Goal: Information Seeking & Learning: Understand process/instructions

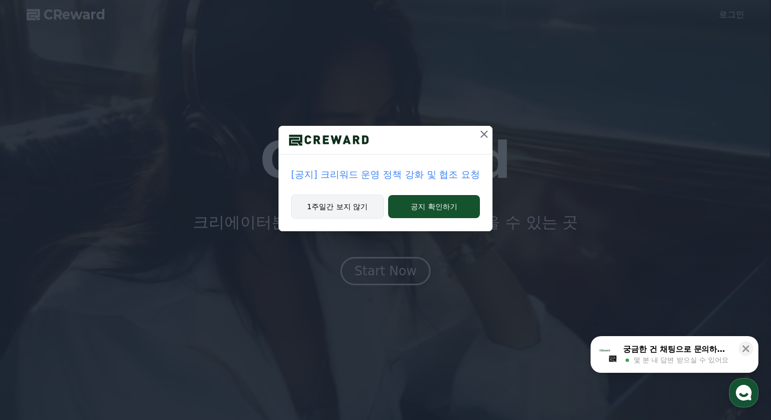
click at [363, 206] on button "1주일간 보지 않기" at bounding box center [337, 207] width 93 height 24
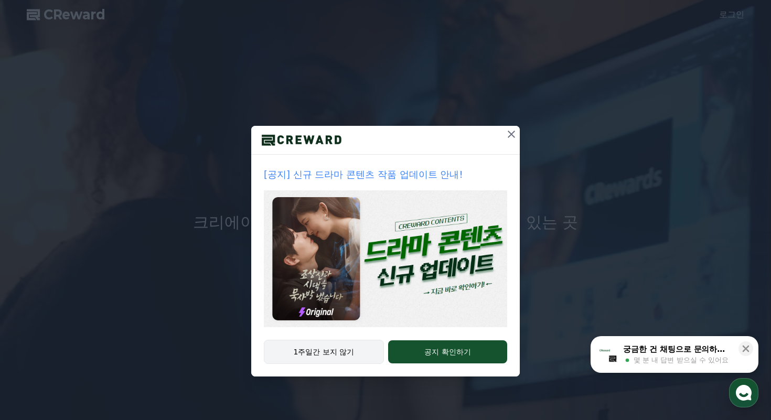
click at [357, 349] on button "1주일간 보지 않기" at bounding box center [324, 352] width 120 height 24
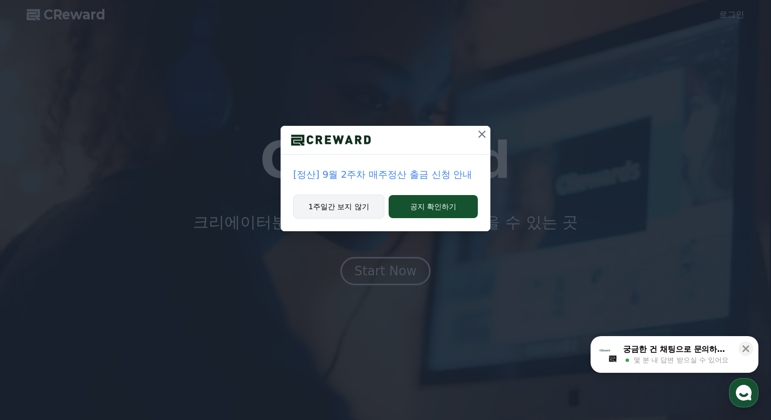
click at [359, 206] on button "1주일간 보지 않기" at bounding box center [338, 207] width 91 height 24
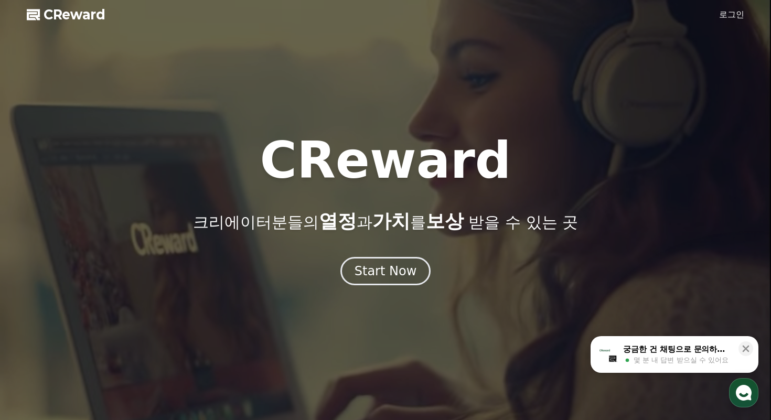
click at [735, 15] on link "로그인" at bounding box center [731, 14] width 25 height 13
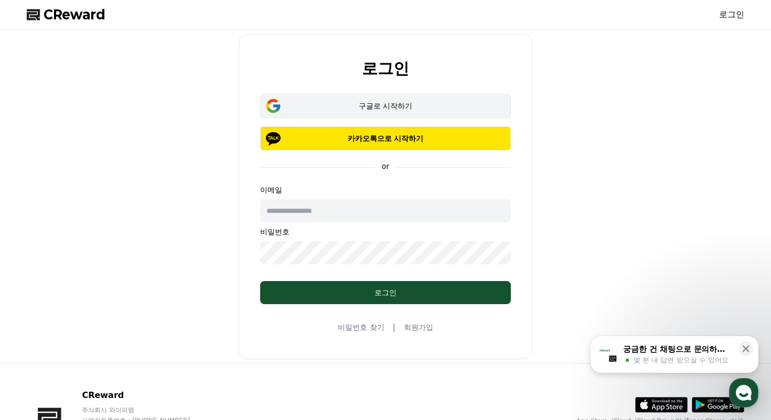
click at [397, 105] on div "구글로 시작하기" at bounding box center [385, 106] width 220 height 10
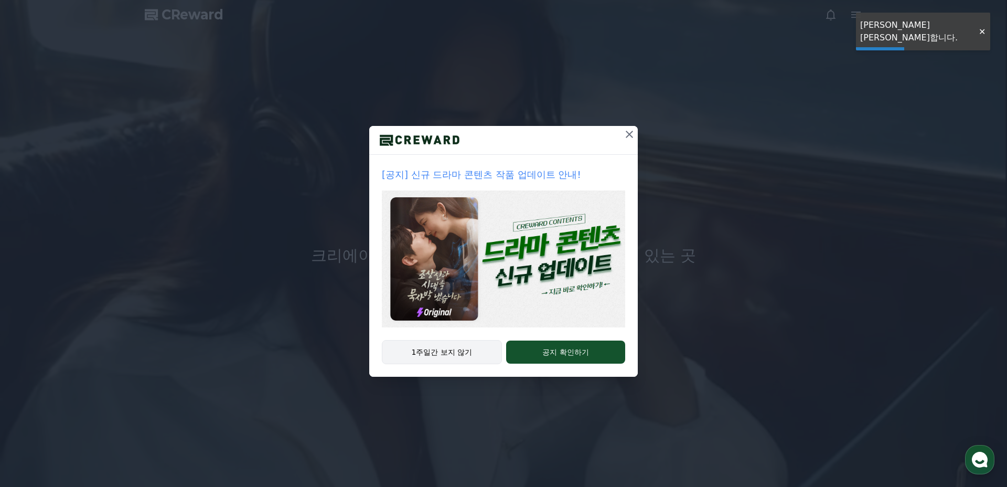
click at [466, 353] on button "1주일간 보지 않기" at bounding box center [442, 352] width 120 height 24
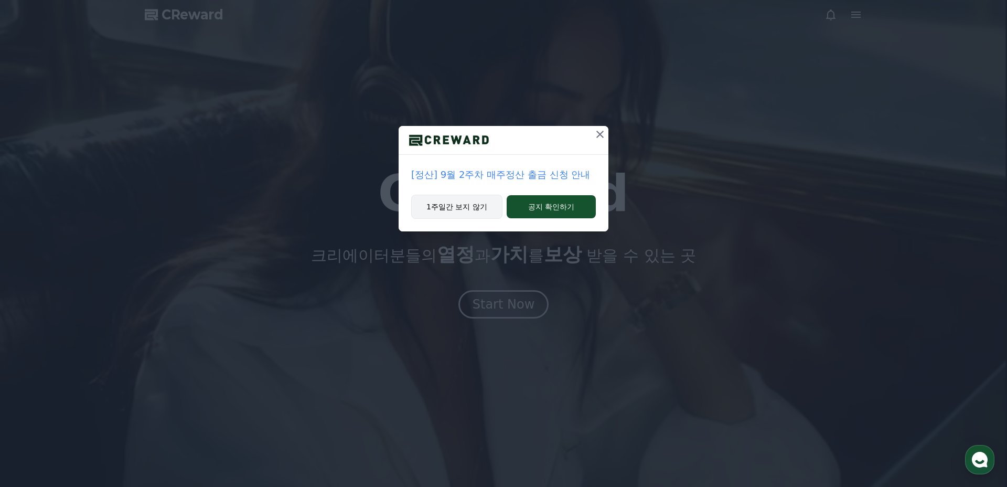
click at [464, 198] on button "1주일간 보지 않기" at bounding box center [456, 207] width 91 height 24
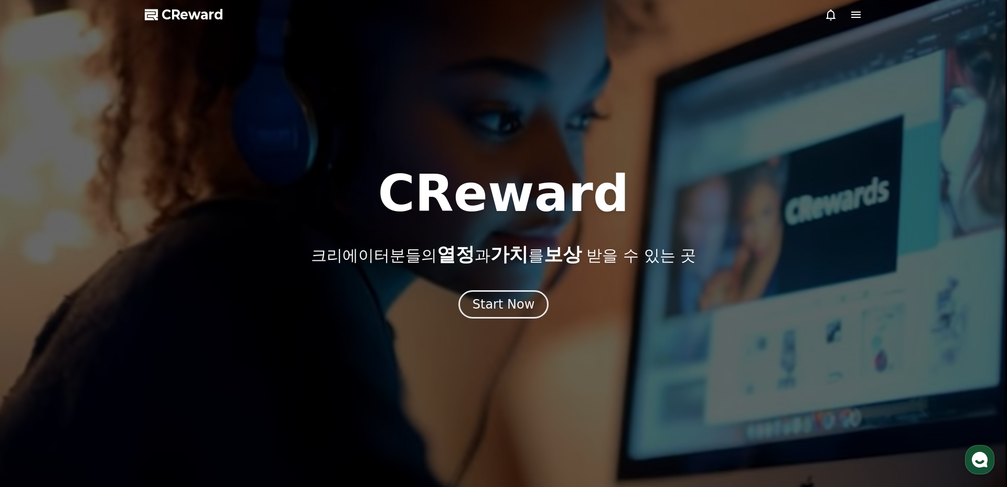
click at [848, 15] on div at bounding box center [844, 14] width 38 height 13
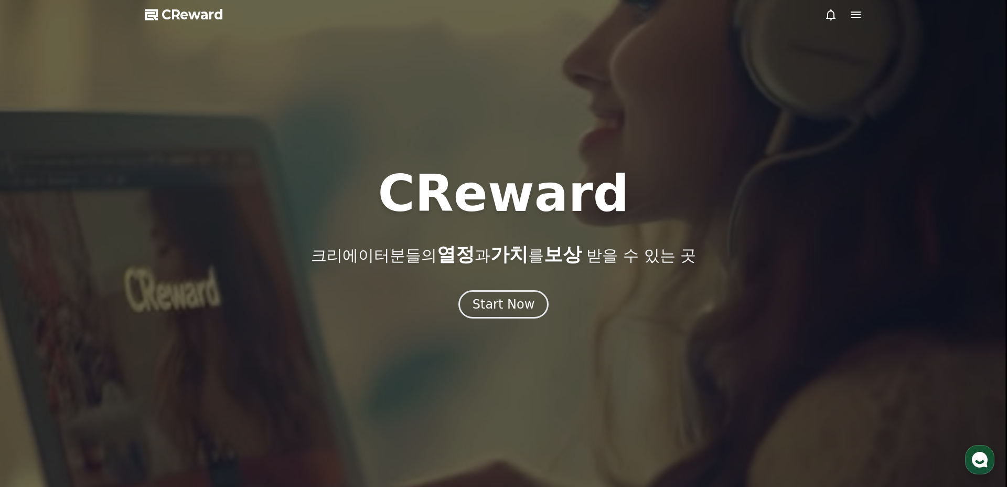
click at [855, 15] on icon at bounding box center [856, 14] width 13 height 13
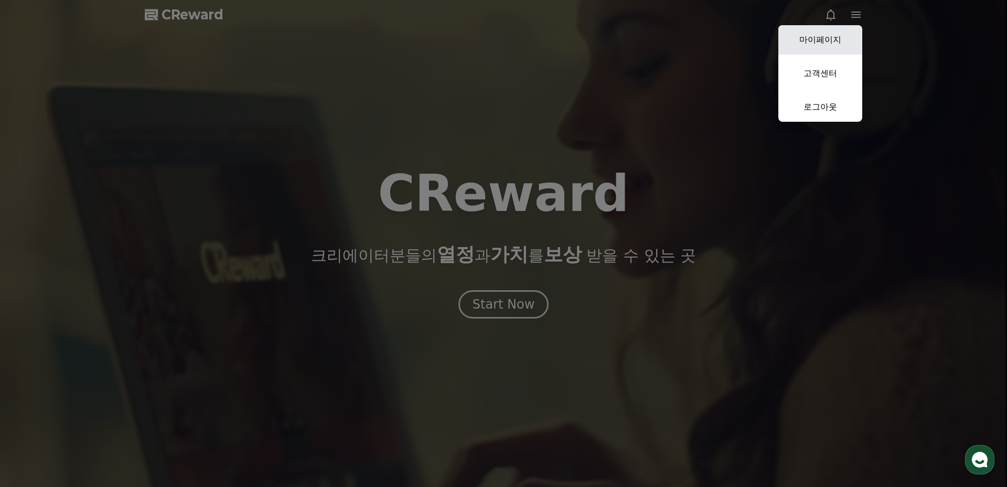
click at [830, 45] on link "마이페이지" at bounding box center [820, 39] width 84 height 29
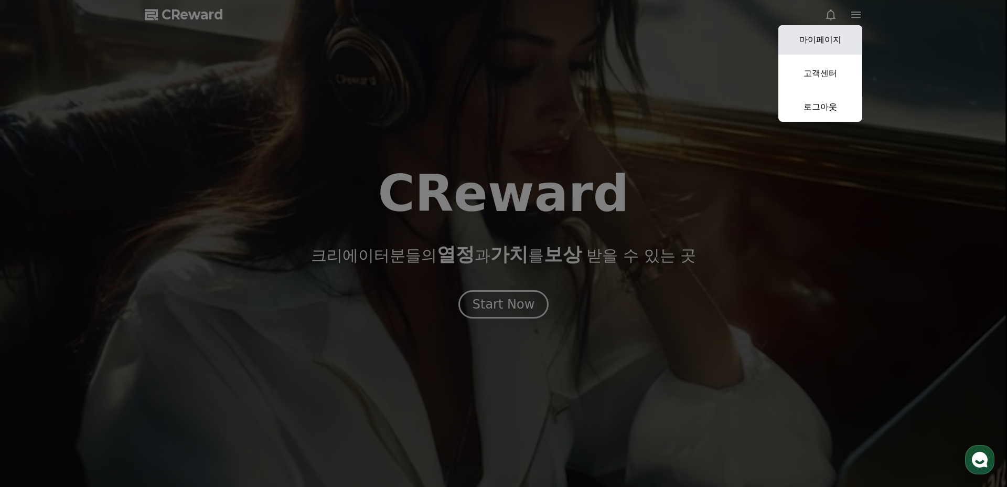
select select "**********"
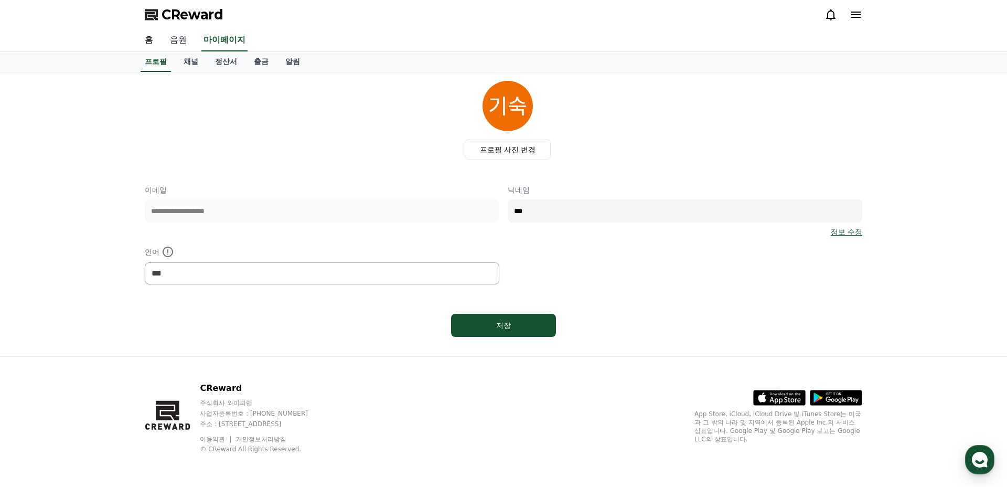
click at [173, 40] on link "음원" at bounding box center [179, 40] width 34 height 22
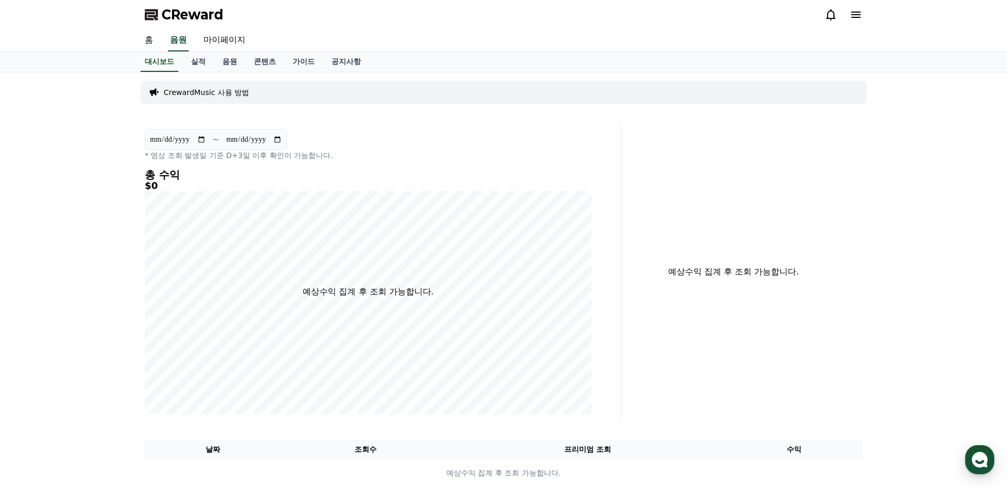
click at [147, 40] on link "홈" at bounding box center [148, 40] width 25 height 22
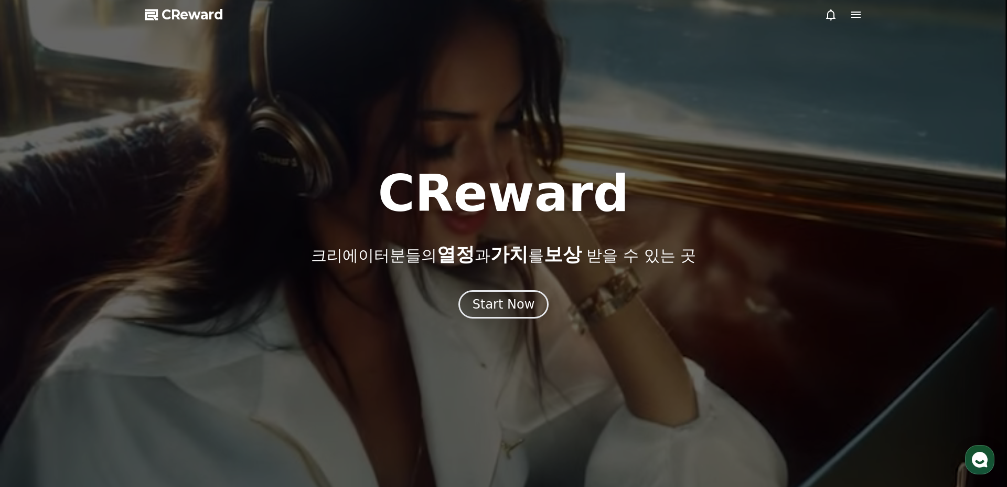
click at [858, 11] on icon at bounding box center [856, 14] width 13 height 13
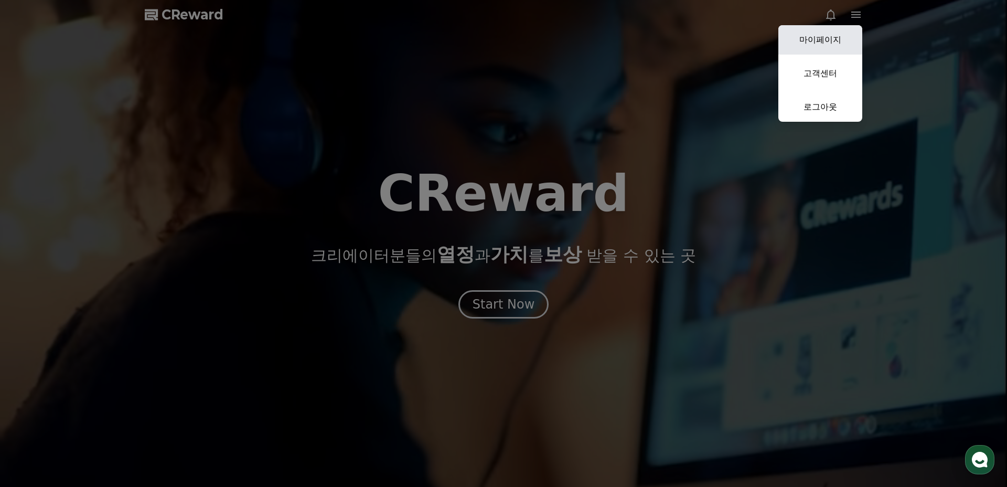
click at [837, 36] on link "마이페이지" at bounding box center [820, 39] width 84 height 29
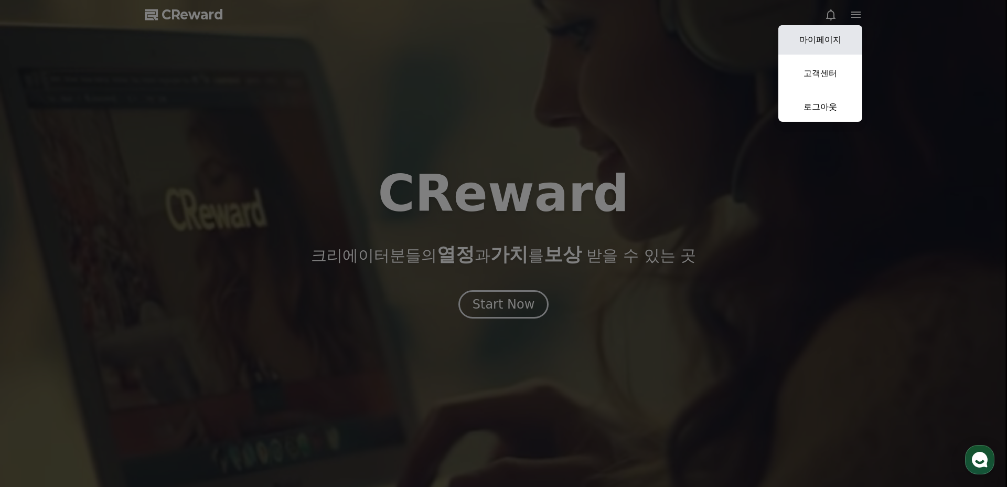
select select "**********"
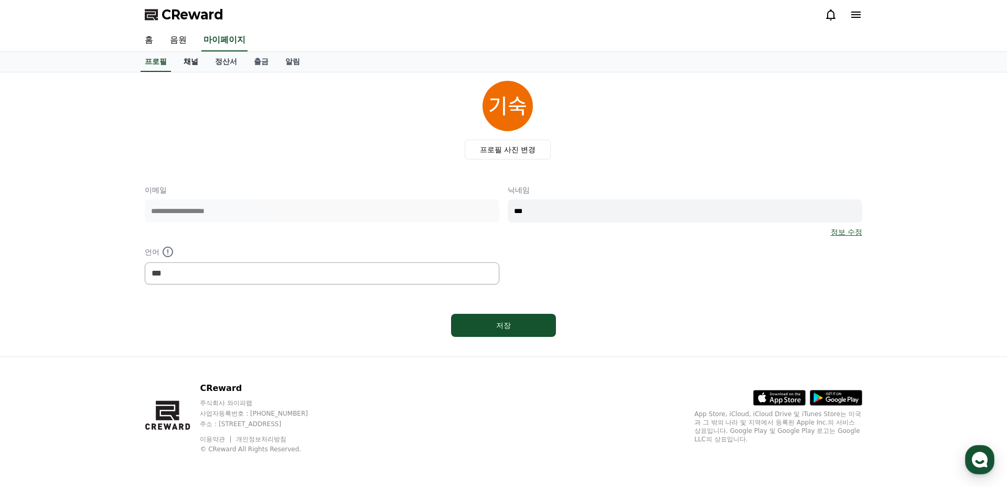
click at [190, 64] on link "채널" at bounding box center [190, 62] width 31 height 20
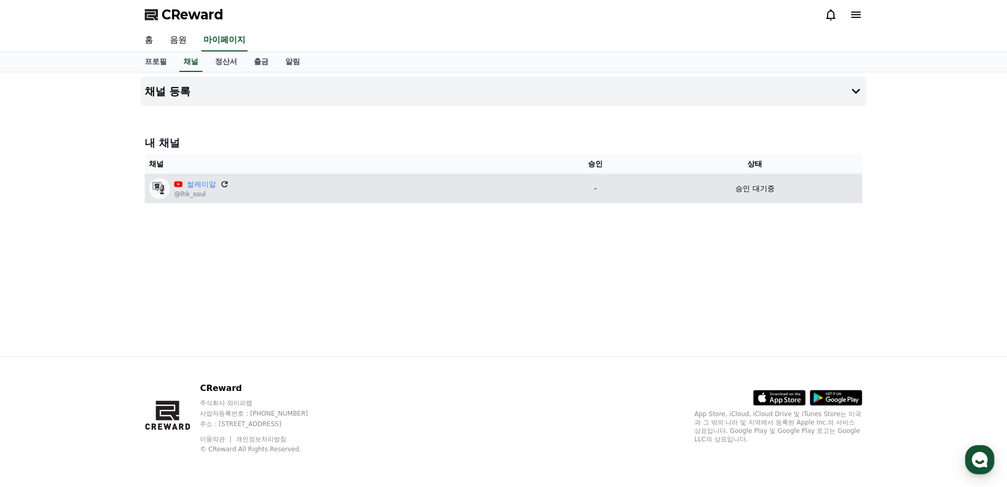
click at [221, 182] on icon at bounding box center [224, 184] width 6 height 6
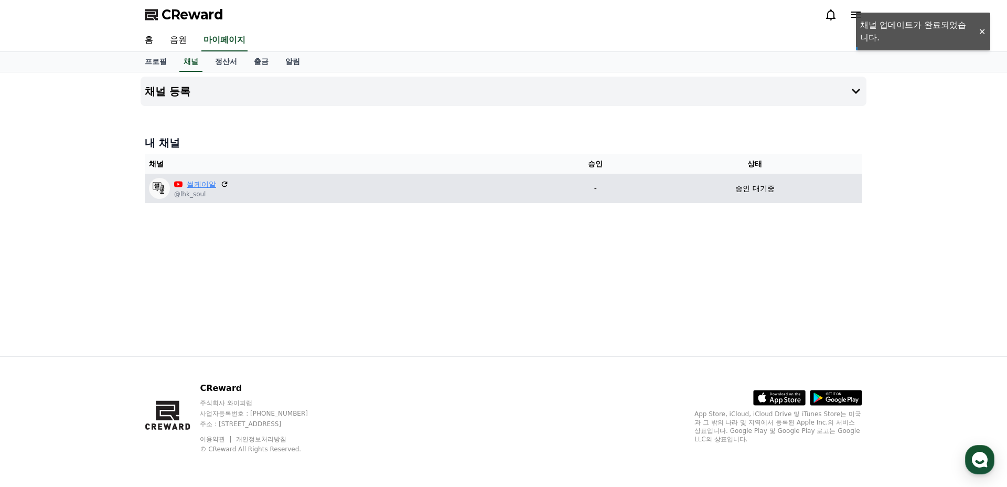
click at [197, 185] on link "썰케이알" at bounding box center [201, 184] width 29 height 11
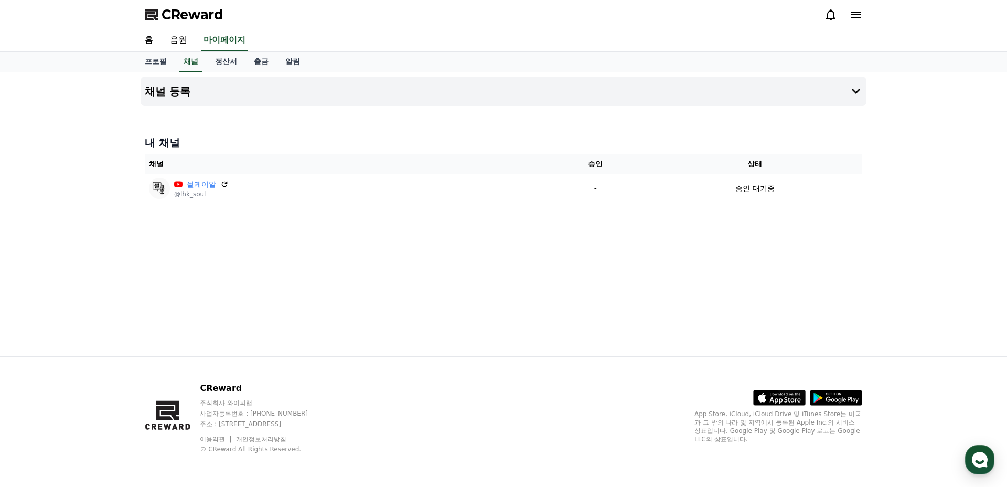
click at [351, 31] on div "홈 음원 마이페이지" at bounding box center [503, 40] width 734 height 22
drag, startPoint x: 326, startPoint y: 14, endPoint x: 354, endPoint y: 14, distance: 27.3
click at [348, 14] on div "CReward" at bounding box center [503, 14] width 1007 height 29
click at [354, 14] on div "CReward" at bounding box center [503, 14] width 734 height 29
drag, startPoint x: 354, startPoint y: 14, endPoint x: 35, endPoint y: 16, distance: 318.9
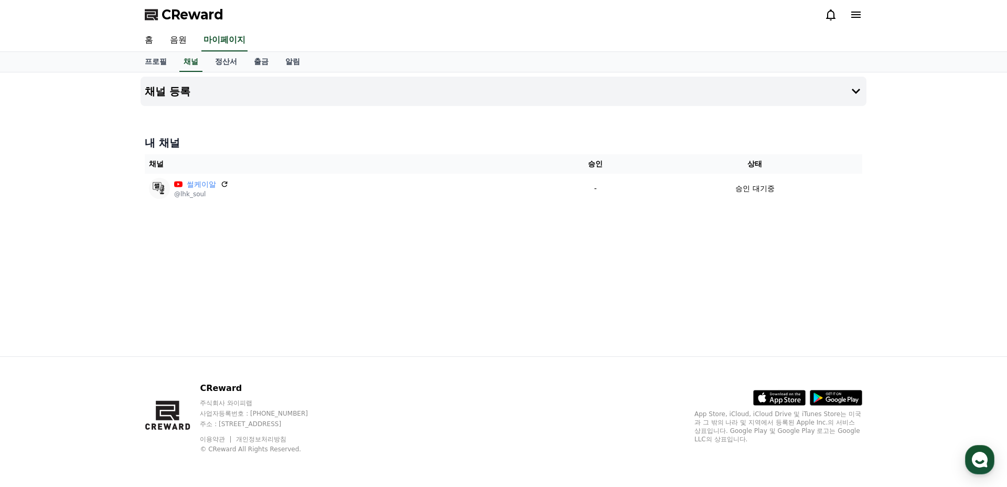
click at [35, 16] on div "CReward" at bounding box center [503, 14] width 1007 height 29
drag, startPoint x: 35, startPoint y: 16, endPoint x: 47, endPoint y: 16, distance: 12.1
click at [47, 16] on div "CReward" at bounding box center [503, 14] width 1007 height 29
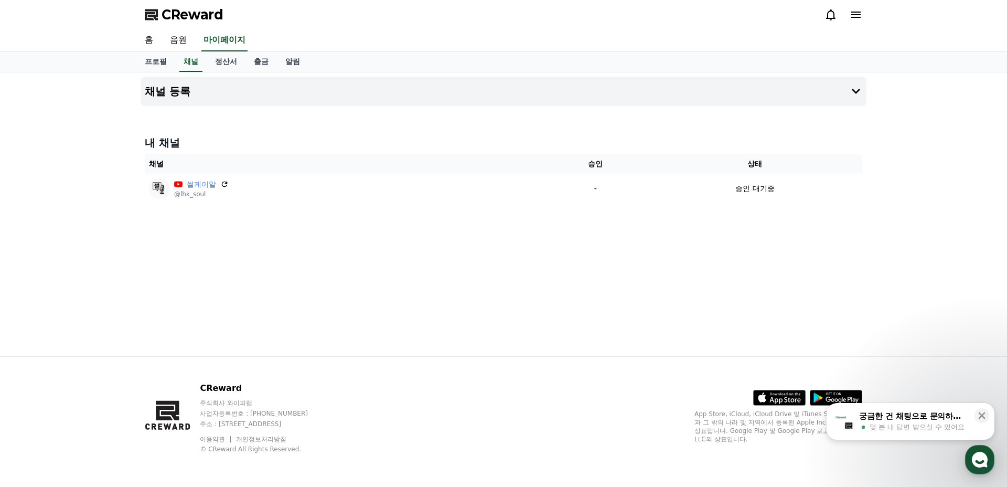
click at [149, 38] on link "홈" at bounding box center [148, 40] width 25 height 22
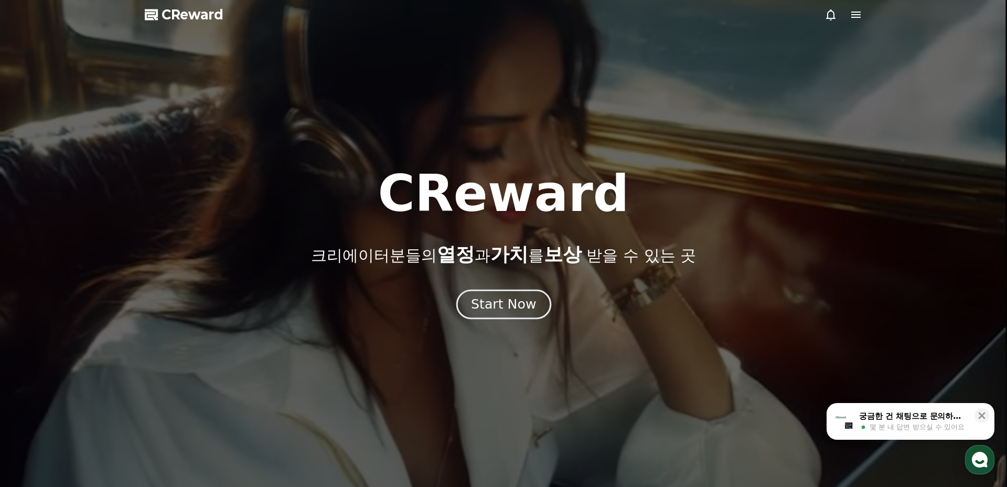
click at [501, 308] on div "Start Now" at bounding box center [503, 304] width 65 height 18
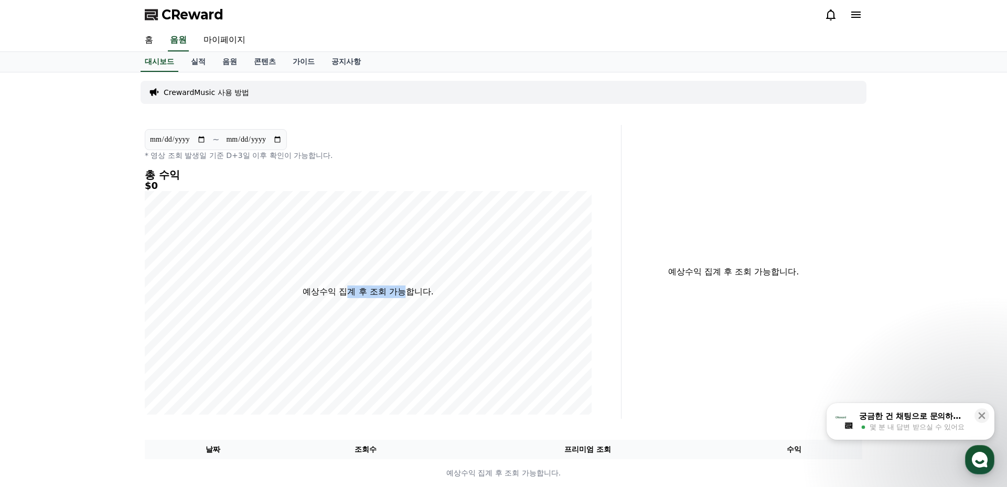
drag, startPoint x: 354, startPoint y: 295, endPoint x: 411, endPoint y: 295, distance: 57.2
click at [397, 295] on p "예상수익 집계 후 조회 가능합니다." at bounding box center [368, 291] width 131 height 13
click at [411, 295] on p "예상수익 집계 후 조회 가능합니다." at bounding box center [368, 291] width 131 height 13
click at [296, 58] on link "가이드" at bounding box center [303, 62] width 39 height 20
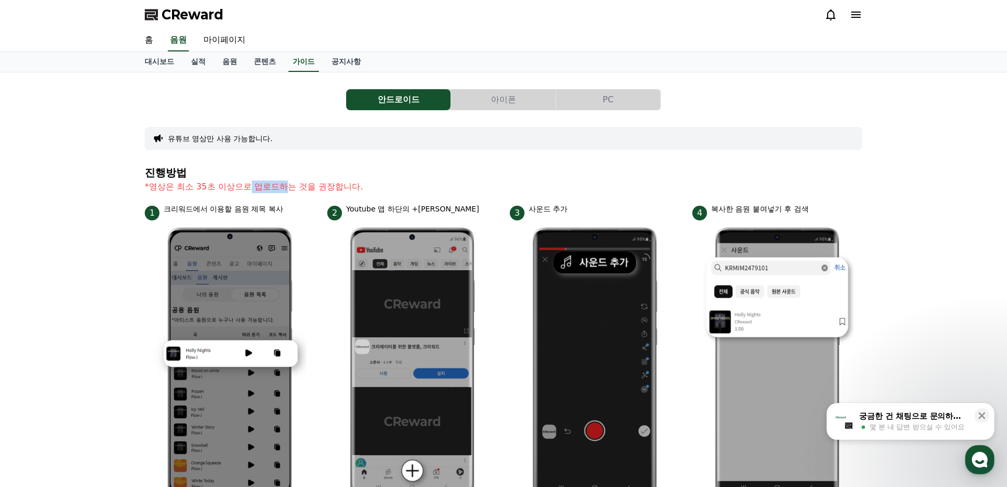
drag, startPoint x: 236, startPoint y: 184, endPoint x: 289, endPoint y: 184, distance: 53.0
click at [269, 184] on p "*영상은 최소 35초 이상으로 업로드하는 것을 권장합니다." at bounding box center [504, 186] width 718 height 13
click at [289, 184] on p "*영상은 최소 35초 이상으로 업로드하는 것을 권장합니다." at bounding box center [504, 186] width 718 height 13
drag, startPoint x: 216, startPoint y: 209, endPoint x: 247, endPoint y: 209, distance: 31.5
click at [247, 209] on p "크리워드에서 이용할 음원 제목 복사" at bounding box center [224, 209] width 120 height 11
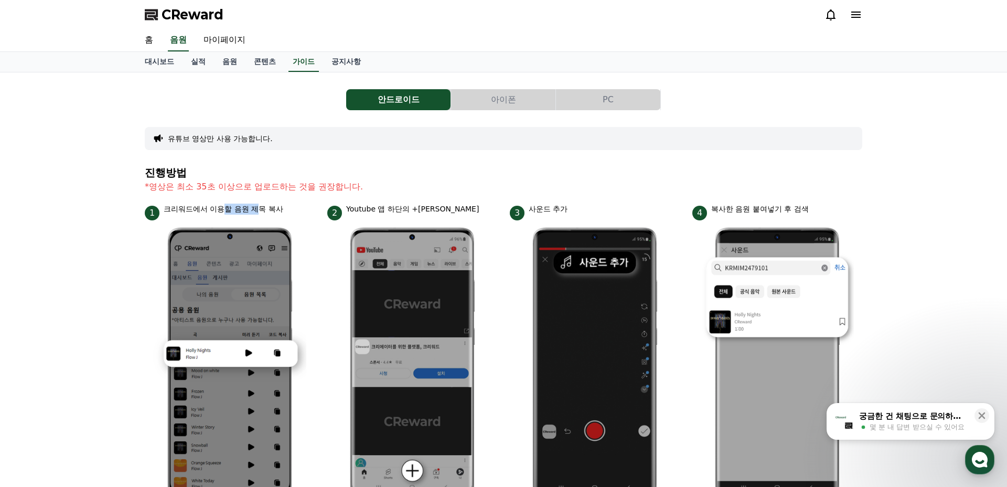
click at [247, 209] on p "크리워드에서 이용할 음원 제목 복사" at bounding box center [224, 209] width 120 height 11
drag, startPoint x: 358, startPoint y: 207, endPoint x: 457, endPoint y: 207, distance: 98.6
click at [457, 207] on div "2 Youtube 앱 하단의 +버튼 클릭" at bounding box center [412, 212] width 170 height 17
drag, startPoint x: 531, startPoint y: 208, endPoint x: 593, endPoint y: 208, distance: 61.4
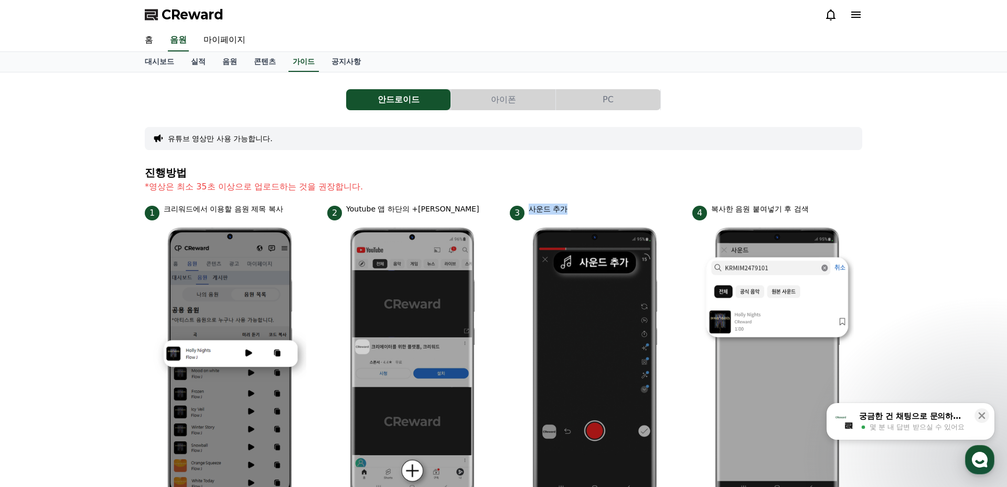
click at [593, 208] on div "3 사운드 추가" at bounding box center [595, 212] width 170 height 17
drag, startPoint x: 759, startPoint y: 207, endPoint x: 712, endPoint y: 207, distance: 46.7
click at [710, 206] on div "4 복사한 음원 붙여넣기 후 검색" at bounding box center [777, 212] width 170 height 17
click at [712, 207] on p "복사한 음원 붙여넣기 후 검색" at bounding box center [760, 209] width 98 height 11
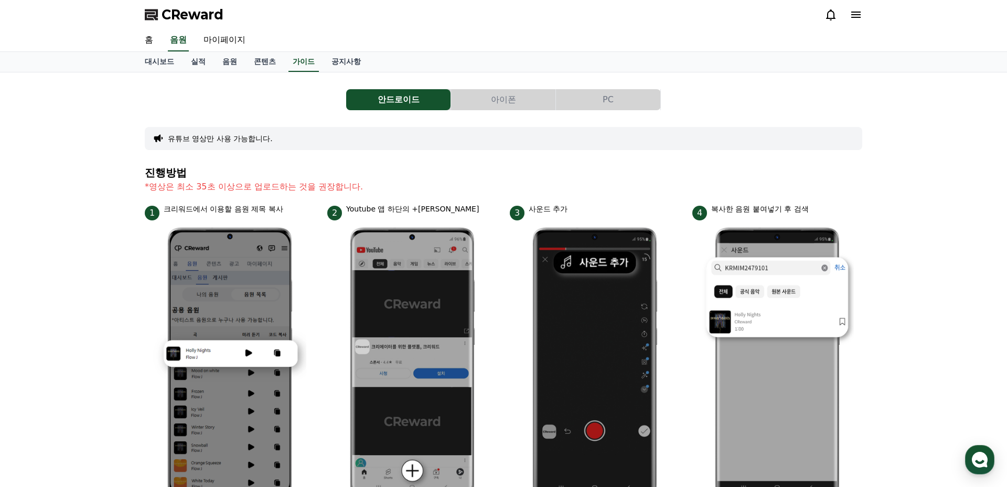
click at [511, 79] on div "안드로이드 아이폰 PC 유튜브 영상만 사용 가능합니다. 진행방법 *영상은 최소 35초 이상으로 업로드하는 것을 권장합니다. 1 크리워드에서 이…" at bounding box center [504, 456] width 726 height 759
click at [509, 91] on button "아이폰" at bounding box center [503, 99] width 104 height 21
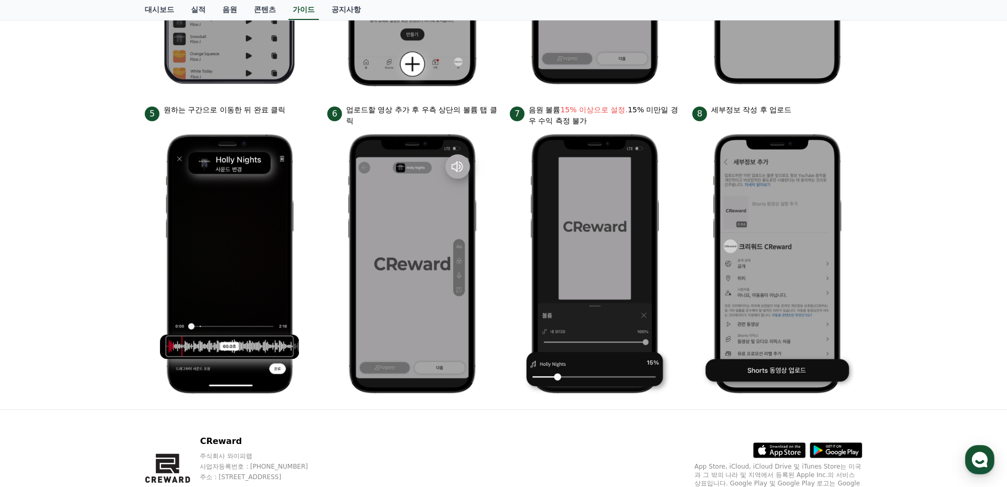
scroll to position [456, 0]
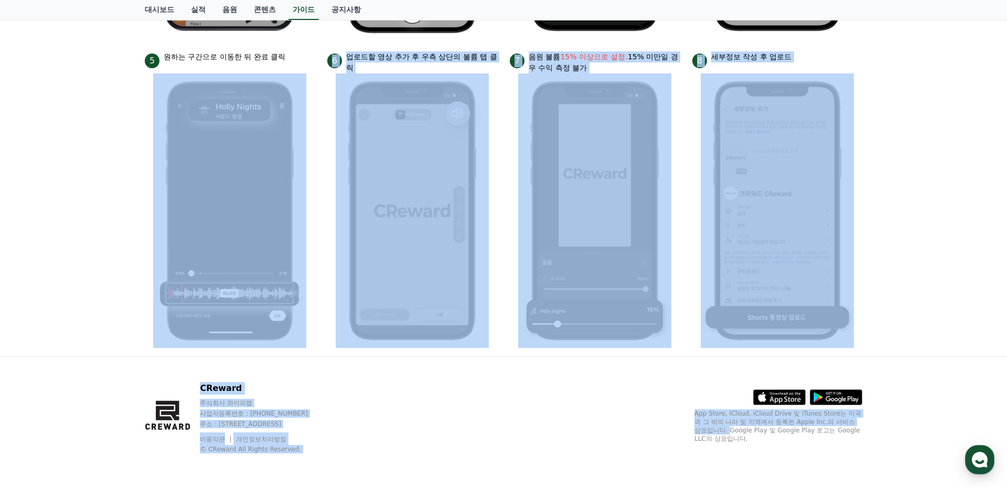
drag, startPoint x: 109, startPoint y: 201, endPoint x: 575, endPoint y: 430, distance: 519.6
click at [575, 430] on div "CReward 홈 음원 마이페이지 대시보드 실적 음원 콘텐츠 가이드 공지사항 안드로이드 아이폰 PC 유튜브 영상만 사용 가능합니다. 진행방법 …" at bounding box center [503, 15] width 1007 height 943
click at [575, 430] on div "CReward 주식회사 와이피랩 사업자등록번호 : 655-81-03655 주소 : 경기도 김포시 양촌읍 양곡로 495, 3층 305-비이16호…" at bounding box center [503, 422] width 734 height 130
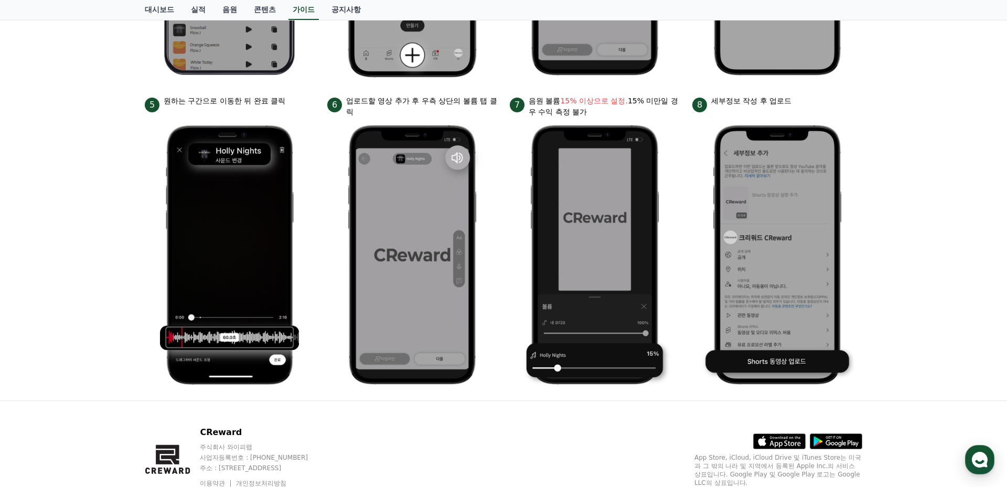
scroll to position [408, 0]
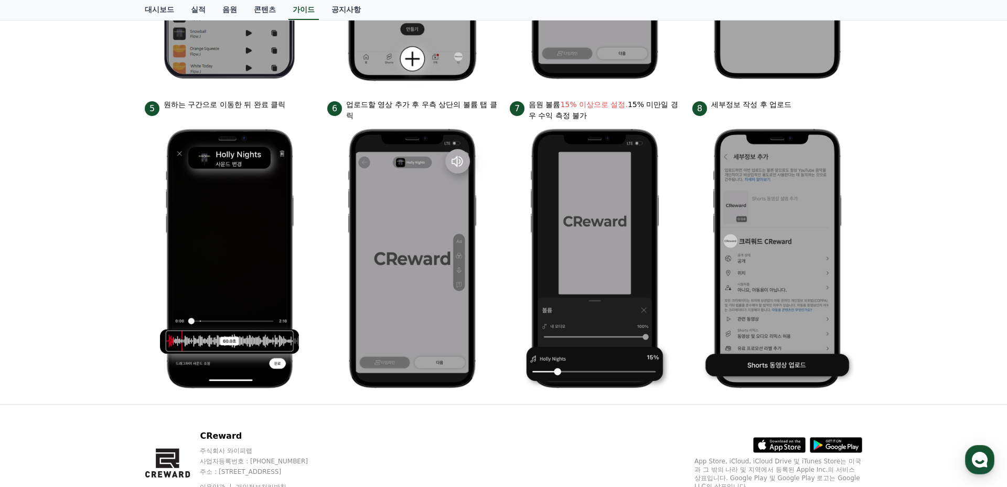
click at [575, 430] on div "CReward 주식회사 와이피랩 사업자등록번호 : 655-81-03655 주소 : 경기도 김포시 양촌읍 양곡로 495, 3층 305-비이16호…" at bounding box center [503, 469] width 734 height 130
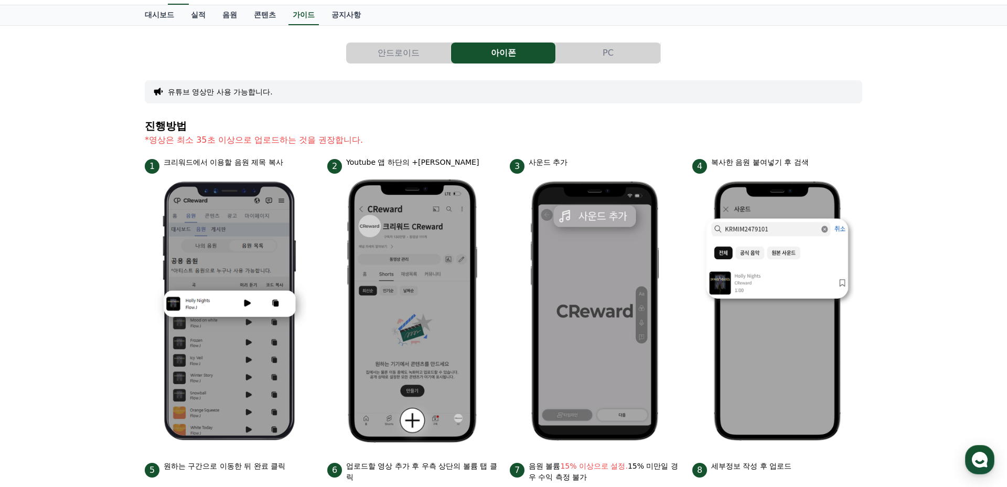
scroll to position [0, 0]
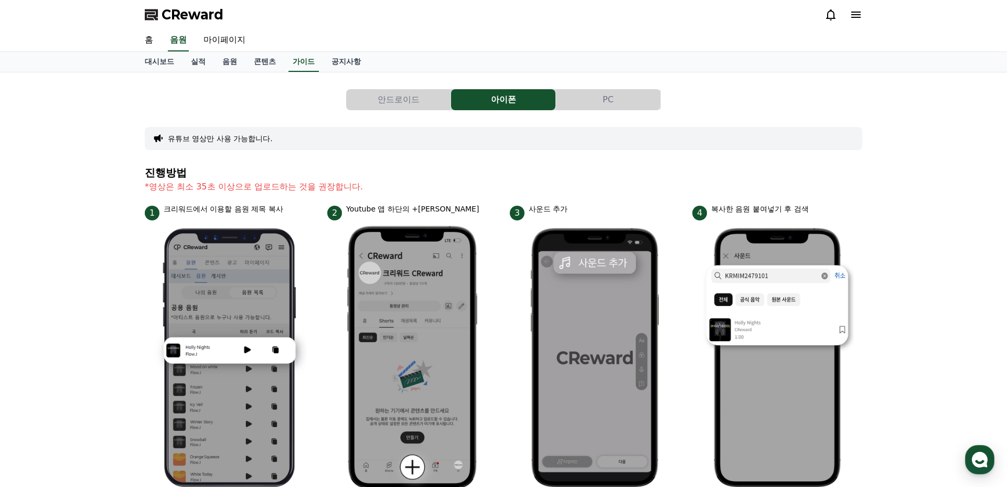
click at [603, 106] on button "PC" at bounding box center [608, 99] width 104 height 21
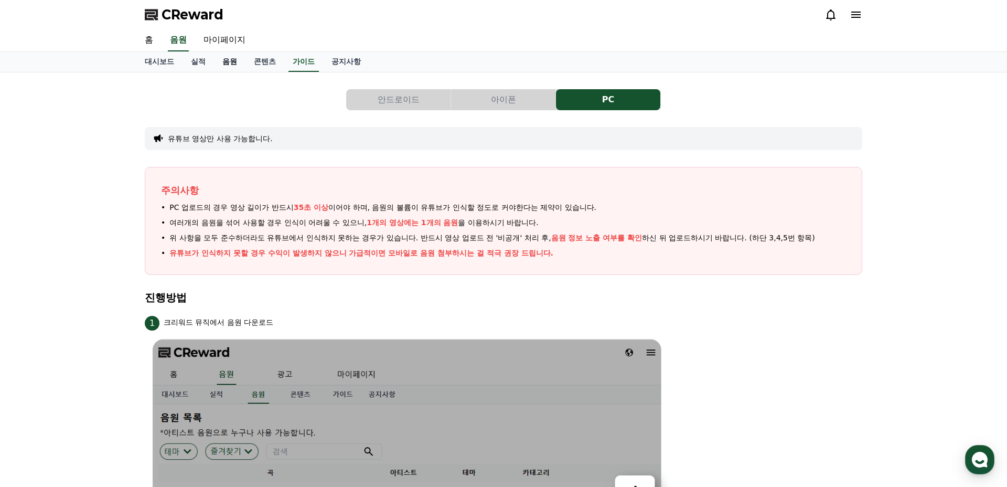
click at [236, 66] on link "음원" at bounding box center [229, 62] width 31 height 20
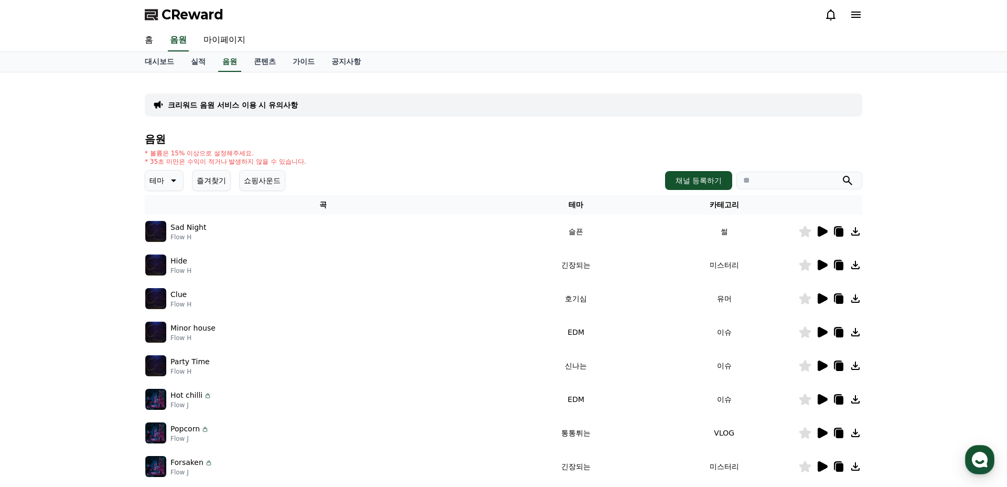
drag, startPoint x: 92, startPoint y: 184, endPoint x: 466, endPoint y: 165, distance: 374.0
click at [462, 164] on div "크리워드 음원 서비스 이용 시 유의사항 음원 * 볼륨은 15% 이상으로 설정해주세요. * 35초 미만은 수익이 적거나 발생하지 않을 수 있습니…" at bounding box center [503, 325] width 1007 height 507
click at [466, 165] on div "* 볼륨은 15% 이상으로 설정해주세요. * 35초 미만은 수익이 적거나 발생하지 않을 수 있습니다." at bounding box center [504, 157] width 718 height 17
click at [451, 165] on div "* 볼륨은 15% 이상으로 설정해주세요. * 35초 미만은 수익이 적거나 발생하지 않을 수 있습니다." at bounding box center [504, 157] width 718 height 17
click at [174, 172] on button "테마" at bounding box center [164, 180] width 39 height 21
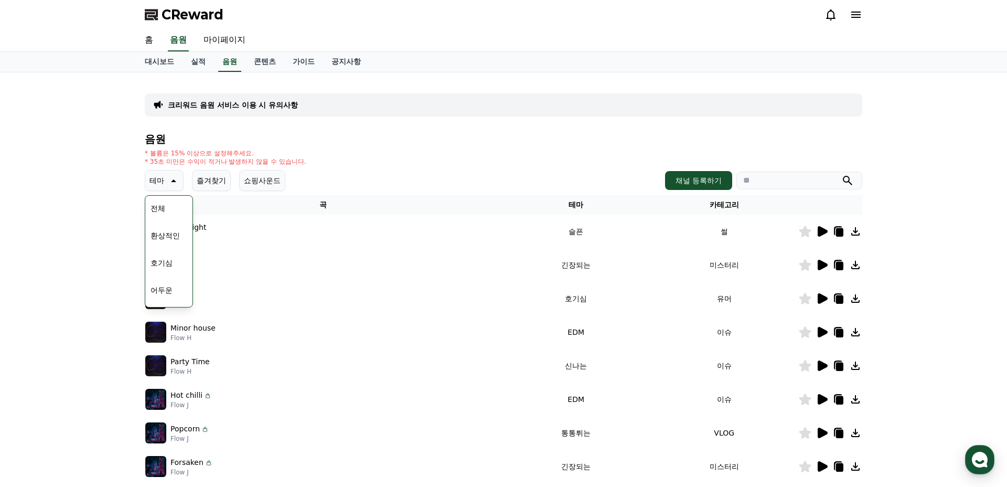
click at [949, 274] on div "크리워드 음원 서비스 이용 시 유의사항 음원 * 볼륨은 15% 이상으로 설정해주세요. * 35초 미만은 수익이 적거나 발생하지 않을 수 있습니…" at bounding box center [503, 325] width 1007 height 507
click at [897, 314] on div "크리워드 음원 서비스 이용 시 유의사항 음원 * 볼륨은 15% 이상으로 설정해주세요. * 35초 미만은 수익이 적거나 발생하지 않을 수 있습니…" at bounding box center [503, 325] width 1007 height 507
click at [820, 232] on icon at bounding box center [823, 231] width 10 height 10
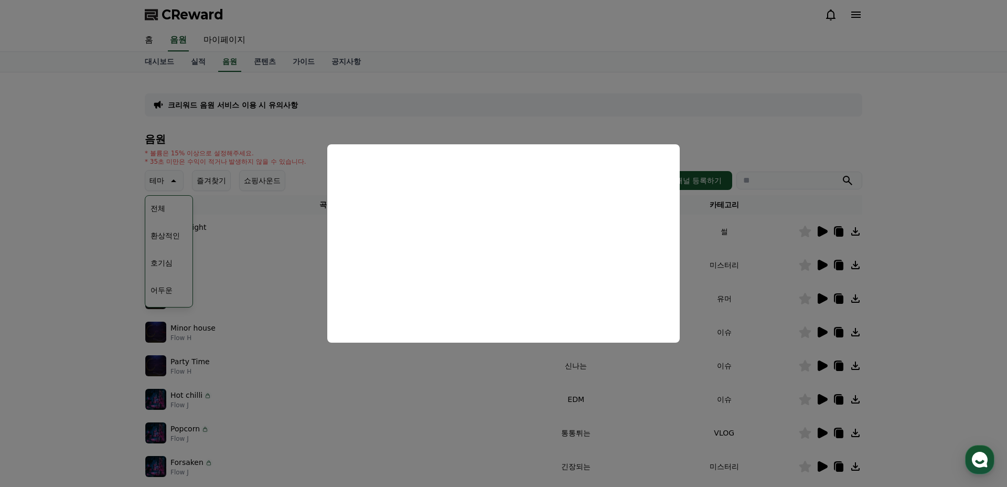
click at [831, 266] on button "close modal" at bounding box center [503, 243] width 1007 height 487
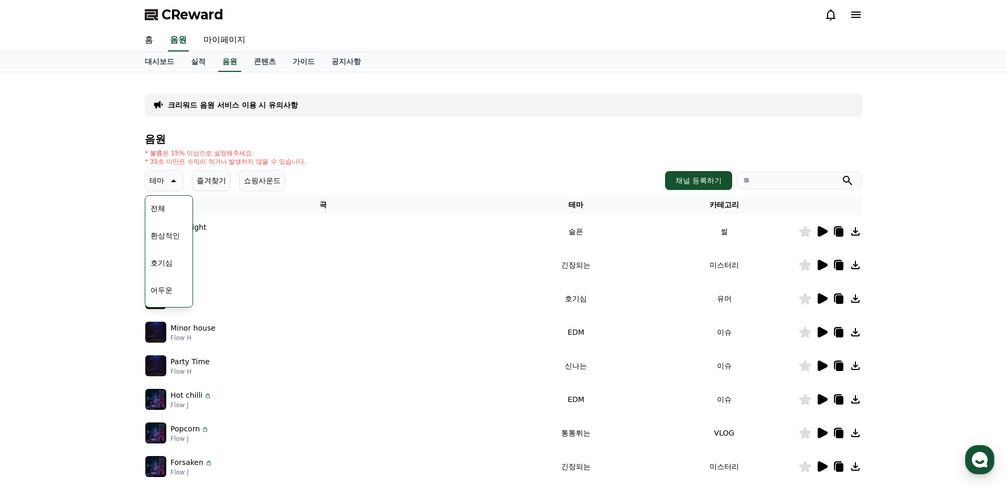
click at [819, 265] on icon at bounding box center [823, 265] width 10 height 10
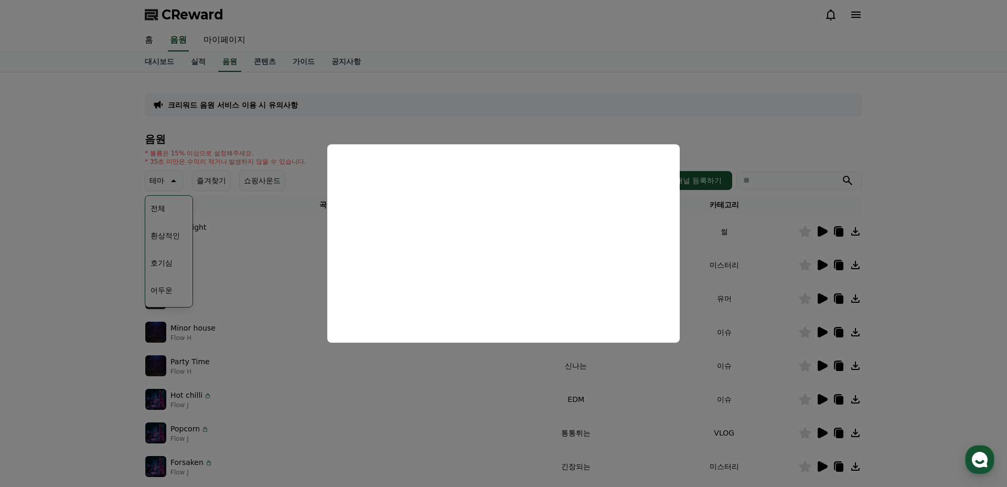
click at [811, 150] on button "close modal" at bounding box center [503, 243] width 1007 height 487
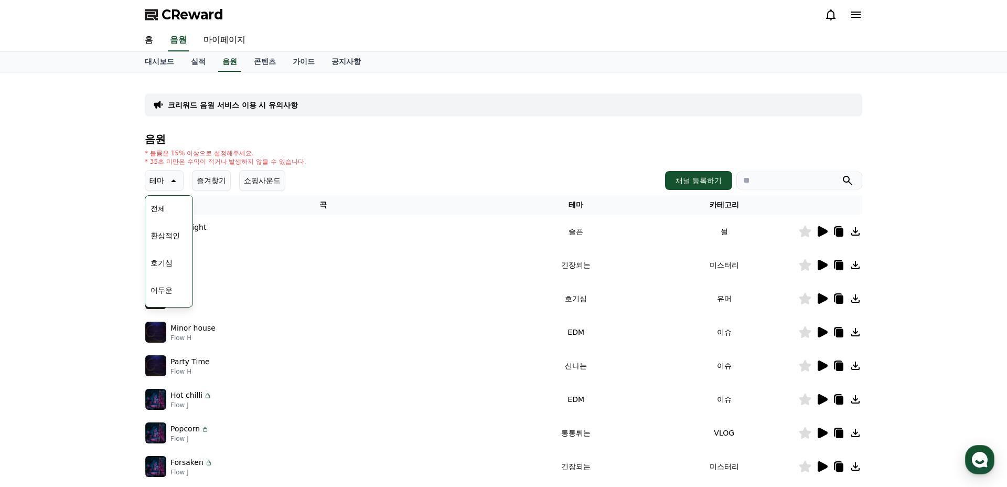
click at [811, 150] on div "* 볼륨은 15% 이상으로 설정해주세요. * 35초 미만은 수익이 적거나 발생하지 않을 수 있습니다." at bounding box center [504, 157] width 718 height 17
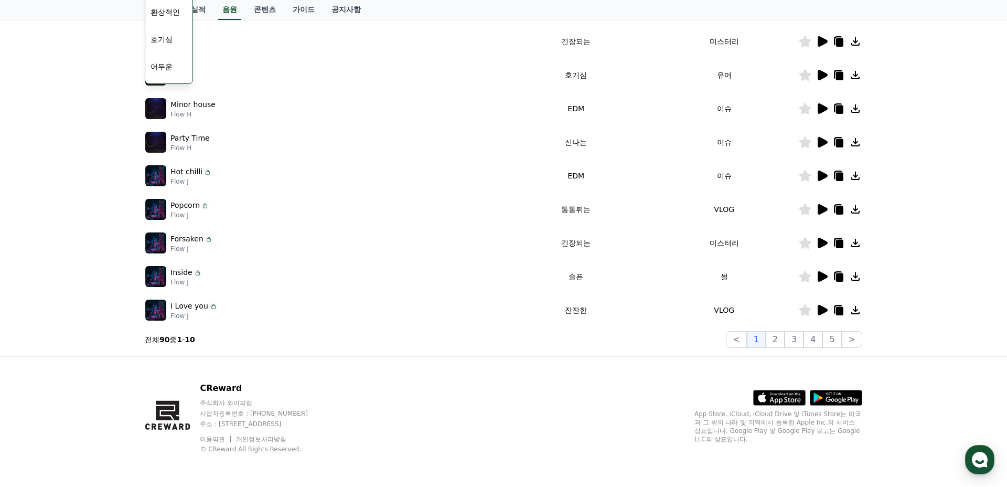
click at [821, 272] on icon at bounding box center [823, 276] width 10 height 10
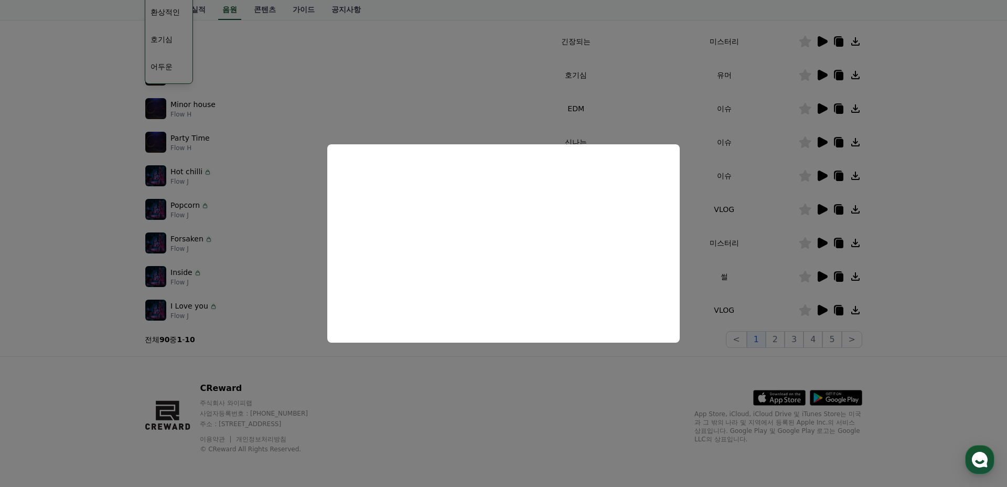
click at [252, 364] on button "close modal" at bounding box center [503, 243] width 1007 height 487
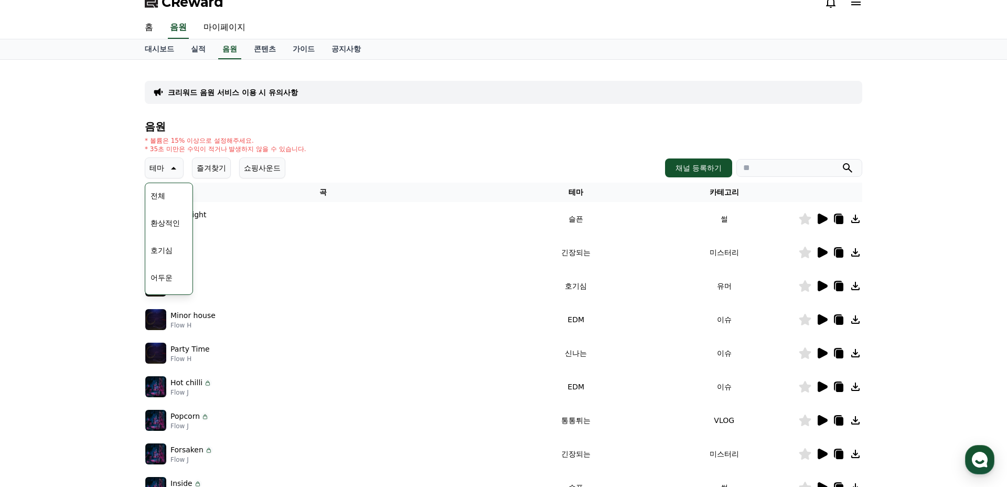
scroll to position [10, 0]
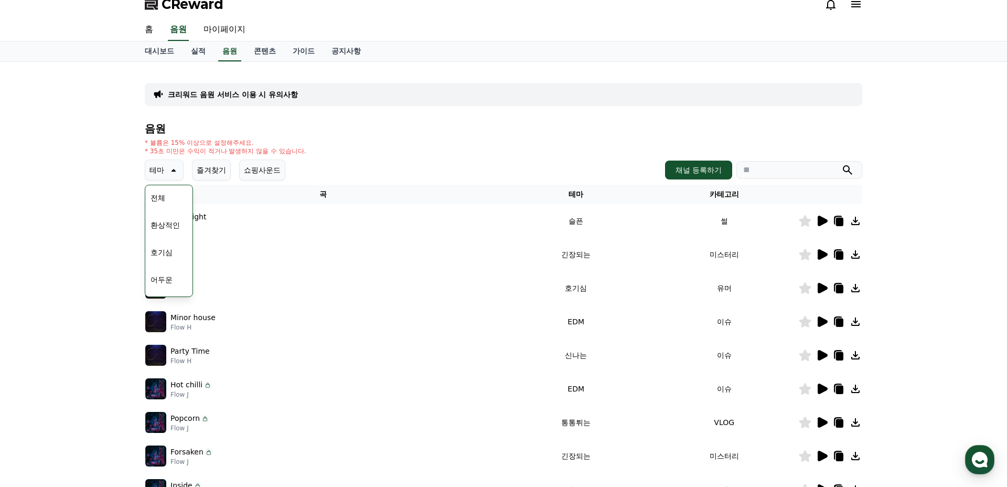
click at [213, 175] on button "즐겨찾기" at bounding box center [211, 169] width 39 height 21
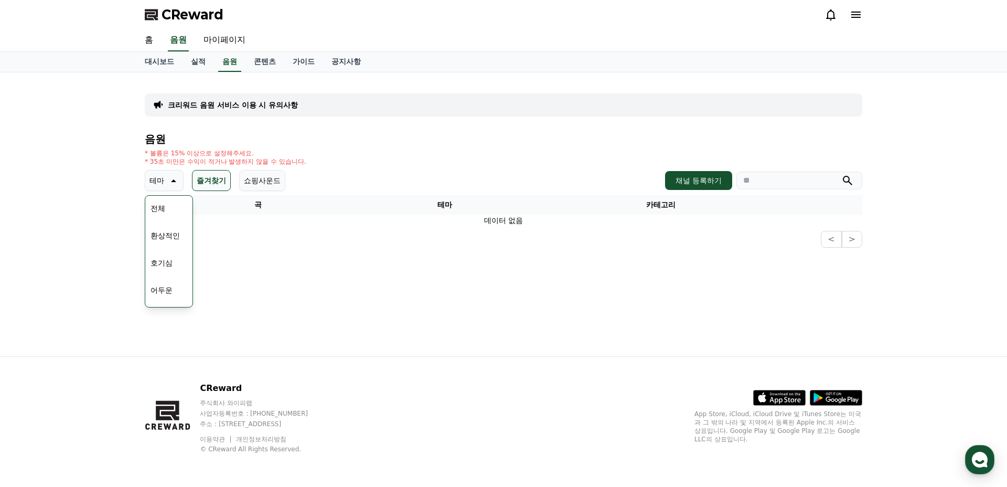
click at [236, 151] on p "* 볼륨은 15% 이상으로 설정해주세요." at bounding box center [226, 153] width 162 height 8
click at [172, 180] on icon at bounding box center [173, 180] width 5 height 3
click at [171, 240] on button "환상적인" at bounding box center [165, 235] width 38 height 23
click at [218, 63] on link "음원" at bounding box center [229, 62] width 23 height 20
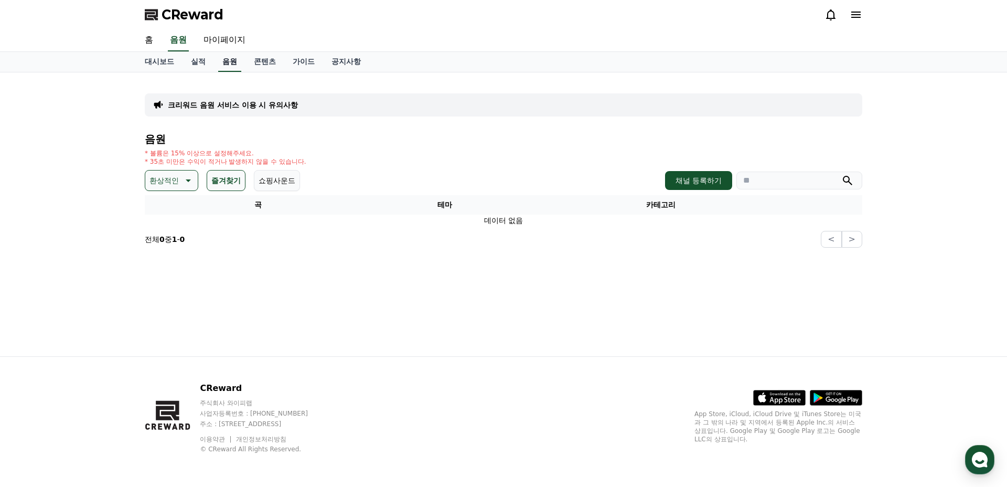
click at [218, 63] on link "음원" at bounding box center [229, 62] width 23 height 20
click at [182, 179] on icon at bounding box center [187, 180] width 13 height 13
click at [165, 206] on button "전체" at bounding box center [157, 208] width 23 height 23
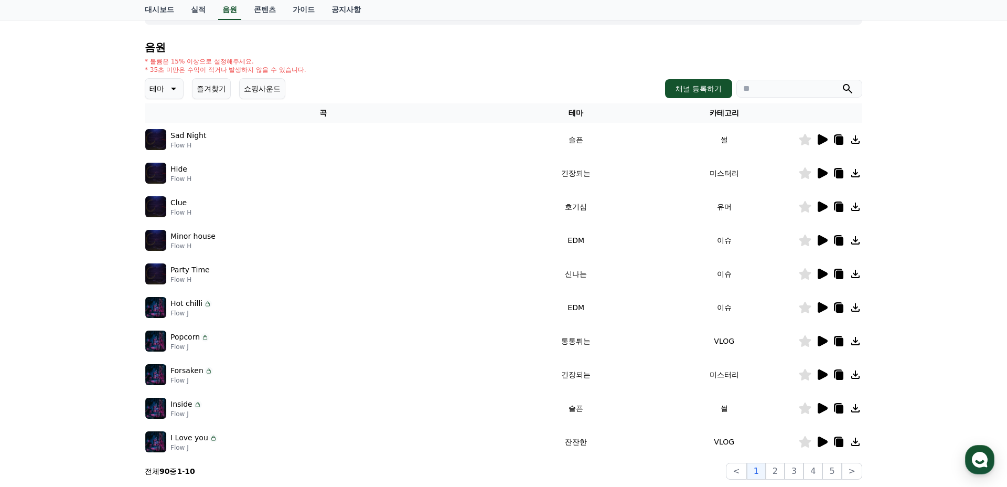
scroll to position [223, 0]
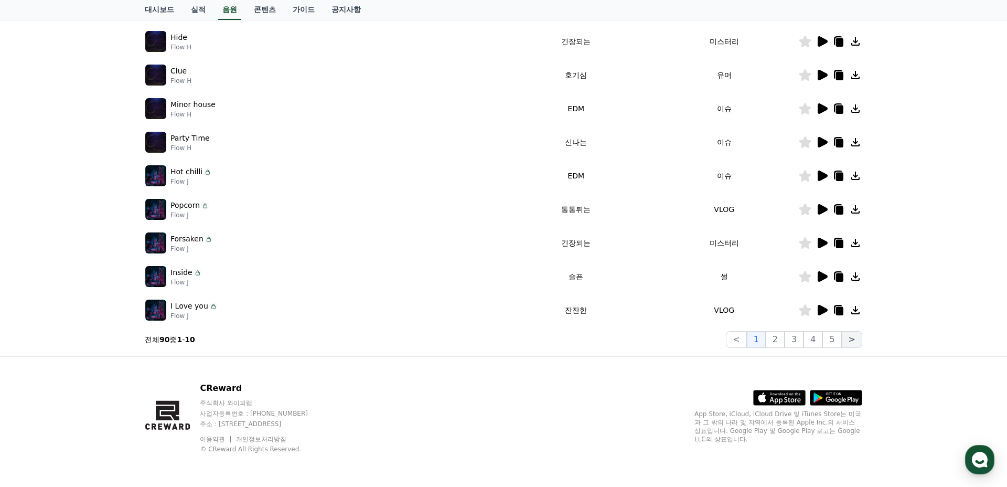
click at [851, 333] on button ">" at bounding box center [852, 339] width 20 height 17
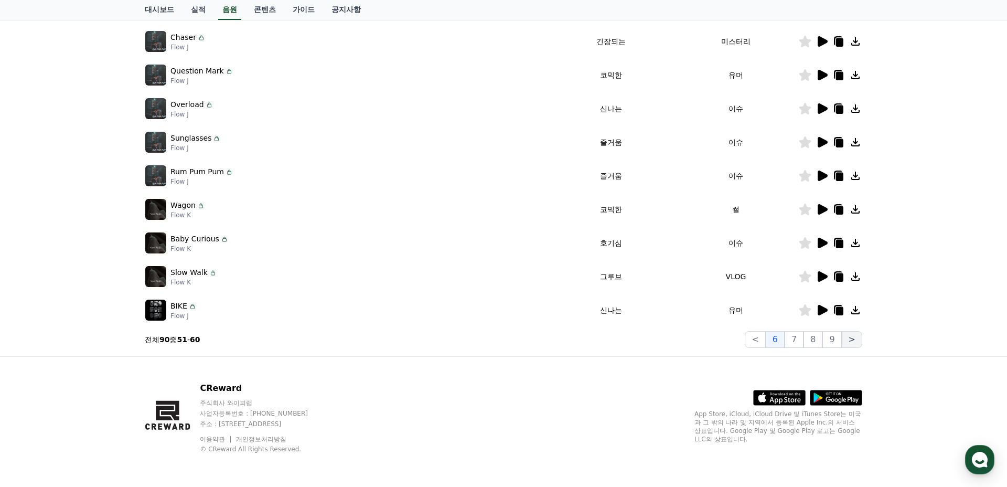
click at [856, 338] on button ">" at bounding box center [852, 339] width 20 height 17
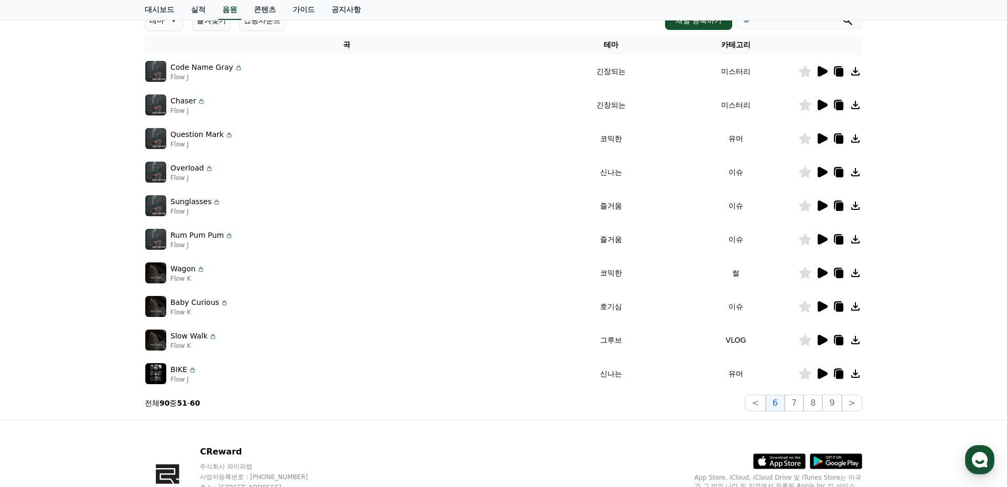
scroll to position [138, 0]
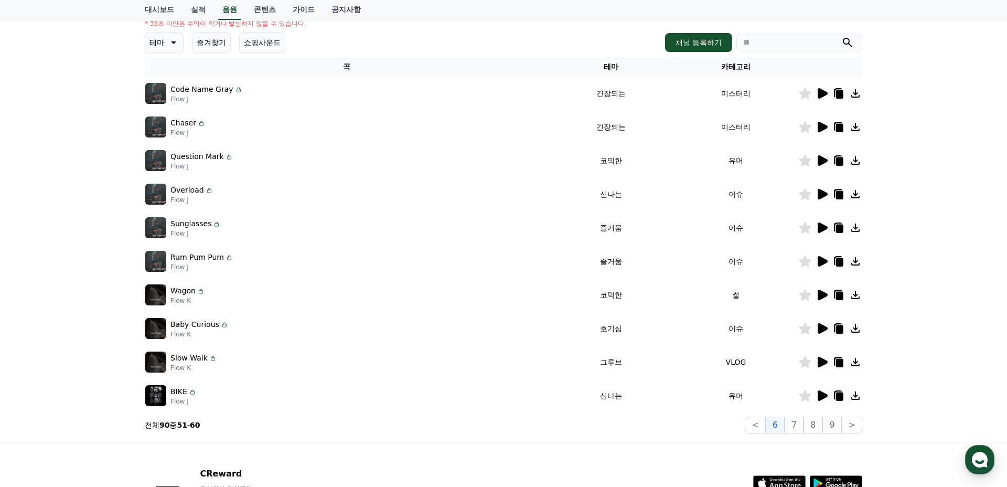
click at [825, 225] on icon at bounding box center [822, 227] width 13 height 13
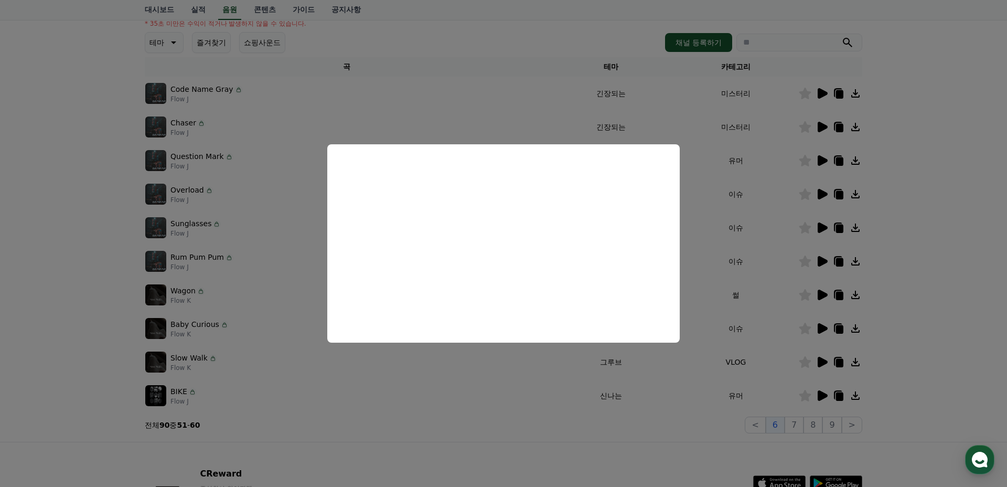
click at [797, 325] on button "close modal" at bounding box center [503, 243] width 1007 height 487
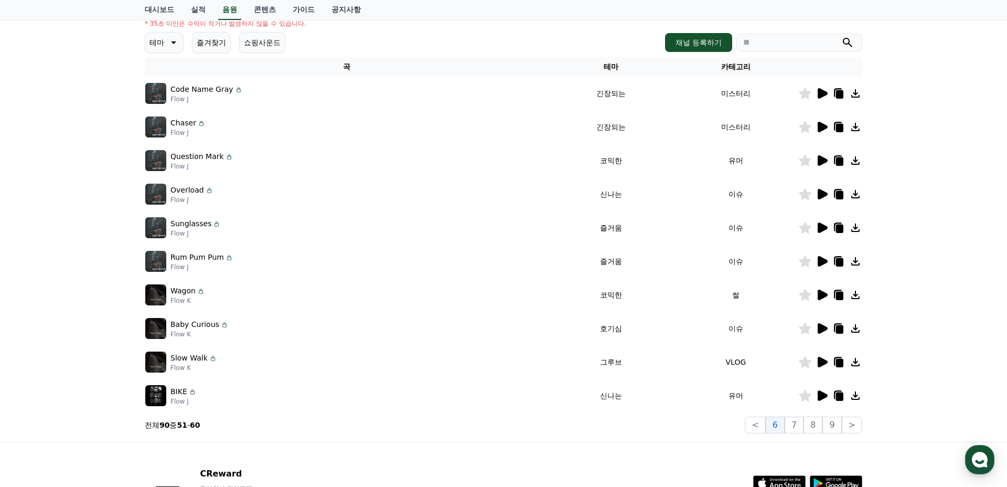
click at [819, 294] on icon at bounding box center [823, 295] width 10 height 10
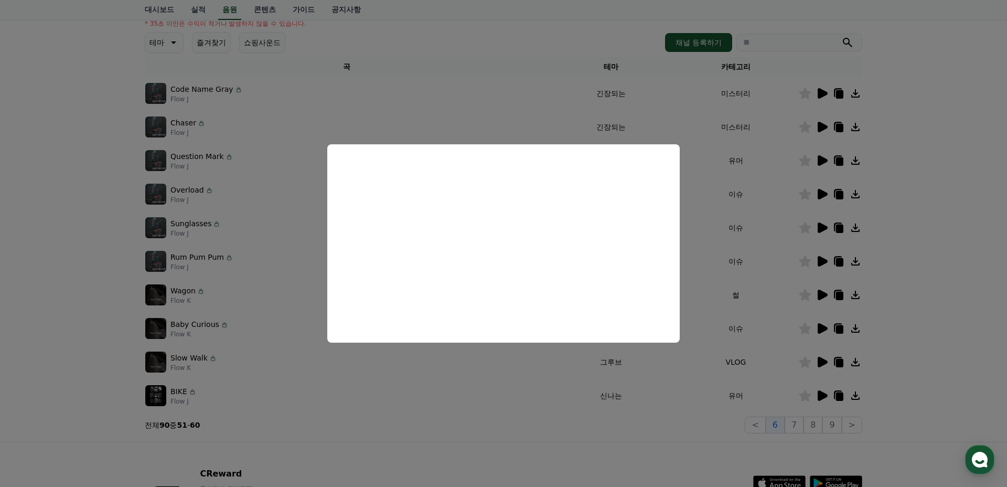
click at [820, 196] on button "close modal" at bounding box center [503, 243] width 1007 height 487
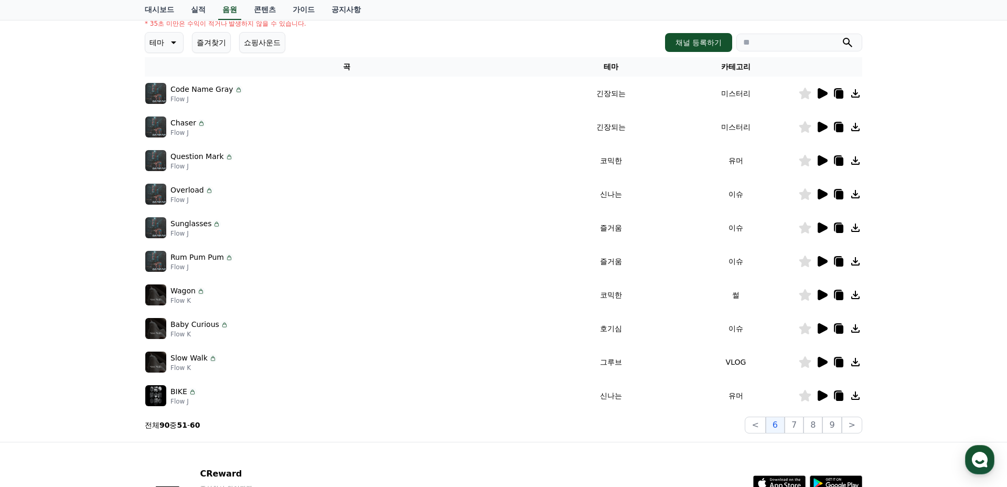
click at [819, 194] on icon at bounding box center [823, 194] width 10 height 10
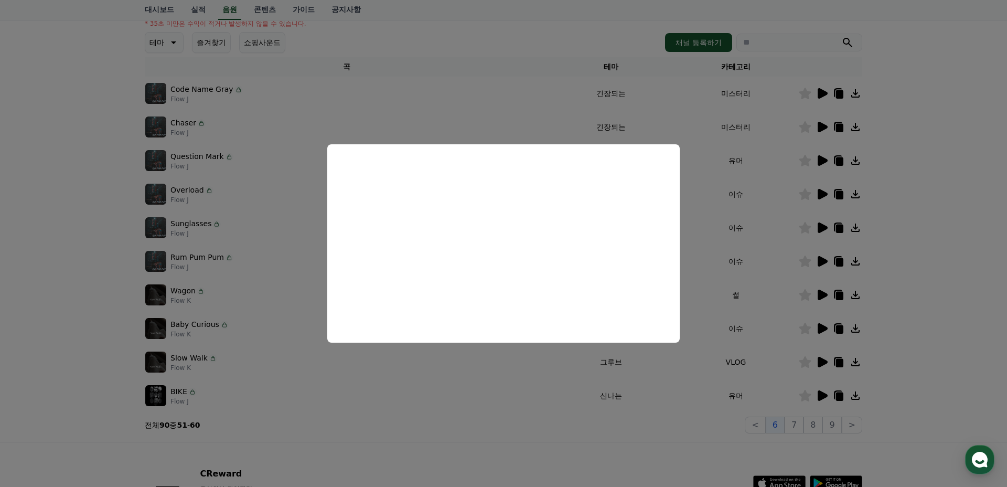
click at [818, 188] on button "close modal" at bounding box center [503, 243] width 1007 height 487
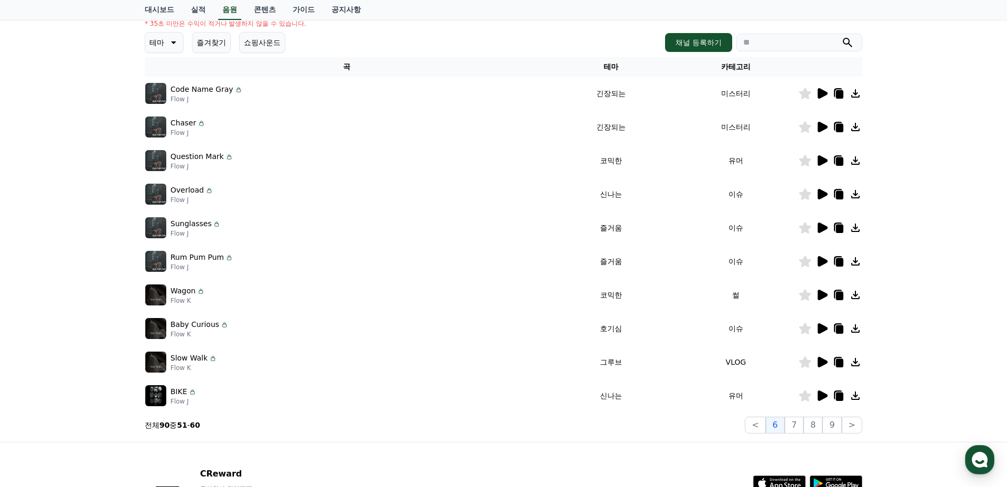
click at [821, 160] on icon at bounding box center [823, 160] width 10 height 10
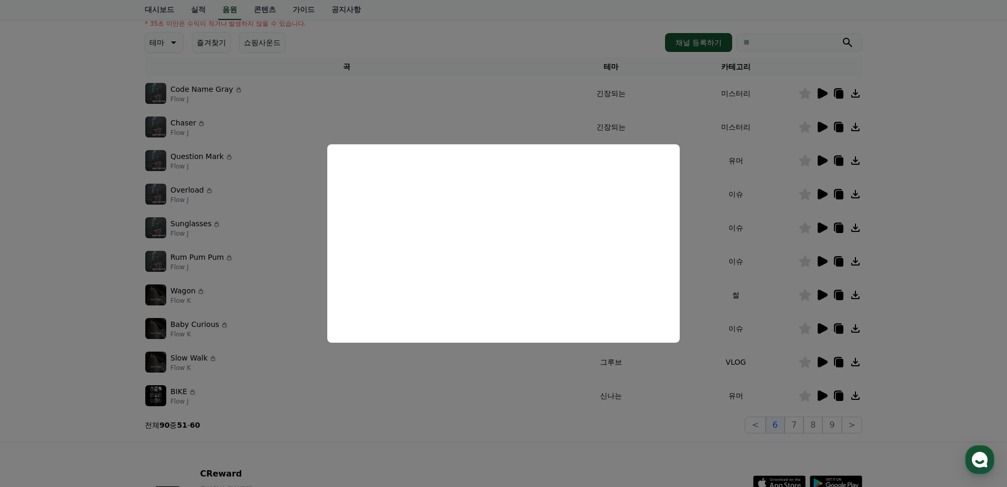
click at [813, 342] on button "close modal" at bounding box center [503, 243] width 1007 height 487
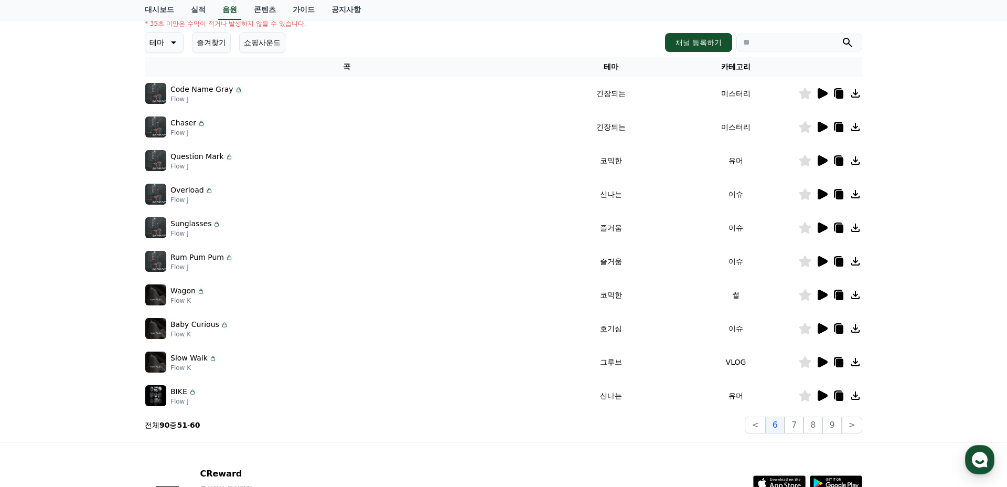
click at [821, 295] on icon at bounding box center [823, 295] width 10 height 10
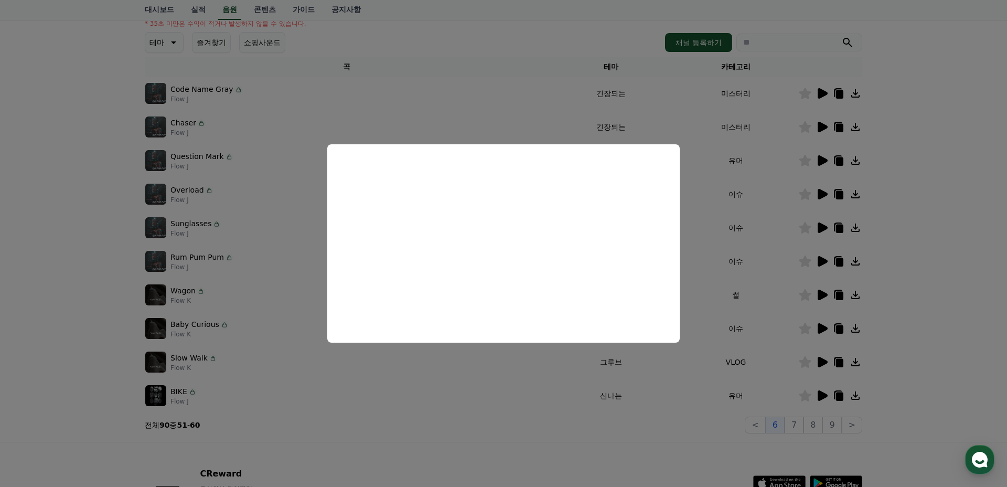
click at [826, 393] on button "close modal" at bounding box center [503, 243] width 1007 height 487
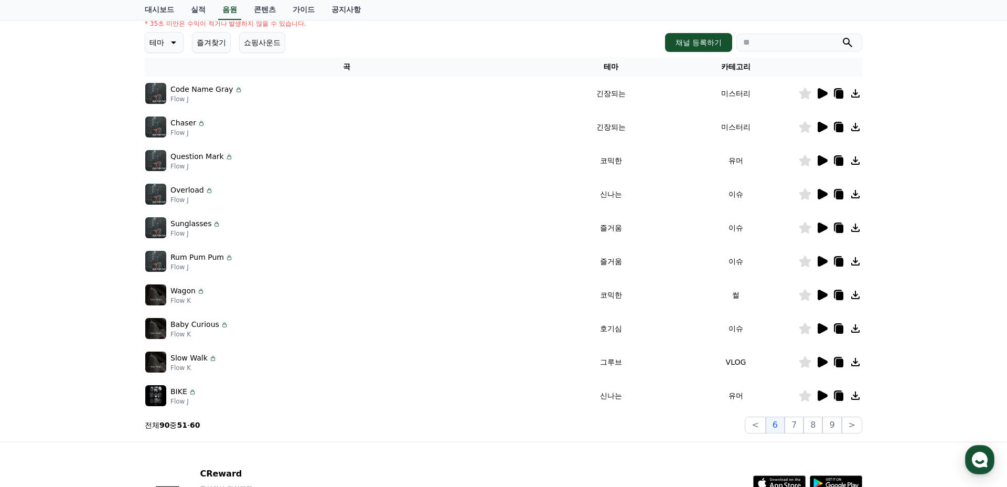
click at [820, 393] on icon at bounding box center [823, 395] width 10 height 10
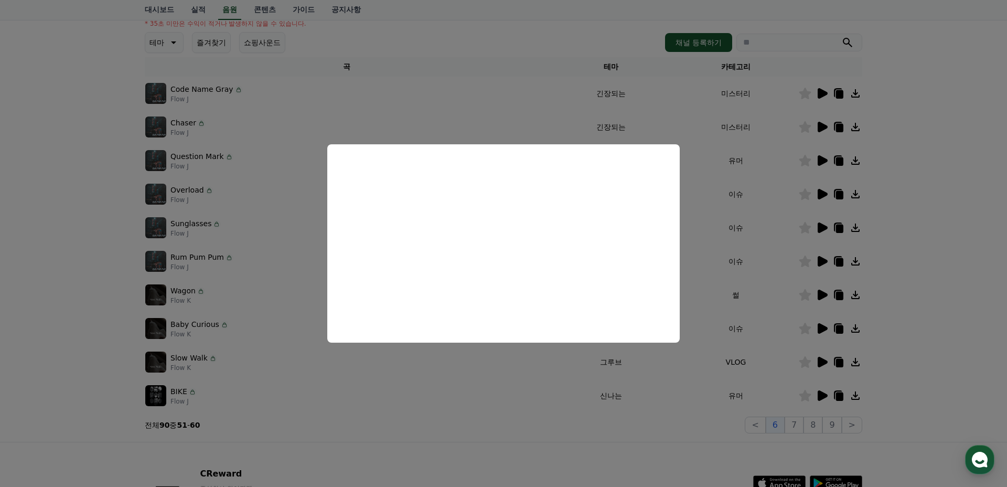
click at [823, 328] on button "close modal" at bounding box center [503, 243] width 1007 height 487
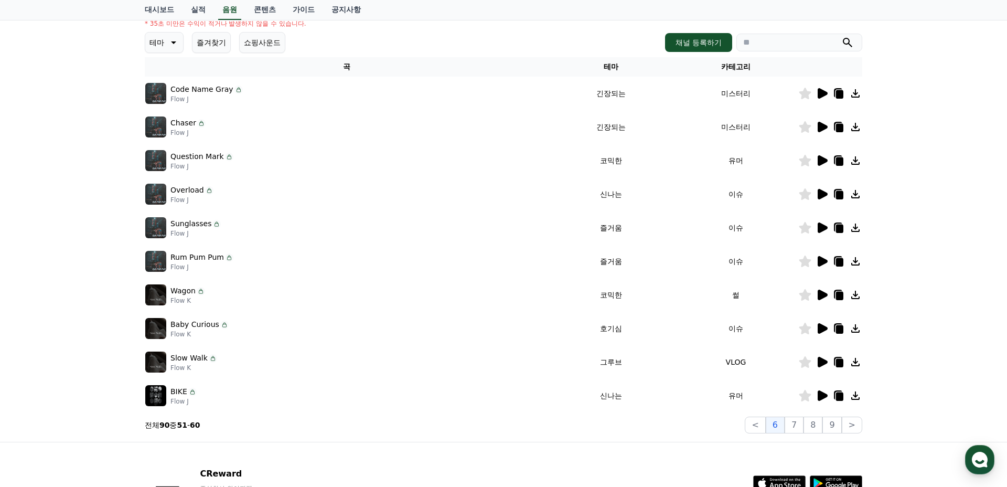
click at [823, 328] on icon at bounding box center [823, 328] width 10 height 10
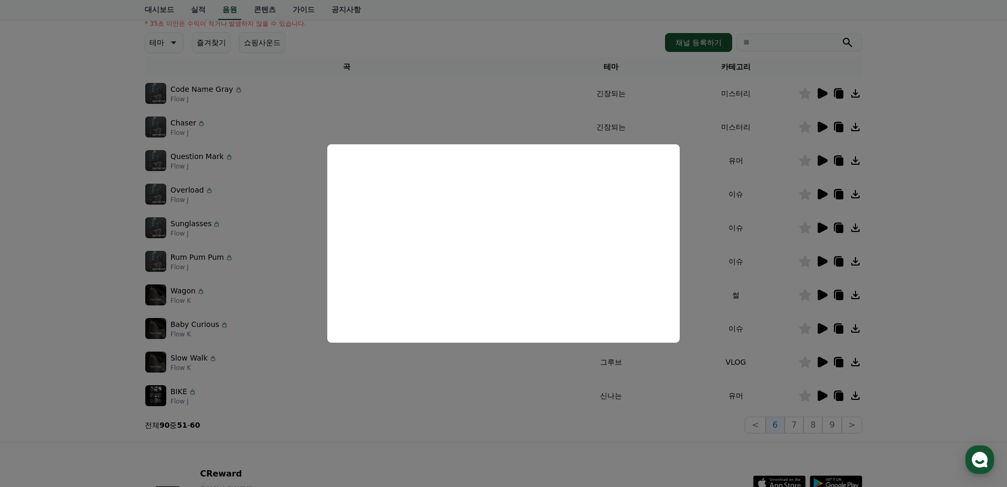
click at [763, 335] on button "close modal" at bounding box center [503, 243] width 1007 height 487
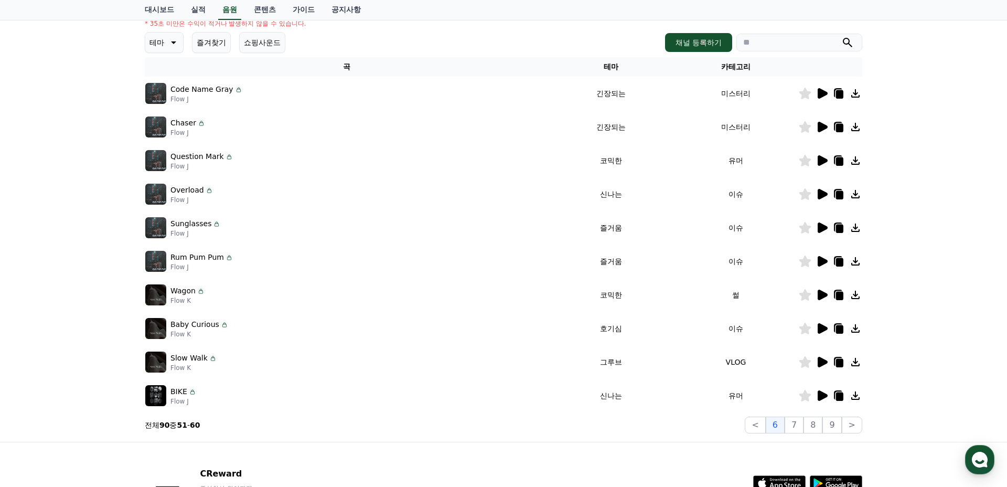
click at [820, 97] on icon at bounding box center [823, 93] width 10 height 10
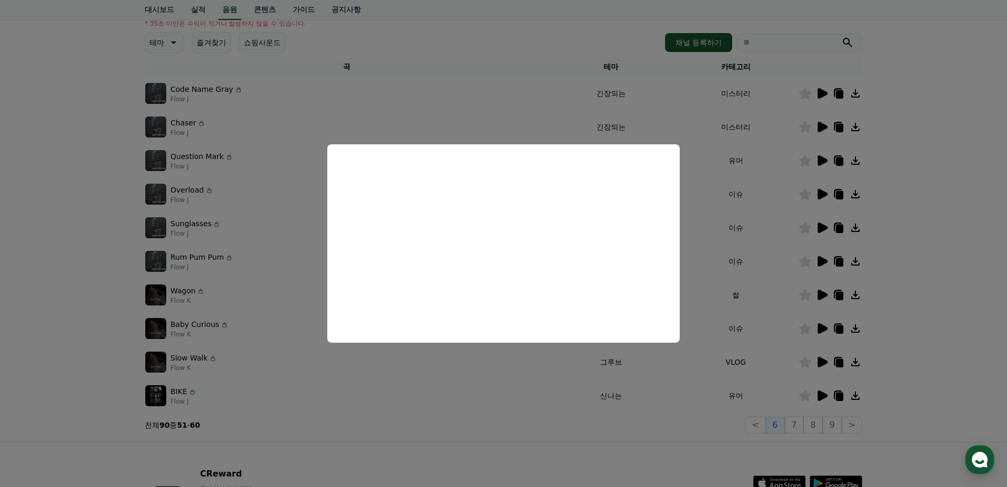
click at [761, 422] on button "close modal" at bounding box center [503, 243] width 1007 height 487
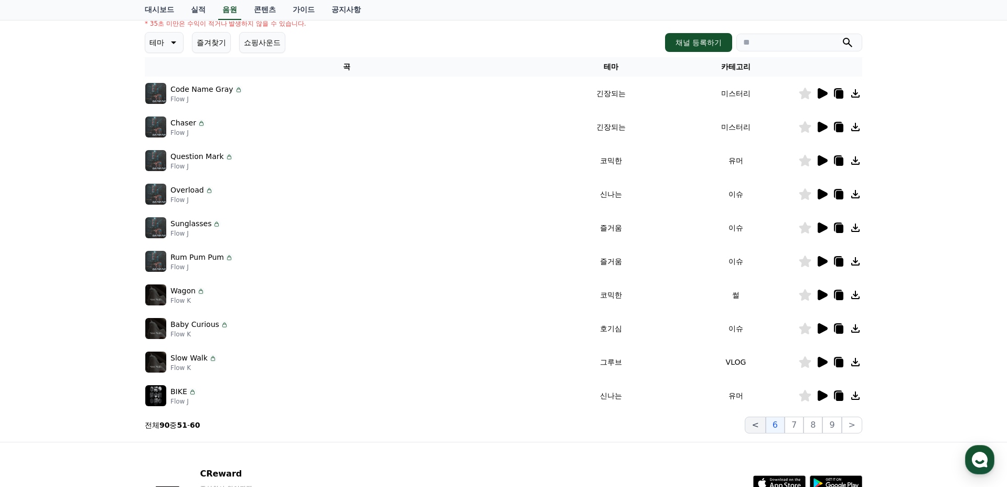
click at [762, 429] on button "<" at bounding box center [755, 425] width 20 height 17
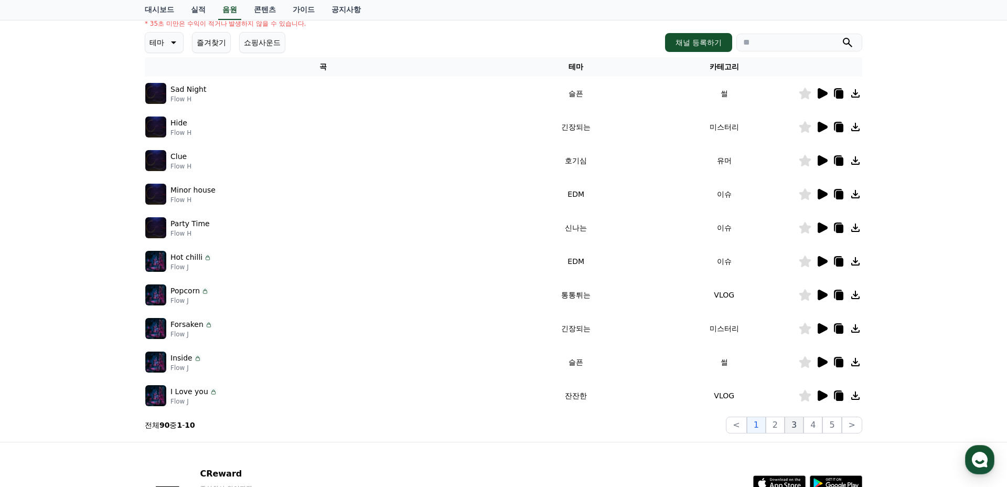
click at [797, 425] on button "3" at bounding box center [794, 425] width 19 height 17
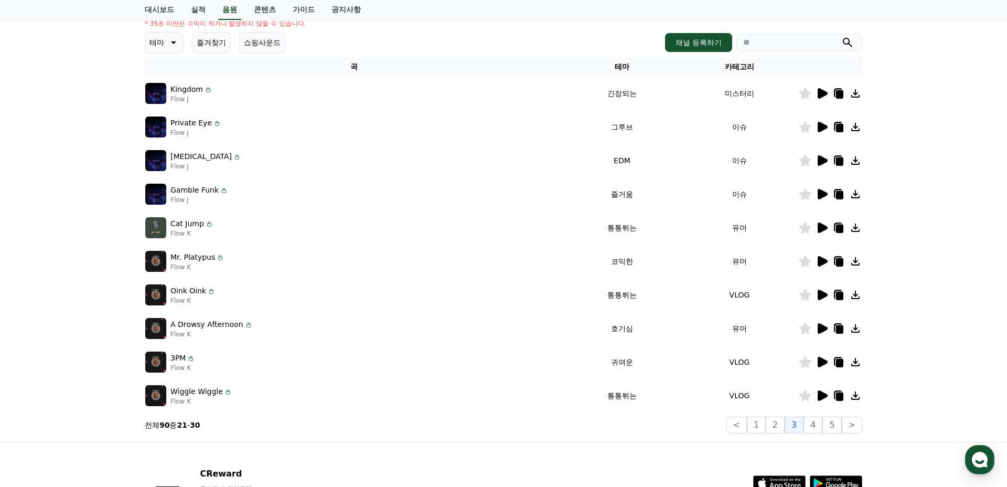
click at [823, 257] on icon at bounding box center [822, 261] width 13 height 13
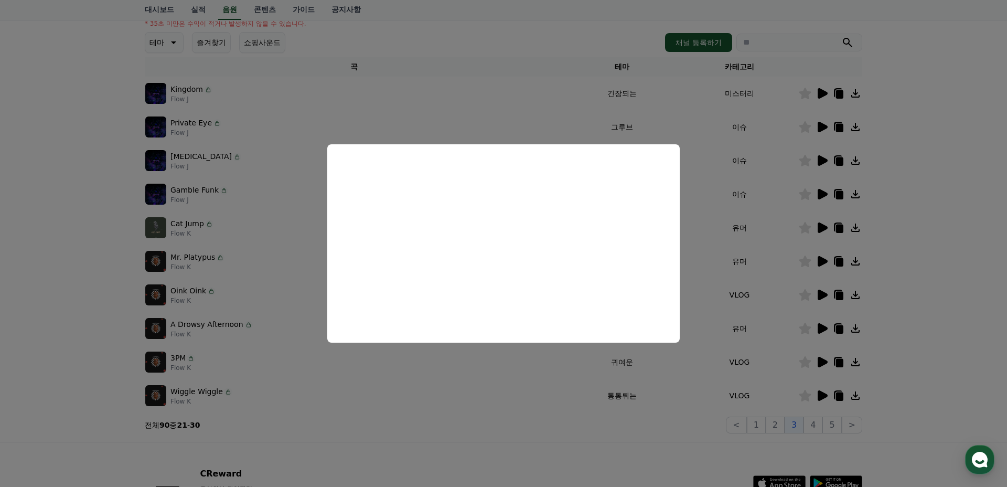
click at [805, 208] on button "close modal" at bounding box center [503, 243] width 1007 height 487
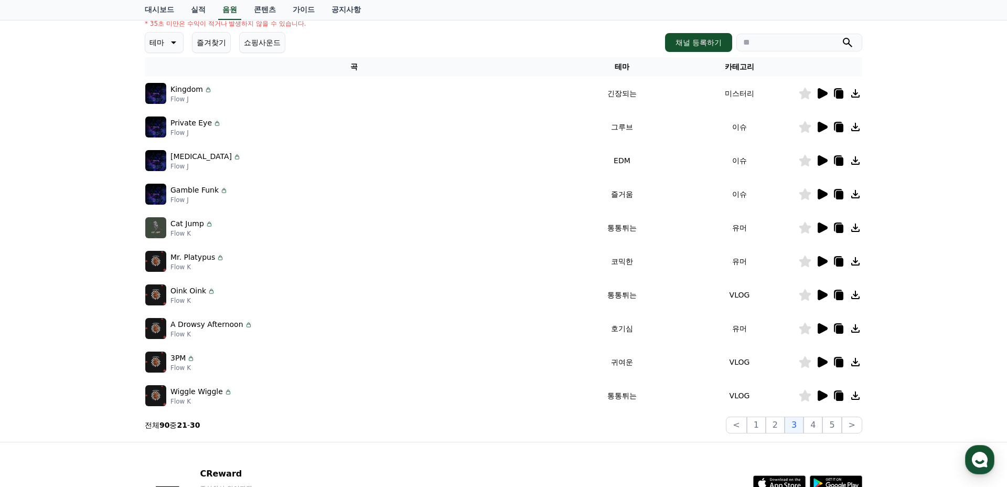
click at [823, 118] on td at bounding box center [830, 127] width 64 height 34
click at [823, 126] on icon at bounding box center [823, 127] width 10 height 10
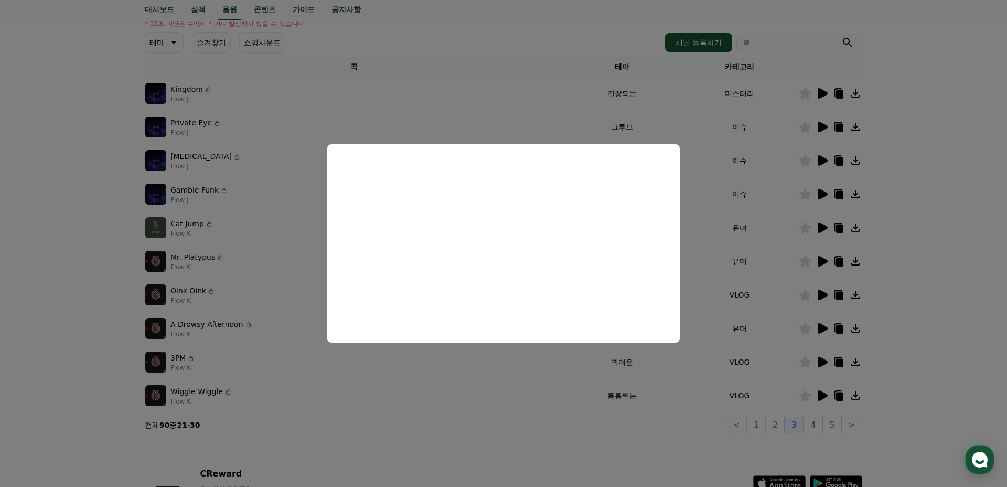
click at [823, 161] on button "close modal" at bounding box center [503, 243] width 1007 height 487
click at [823, 162] on icon at bounding box center [823, 160] width 10 height 10
click at [825, 194] on button "close modal" at bounding box center [503, 243] width 1007 height 487
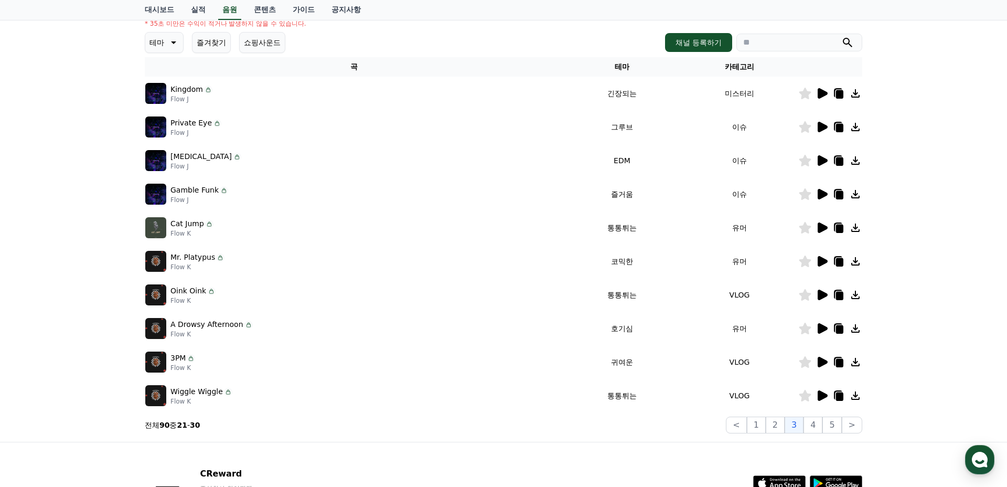
click at [825, 194] on icon at bounding box center [823, 194] width 10 height 10
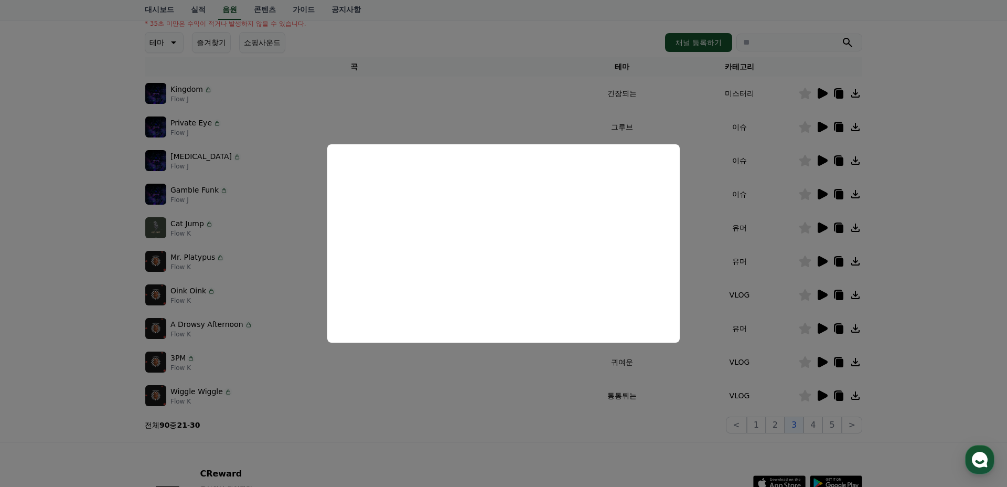
click at [821, 229] on button "close modal" at bounding box center [503, 243] width 1007 height 487
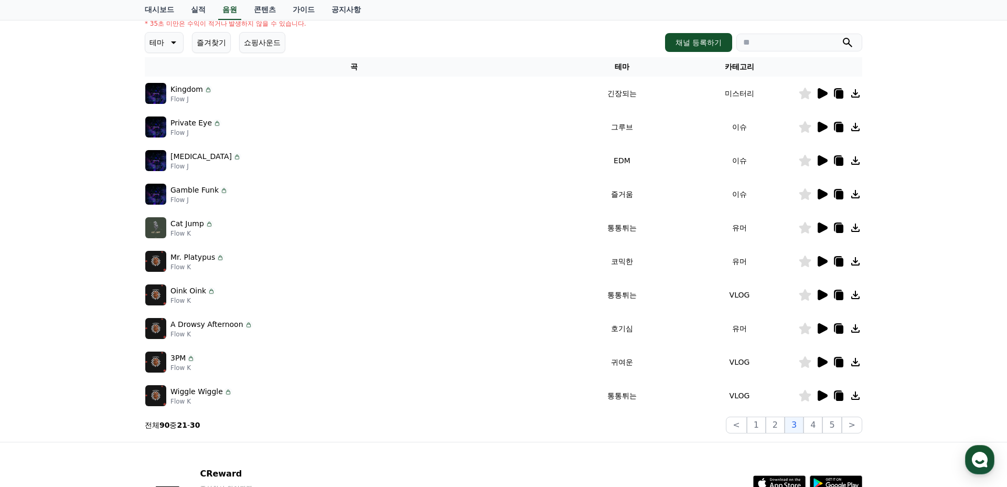
click at [821, 229] on icon at bounding box center [823, 227] width 10 height 10
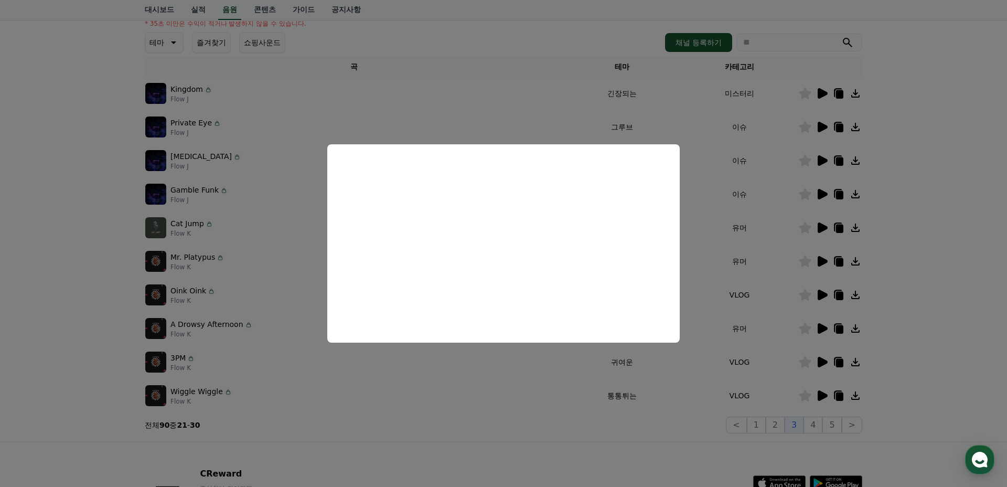
click at [821, 259] on button "close modal" at bounding box center [503, 243] width 1007 height 487
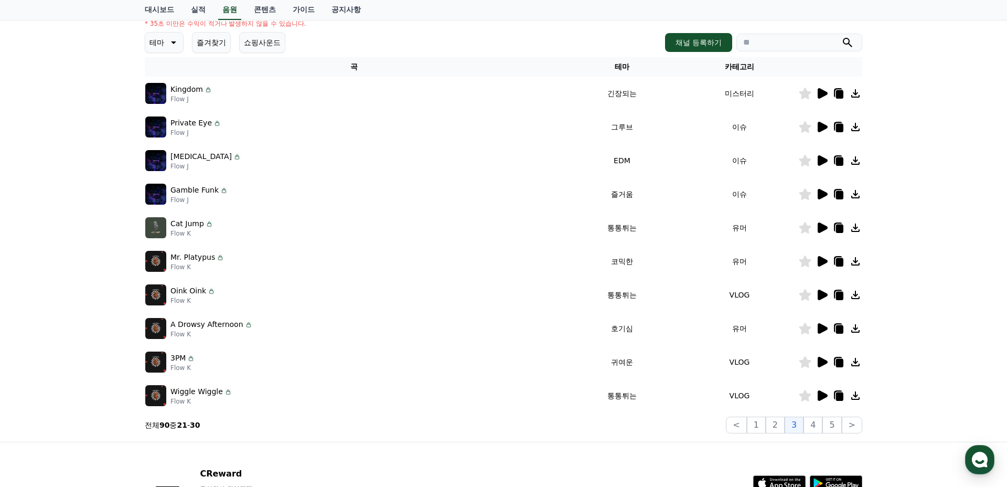
click at [821, 260] on icon at bounding box center [823, 261] width 10 height 10
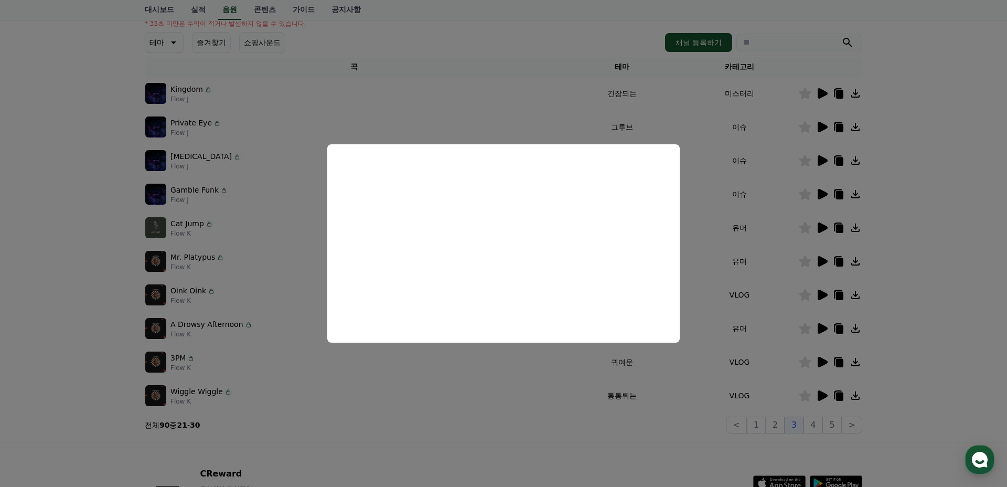
click at [896, 239] on button "close modal" at bounding box center [503, 243] width 1007 height 487
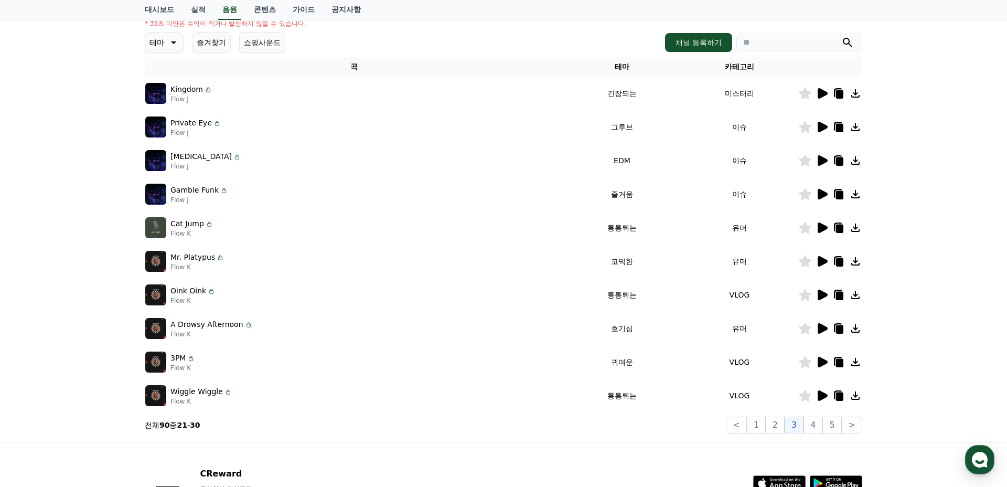
click at [807, 225] on icon at bounding box center [805, 228] width 12 height 12
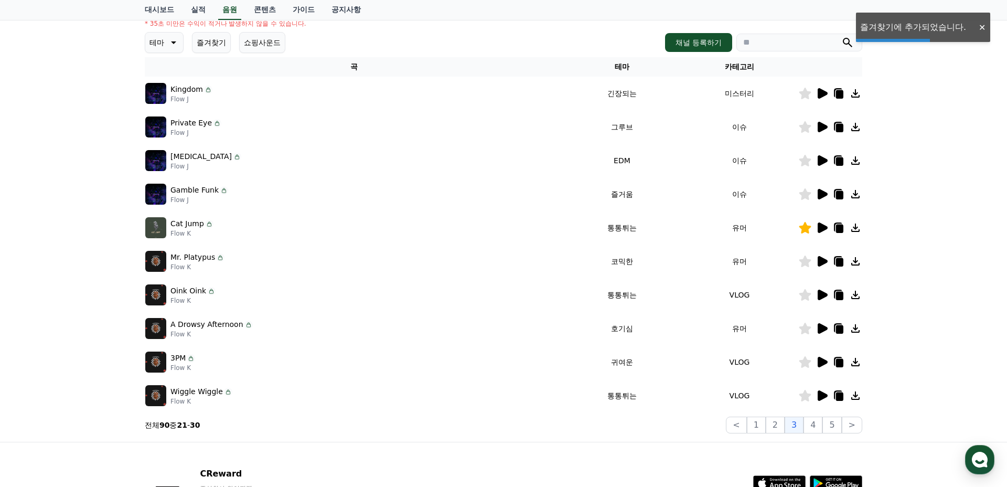
click at [818, 225] on icon at bounding box center [823, 227] width 10 height 10
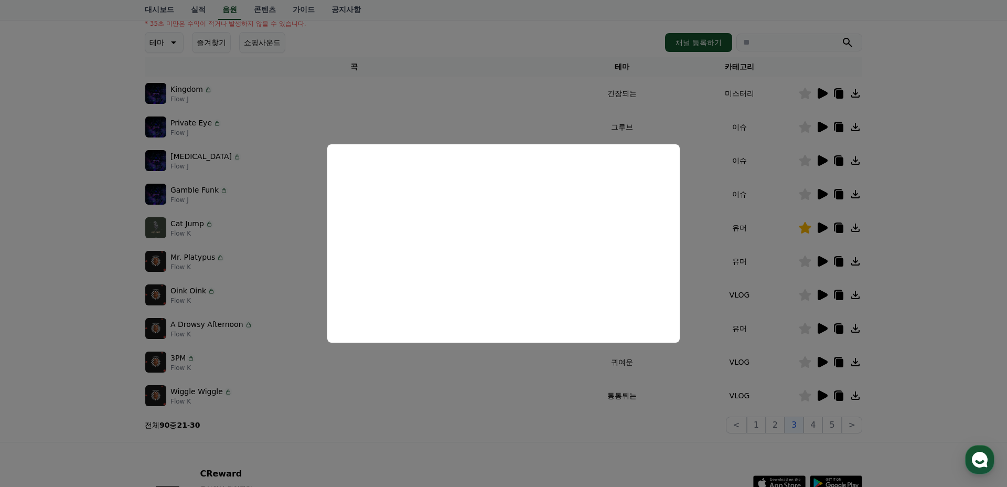
click at [823, 293] on button "close modal" at bounding box center [503, 243] width 1007 height 487
click at [823, 295] on icon at bounding box center [823, 295] width 10 height 10
click at [820, 326] on button "close modal" at bounding box center [503, 243] width 1007 height 487
click at [820, 328] on icon at bounding box center [823, 328] width 10 height 10
click at [824, 360] on button "close modal" at bounding box center [503, 243] width 1007 height 487
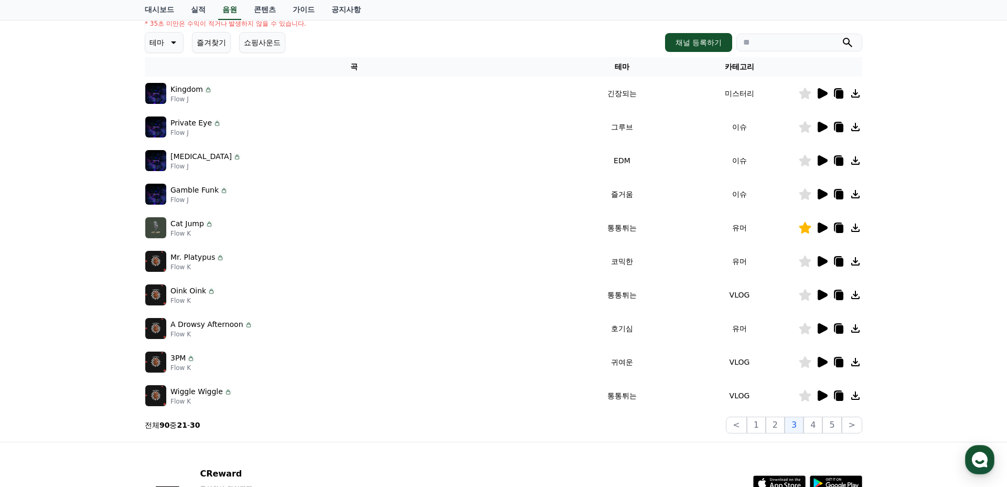
click at [824, 364] on icon at bounding box center [823, 362] width 10 height 10
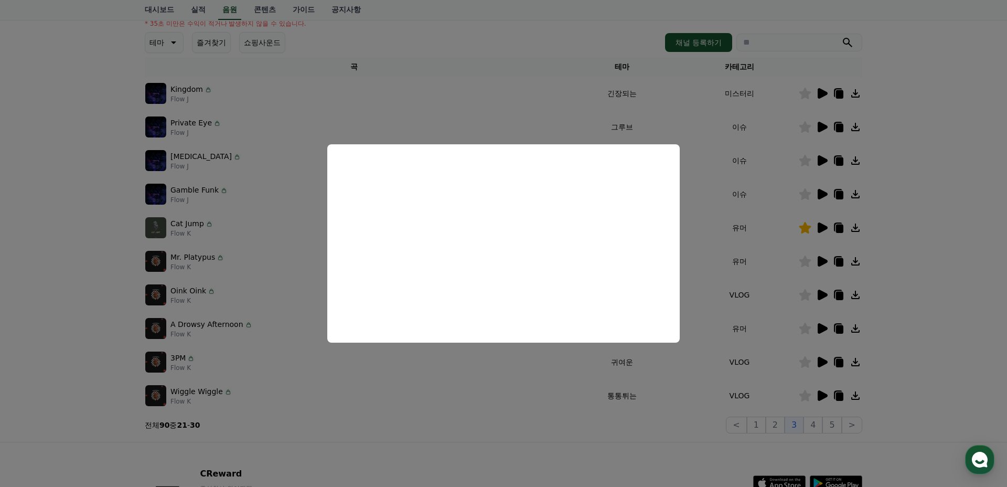
click at [827, 398] on button "close modal" at bounding box center [503, 243] width 1007 height 487
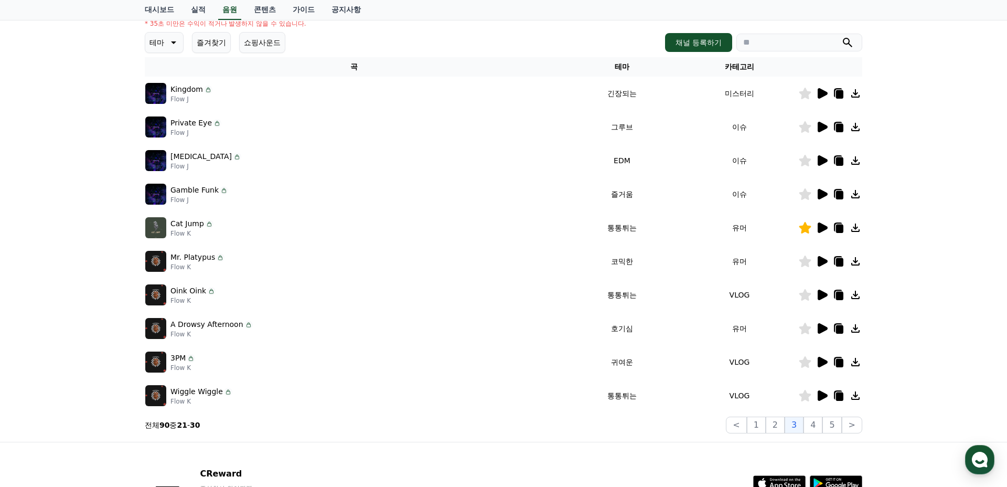
click at [822, 396] on icon at bounding box center [823, 395] width 10 height 10
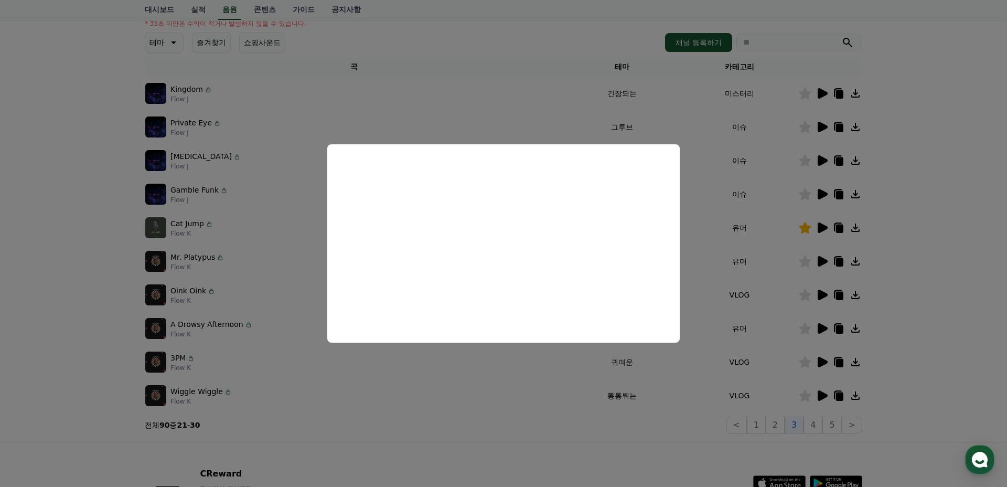
click at [779, 426] on button "close modal" at bounding box center [503, 243] width 1007 height 487
click at [779, 426] on button "2" at bounding box center [775, 425] width 19 height 17
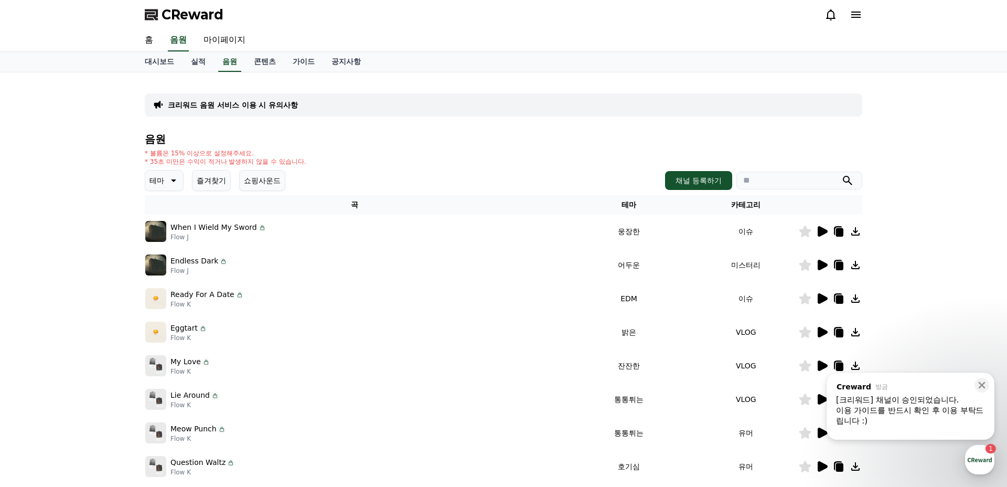
click at [913, 410] on div "이용 가이드를 반드시 확인 후 이용 부탁드립니다 :)" at bounding box center [910, 415] width 149 height 21
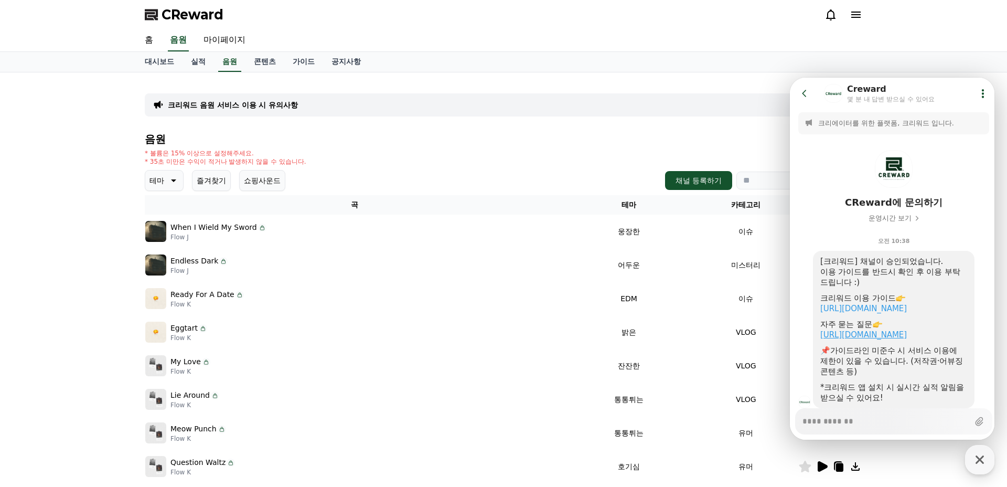
scroll to position [22, 0]
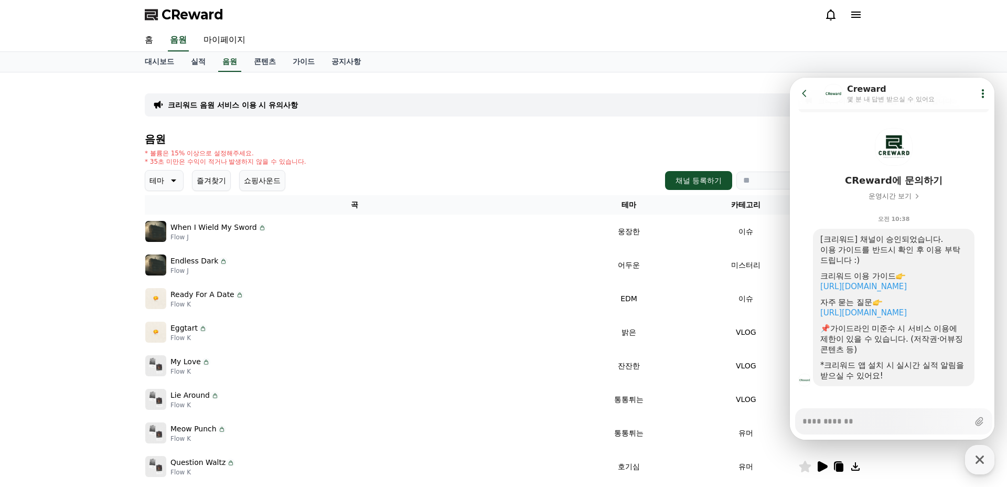
type textarea "*"
click at [446, 153] on div "* 볼륨은 15% 이상으로 설정해주세요. * 35초 미만은 수익이 적거나 발생하지 않을 수 있습니다." at bounding box center [504, 157] width 718 height 17
click at [218, 60] on link "음원" at bounding box center [229, 62] width 23 height 20
click at [194, 64] on link "실적" at bounding box center [198, 62] width 31 height 20
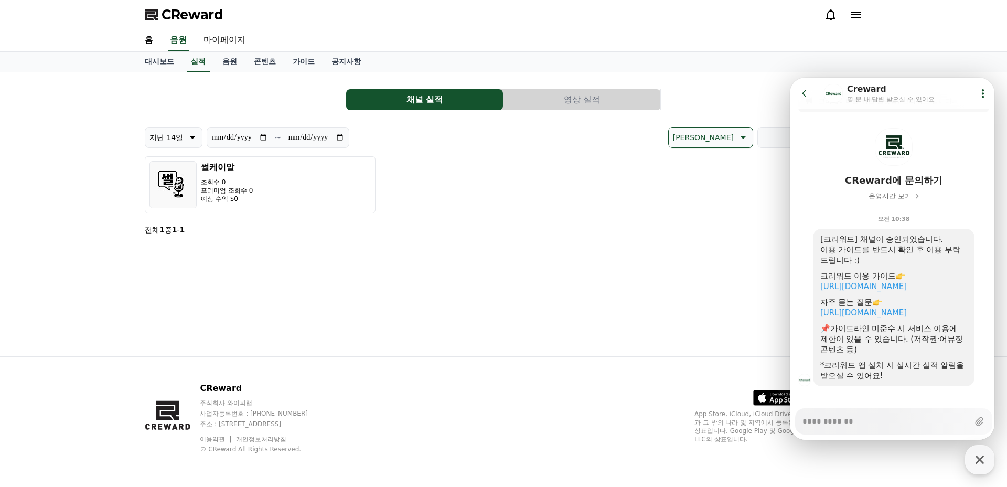
click at [317, 266] on div "**********" at bounding box center [503, 214] width 734 height 284
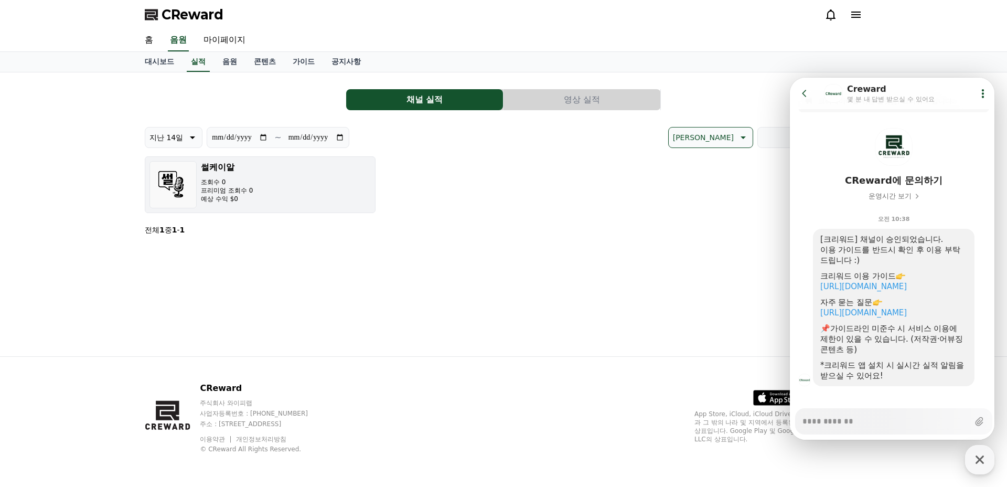
click at [312, 181] on button "썰케이알 조회수 0 프리미엄 조회수 0 예상 수익 $0" at bounding box center [260, 184] width 231 height 57
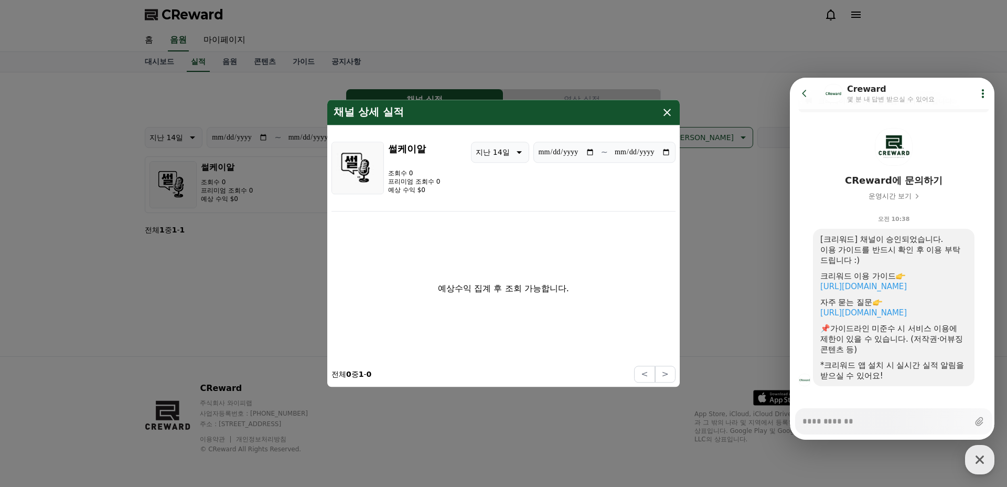
click at [664, 114] on icon "modal" at bounding box center [667, 112] width 7 height 7
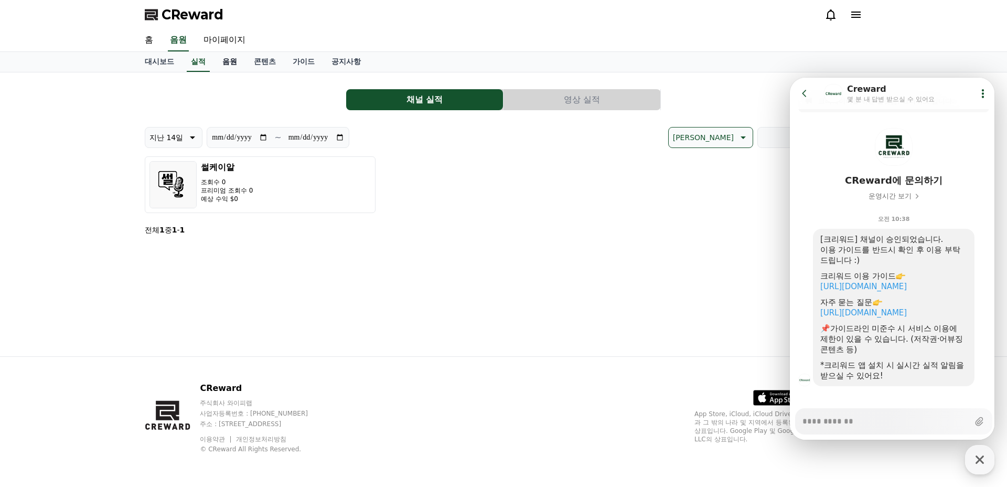
click at [218, 61] on link "음원" at bounding box center [229, 62] width 31 height 20
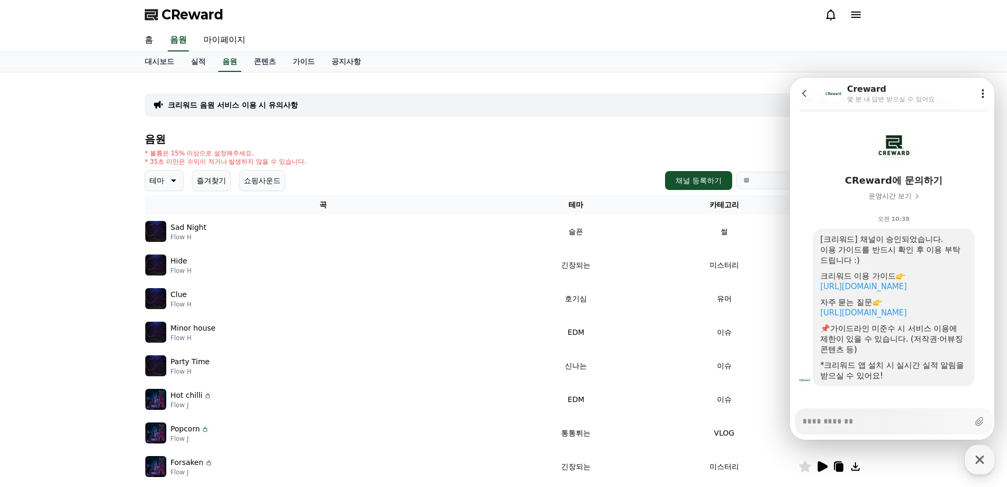
click at [804, 92] on icon at bounding box center [804, 93] width 10 height 10
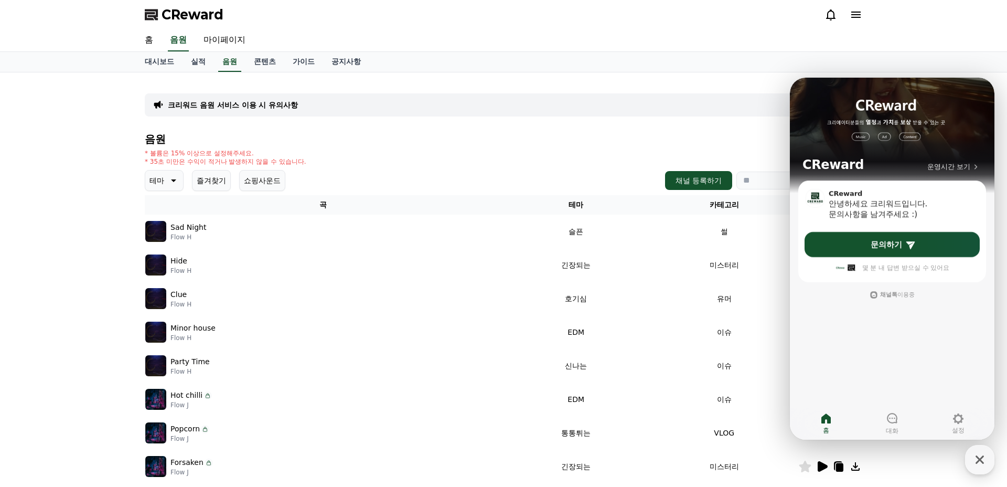
click at [667, 116] on div "크리워드 음원 서비스 이용 시 유의사항 음원 * 볼륨은 15% 이상으로 설정해주세요. * 35초 미만은 수익이 적거나 발생하지 않을 수 있습니…" at bounding box center [504, 326] width 718 height 490
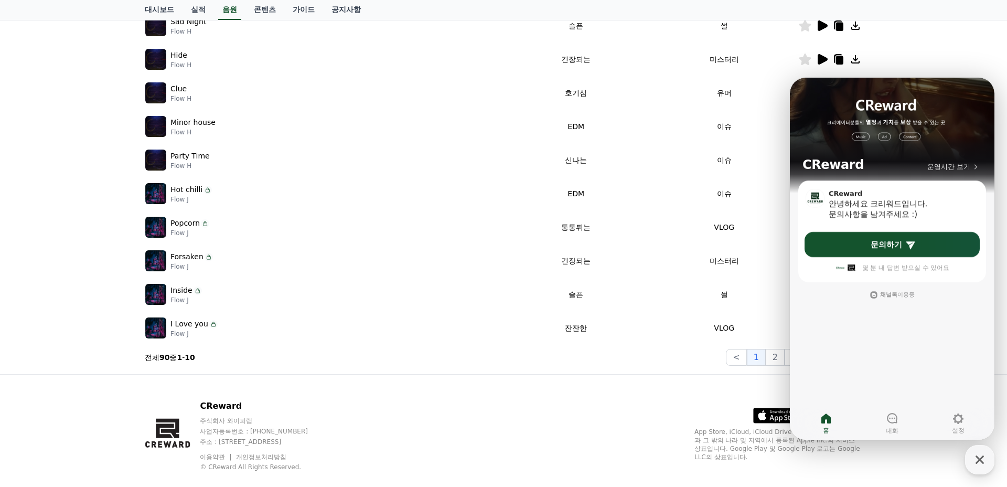
scroll to position [216, 0]
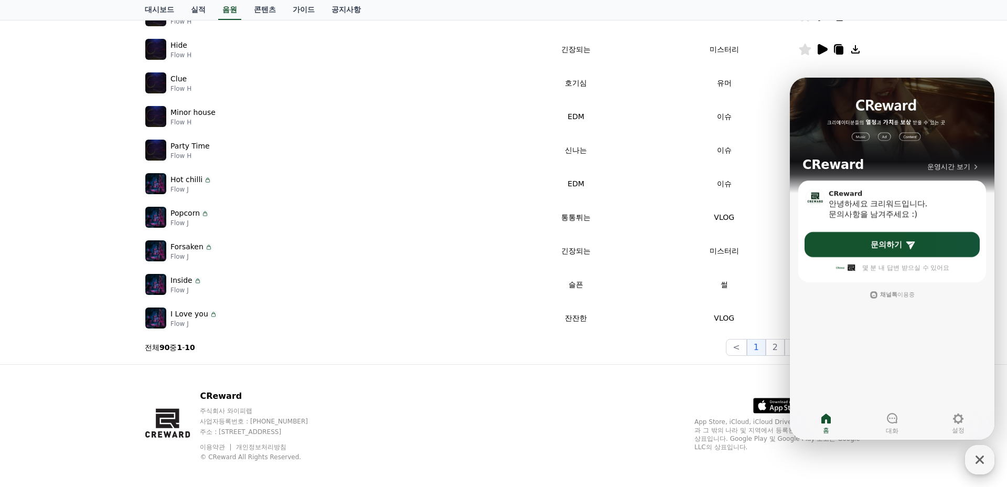
click at [982, 457] on icon "button" at bounding box center [980, 459] width 8 height 8
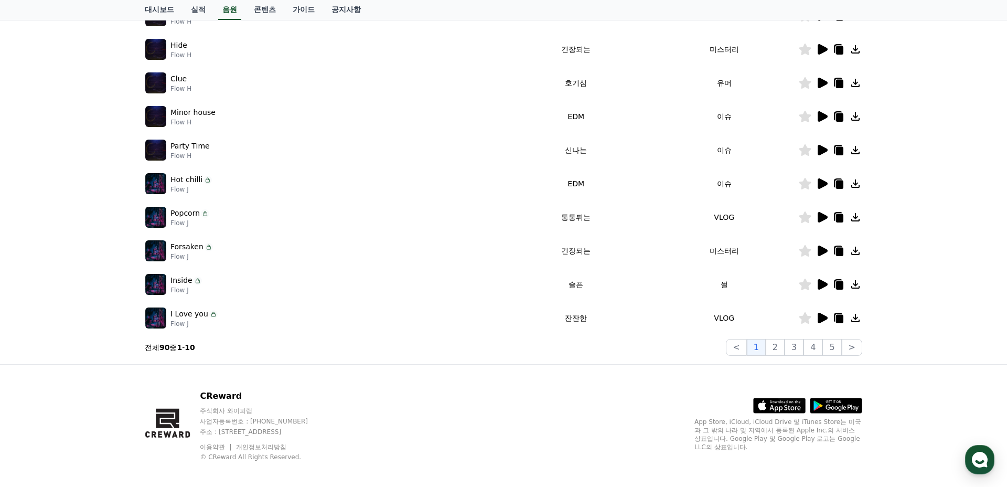
click at [820, 215] on icon at bounding box center [823, 217] width 10 height 10
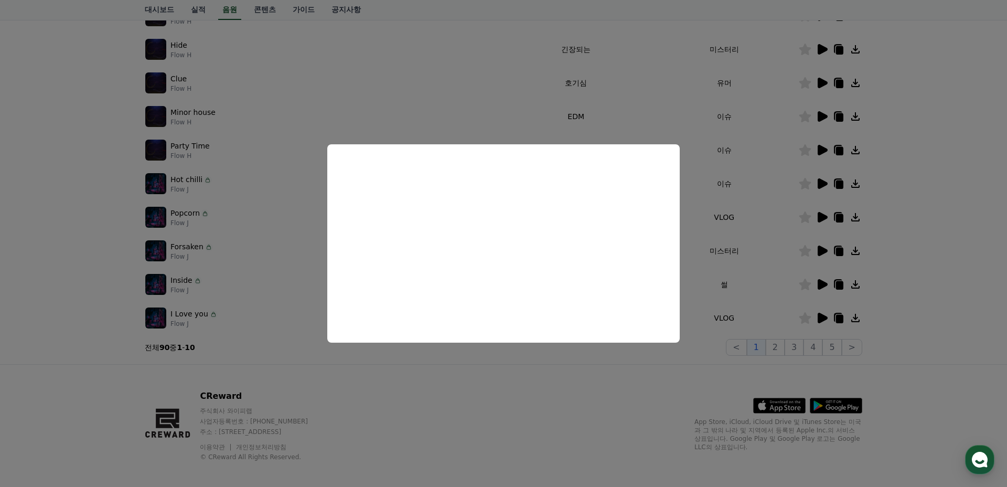
click at [818, 231] on button "close modal" at bounding box center [503, 243] width 1007 height 487
click at [824, 250] on icon at bounding box center [823, 250] width 10 height 10
click at [823, 278] on button "close modal" at bounding box center [503, 243] width 1007 height 487
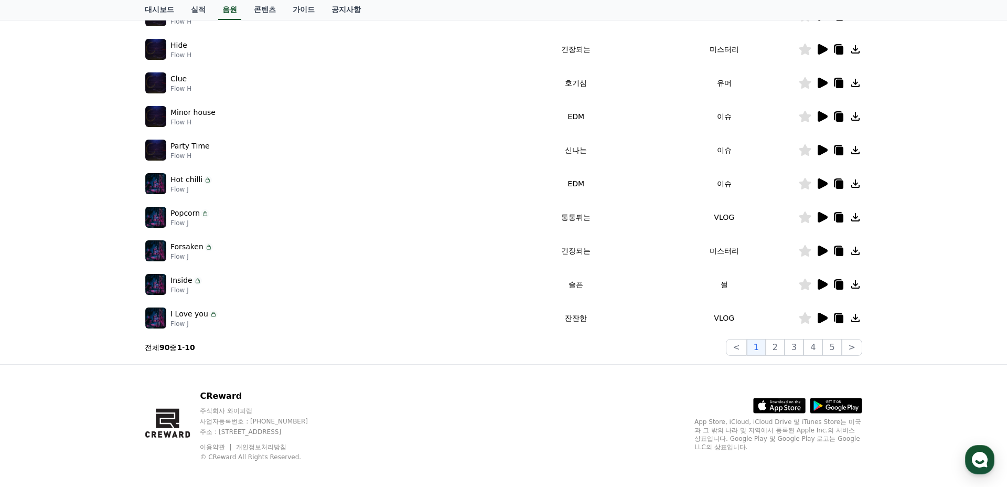
click at [823, 286] on icon at bounding box center [823, 284] width 10 height 10
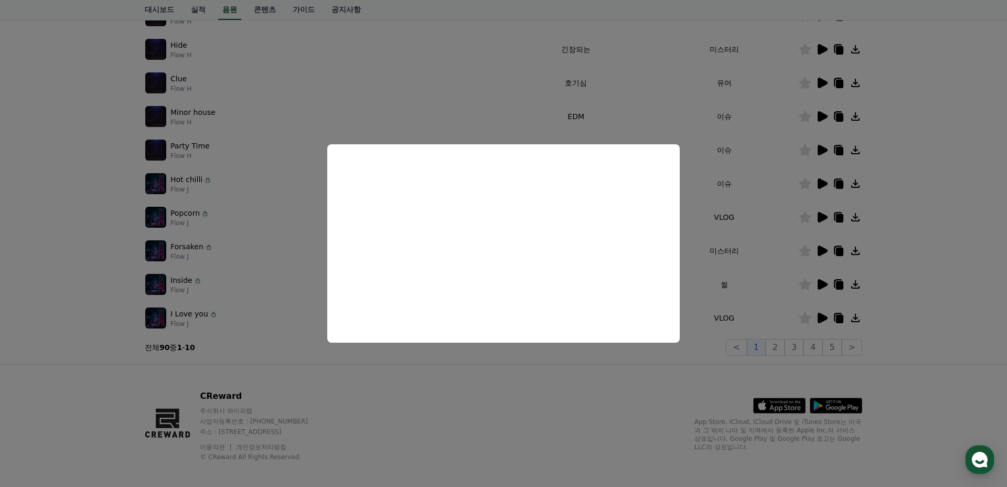
click at [775, 338] on button "close modal" at bounding box center [503, 243] width 1007 height 487
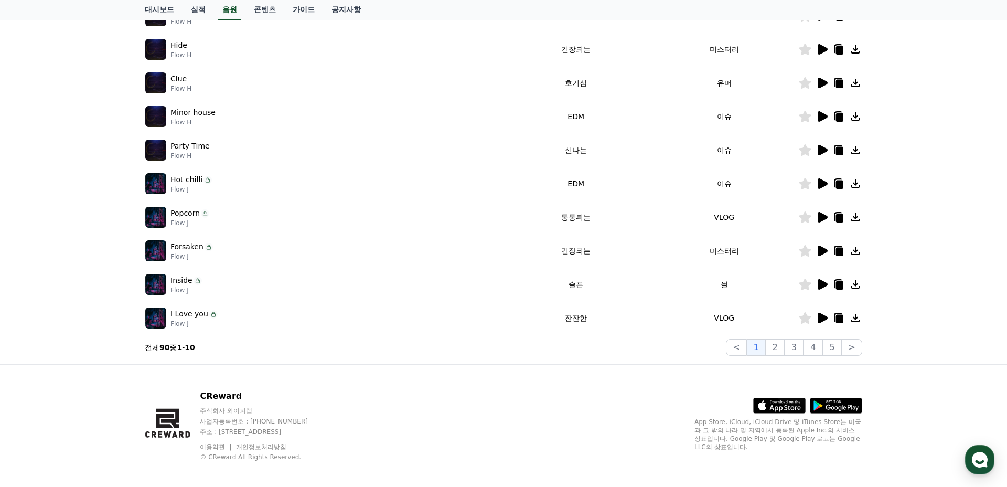
click at [186, 282] on p "Inside" at bounding box center [181, 280] width 22 height 11
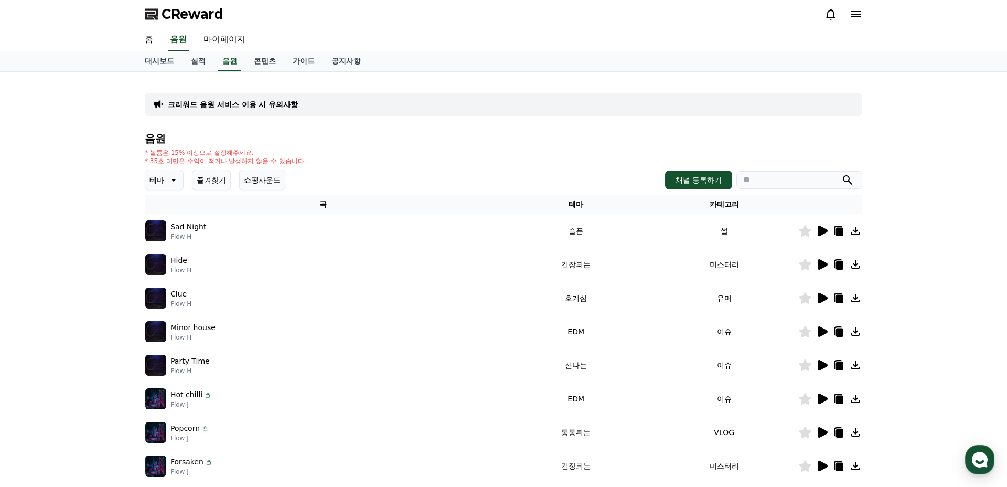
scroll to position [0, 0]
click at [284, 62] on link "가이드" at bounding box center [303, 62] width 39 height 20
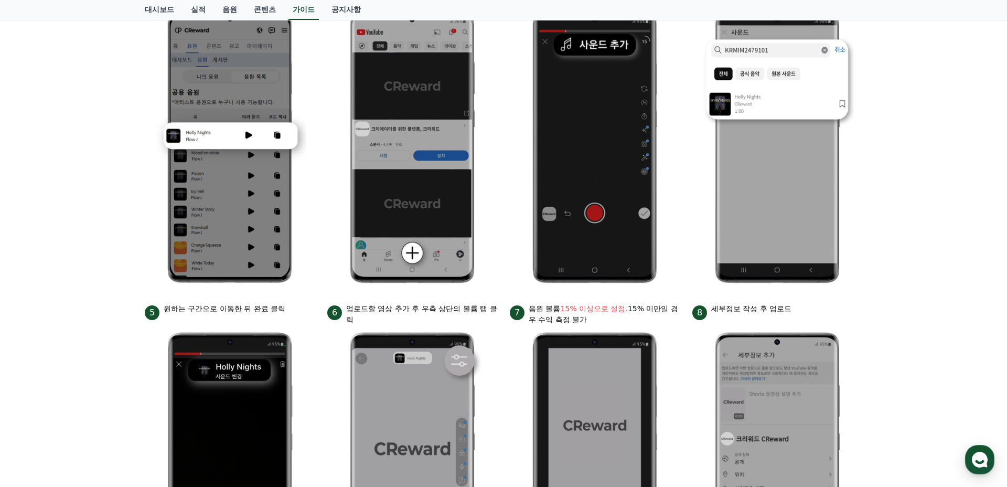
scroll to position [109, 0]
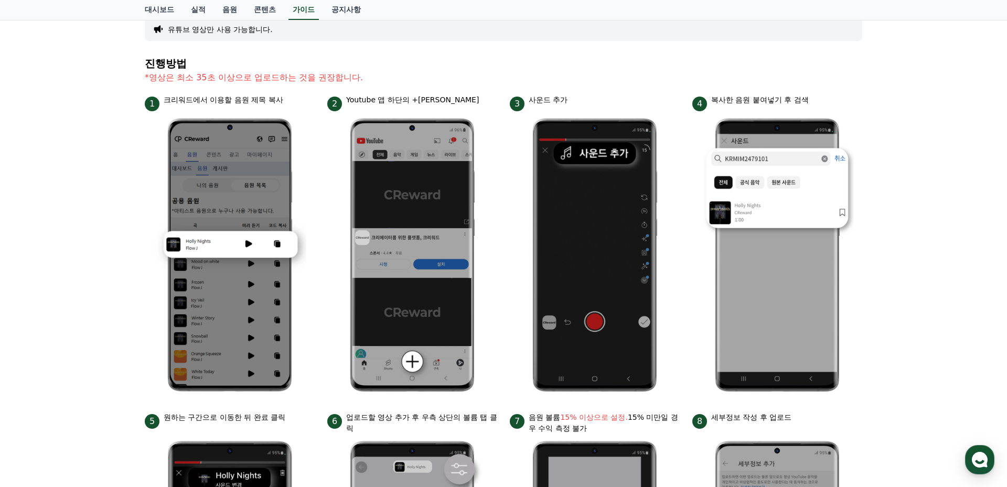
drag, startPoint x: 195, startPoint y: 104, endPoint x: 265, endPoint y: 104, distance: 70.3
click at [266, 104] on p "크리워드에서 이용할 음원 제목 복사" at bounding box center [224, 99] width 120 height 11
click at [265, 104] on p "크리워드에서 이용할 음원 제목 복사" at bounding box center [224, 99] width 120 height 11
drag, startPoint x: 386, startPoint y: 98, endPoint x: 439, endPoint y: 98, distance: 52.5
click at [439, 98] on div "2 Youtube 앱 하단의 +버튼 클릭" at bounding box center [412, 102] width 170 height 17
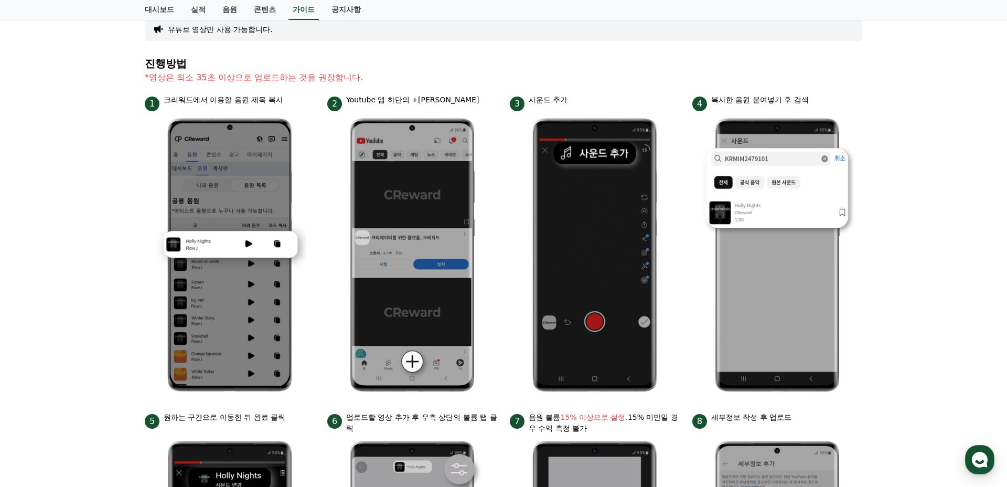
click at [439, 98] on div "2 Youtube 앱 하단의 +버튼 클릭" at bounding box center [412, 102] width 170 height 17
click at [217, 10] on link "음원" at bounding box center [229, 10] width 31 height 20
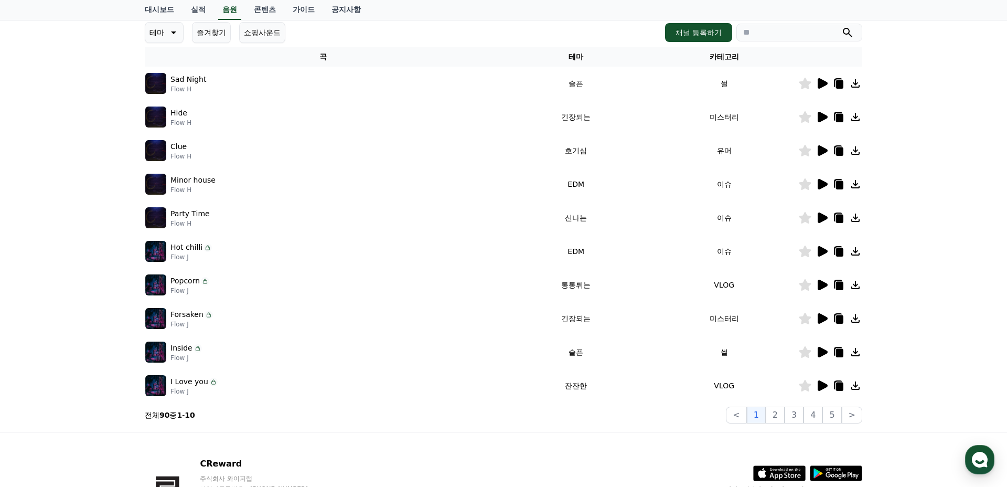
scroll to position [144, 0]
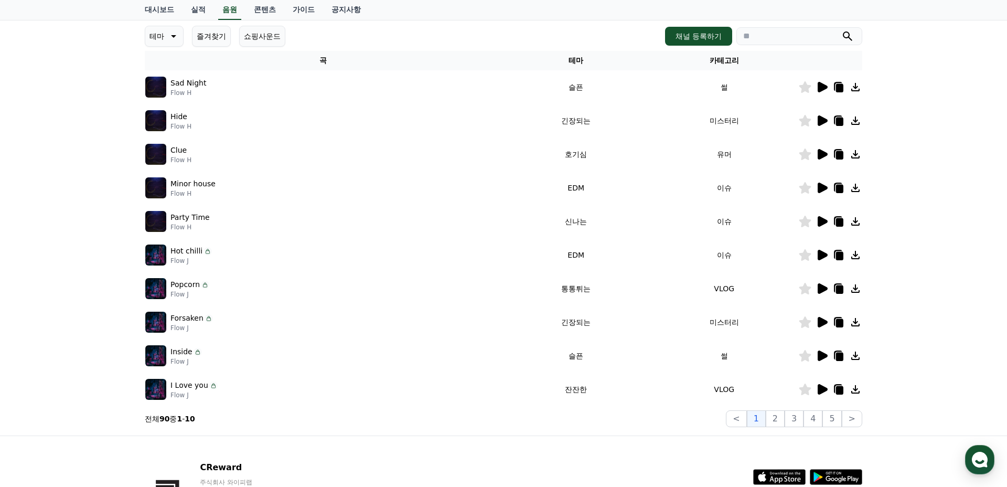
click at [825, 355] on icon at bounding box center [823, 355] width 10 height 10
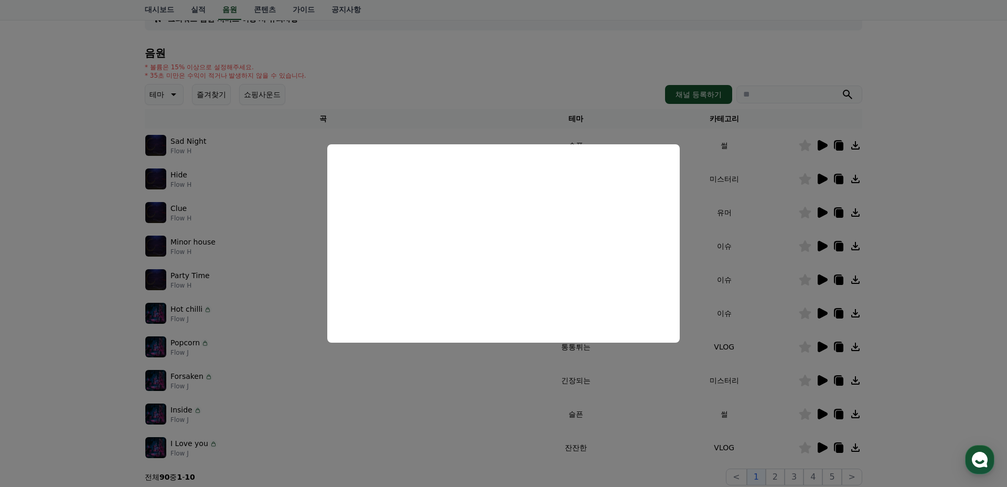
scroll to position [54, 0]
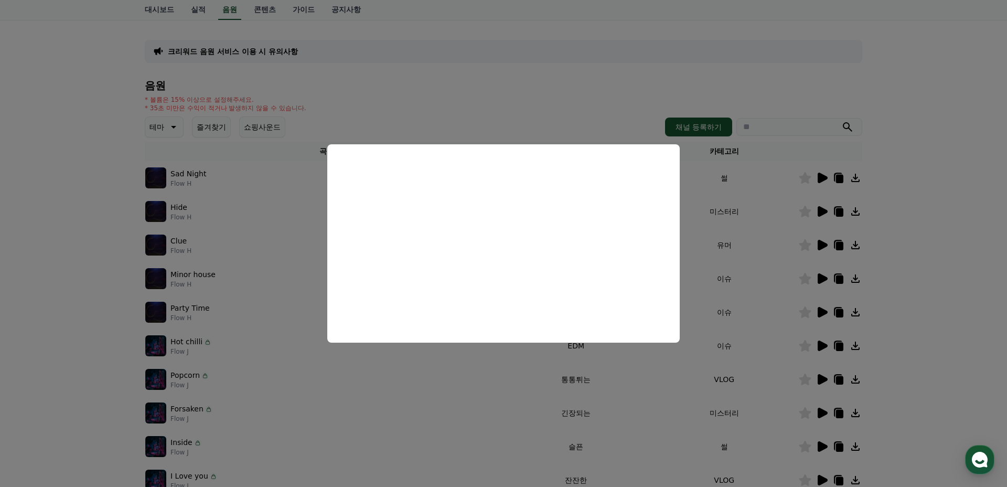
click at [173, 130] on button "close modal" at bounding box center [503, 243] width 1007 height 487
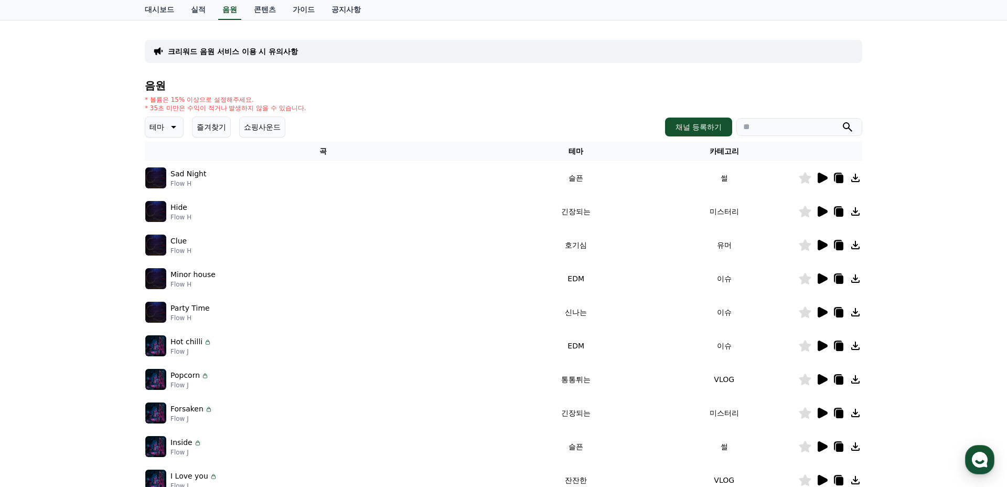
click at [174, 131] on icon at bounding box center [172, 127] width 13 height 13
click at [153, 226] on button "그루브" at bounding box center [161, 232] width 30 height 23
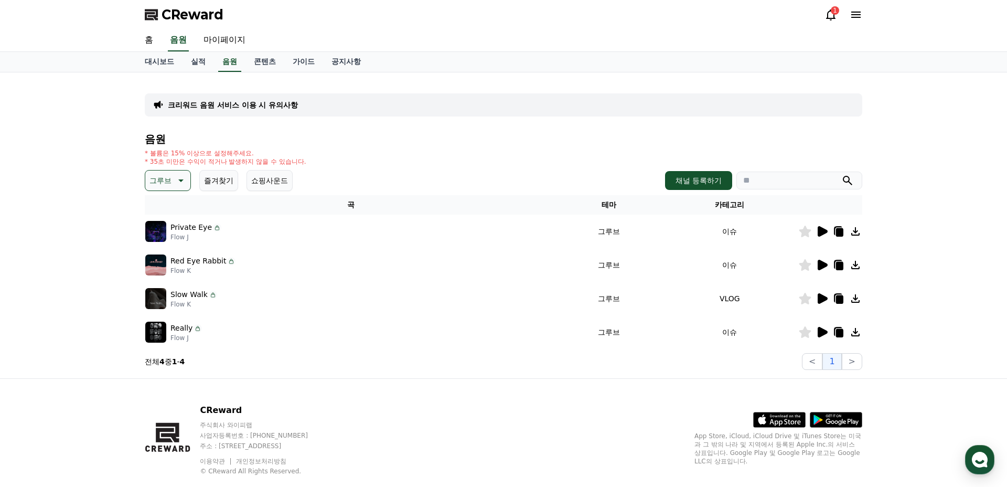
click at [827, 229] on icon at bounding box center [822, 231] width 13 height 13
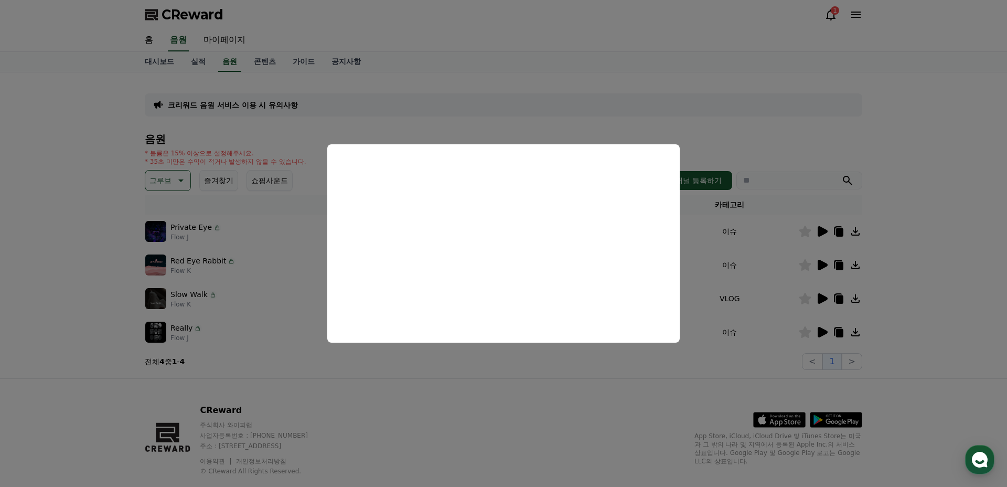
click at [826, 265] on button "close modal" at bounding box center [503, 243] width 1007 height 487
click at [824, 268] on icon at bounding box center [823, 265] width 10 height 10
click at [825, 298] on button "close modal" at bounding box center [503, 243] width 1007 height 487
click at [824, 300] on icon at bounding box center [823, 298] width 10 height 10
click at [823, 334] on button "close modal" at bounding box center [503, 243] width 1007 height 487
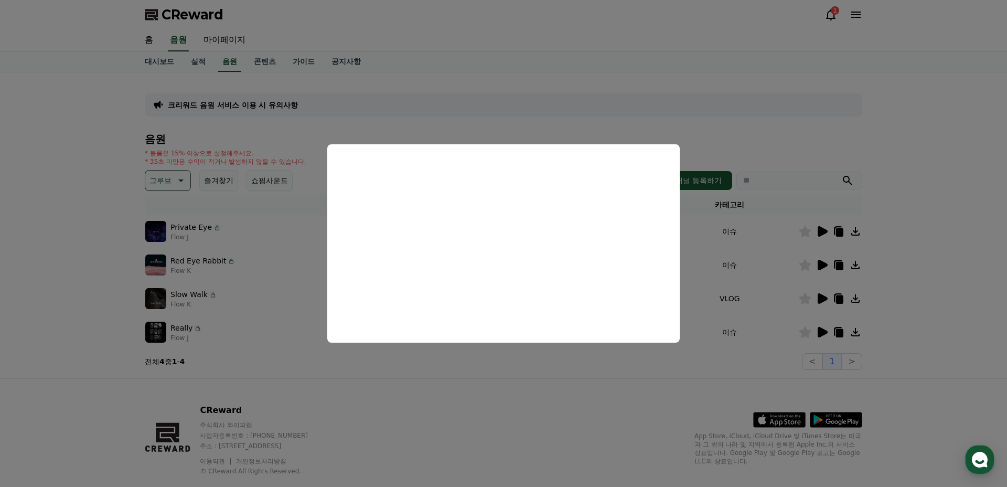
click at [823, 334] on icon at bounding box center [823, 332] width 10 height 10
click at [302, 153] on button "close modal" at bounding box center [503, 243] width 1007 height 487
click at [307, 151] on div "* 볼륨은 15% 이상으로 설정해주세요. * 35초 미만은 수익이 적거나 발생하지 않을 수 있습니다." at bounding box center [504, 157] width 718 height 17
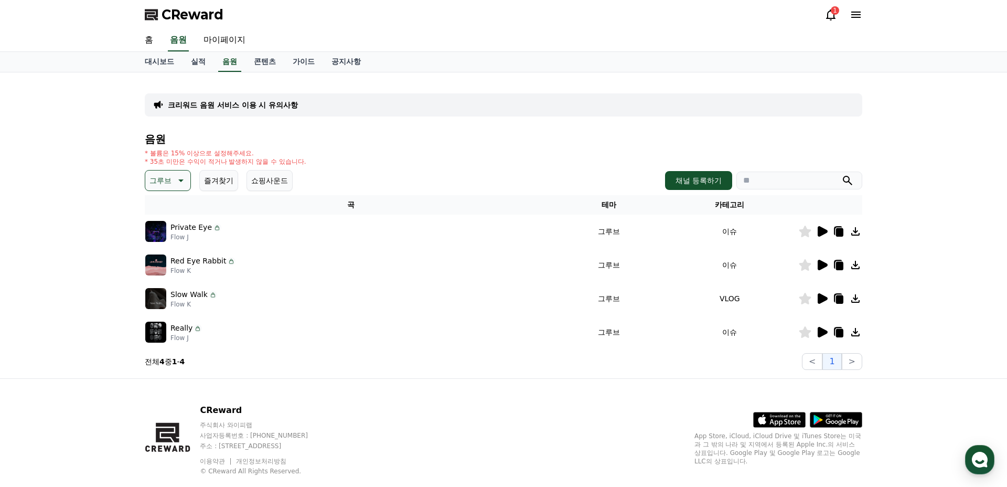
click at [165, 183] on p "그루브" at bounding box center [161, 180] width 22 height 15
click at [161, 231] on button "밝은" at bounding box center [157, 223] width 23 height 23
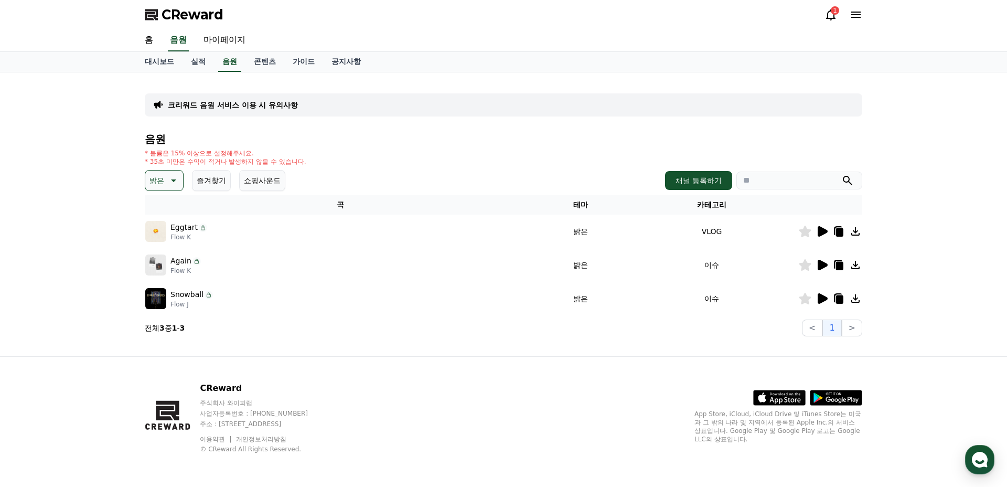
click at [819, 234] on icon at bounding box center [823, 231] width 10 height 10
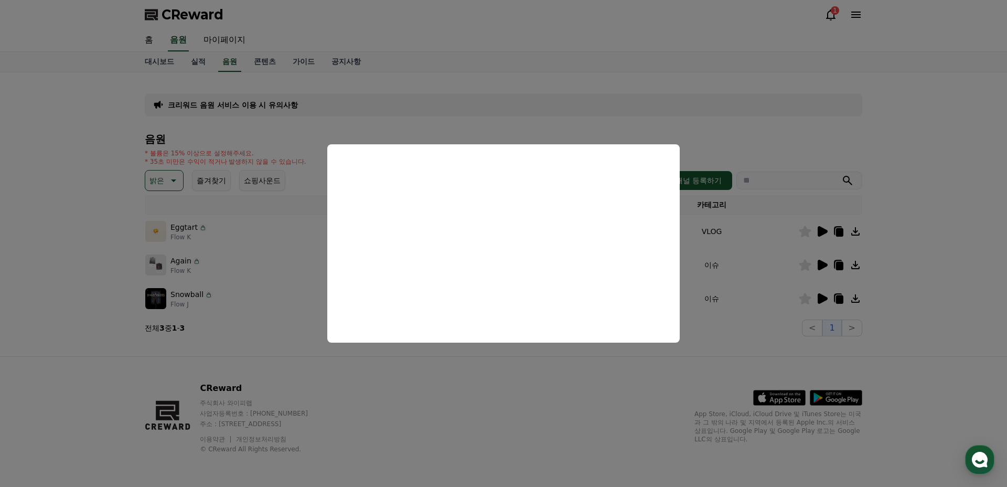
click at [822, 263] on button "close modal" at bounding box center [503, 243] width 1007 height 487
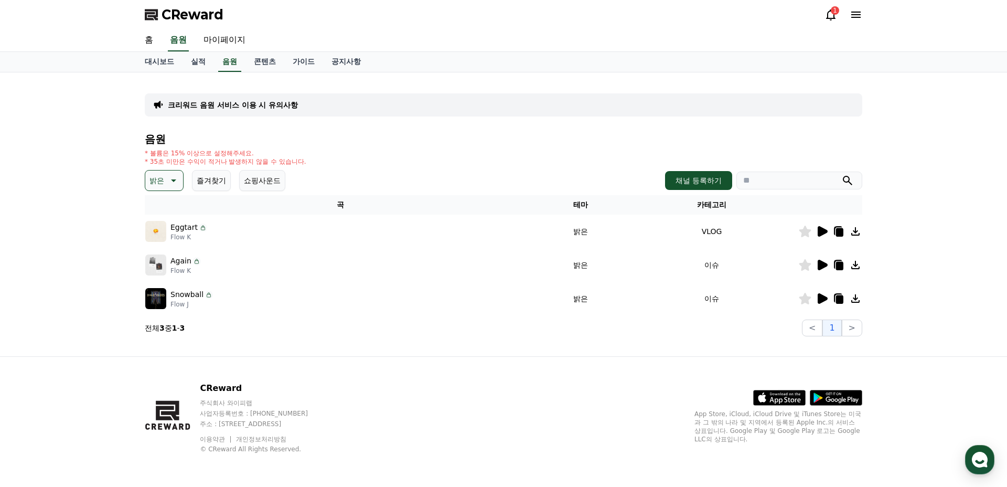
click at [822, 263] on icon at bounding box center [823, 265] width 10 height 10
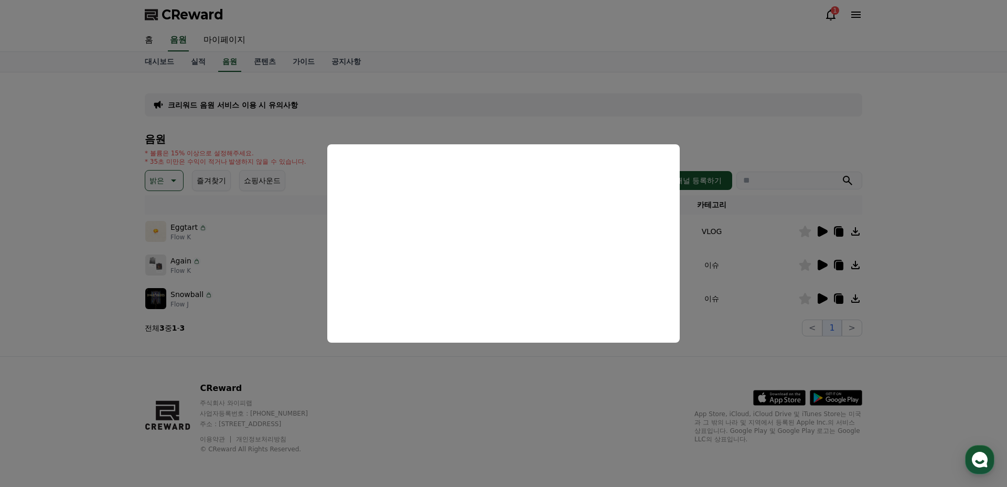
click at [165, 189] on button "close modal" at bounding box center [503, 243] width 1007 height 487
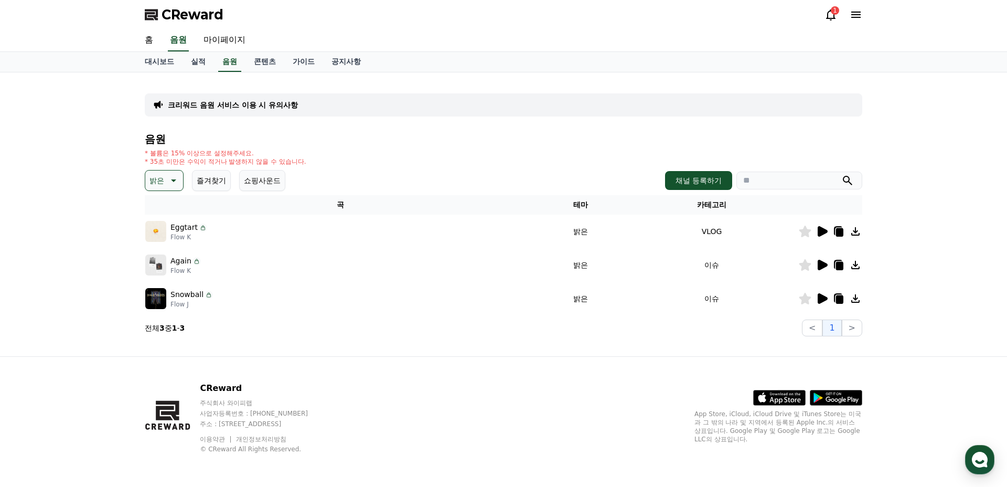
click at [167, 182] on icon at bounding box center [172, 180] width 13 height 13
click at [156, 222] on button "신나는" at bounding box center [161, 218] width 30 height 23
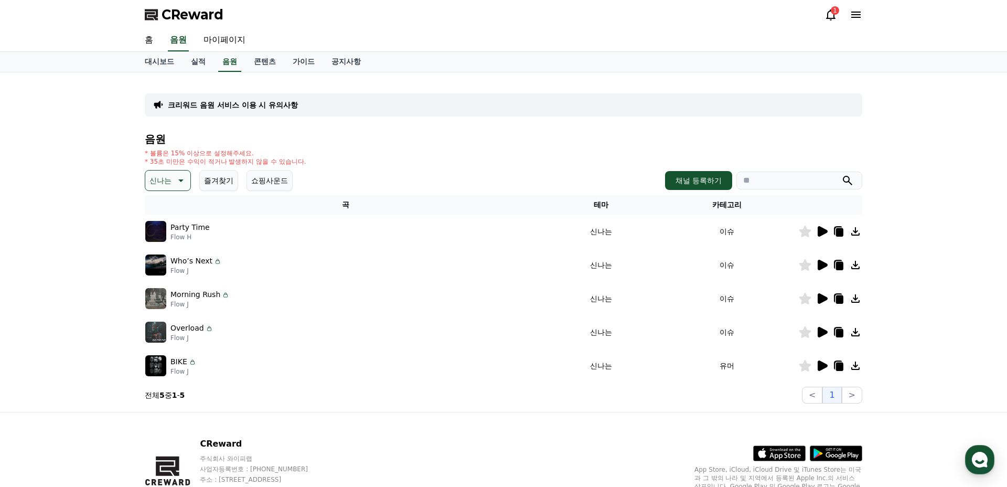
click at [822, 233] on icon at bounding box center [823, 231] width 10 height 10
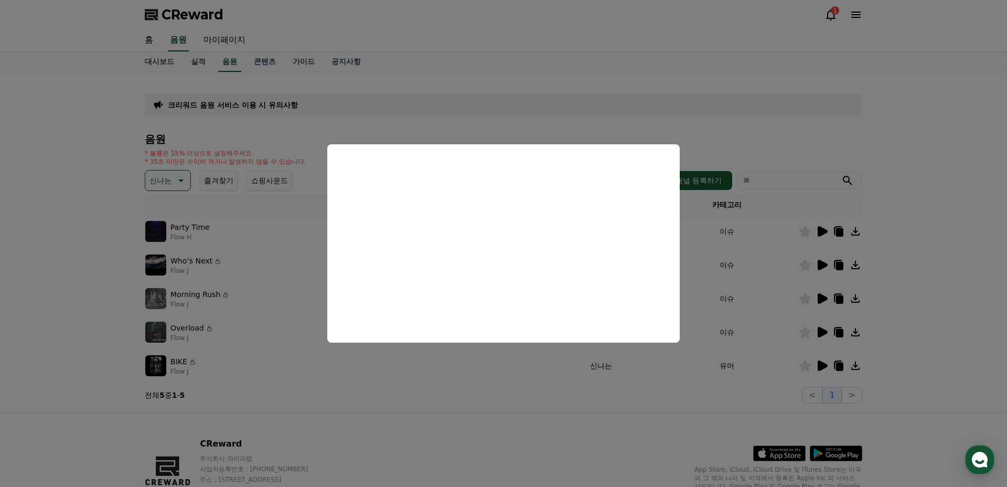
click at [824, 270] on button "close modal" at bounding box center [503, 243] width 1007 height 487
click at [823, 264] on icon at bounding box center [823, 265] width 10 height 10
click at [826, 301] on button "close modal" at bounding box center [503, 243] width 1007 height 487
click at [819, 297] on icon at bounding box center [823, 298] width 10 height 10
click at [825, 331] on button "close modal" at bounding box center [503, 243] width 1007 height 487
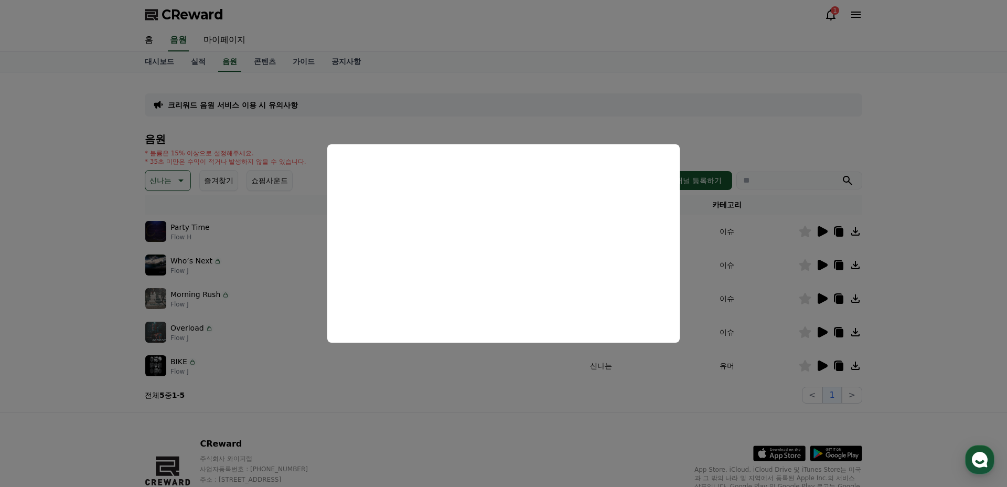
click at [822, 333] on icon at bounding box center [823, 332] width 10 height 10
click at [911, 348] on button "close modal" at bounding box center [503, 243] width 1007 height 487
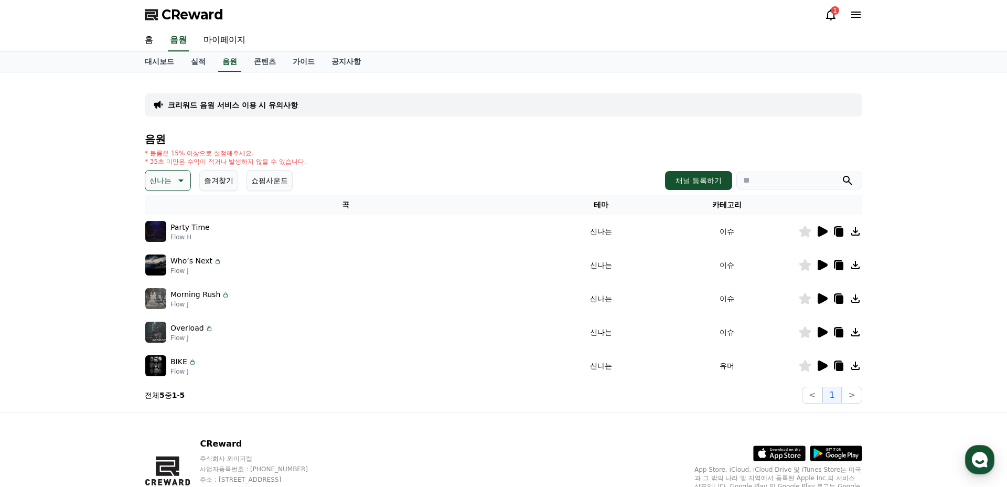
click at [822, 366] on icon at bounding box center [823, 365] width 10 height 10
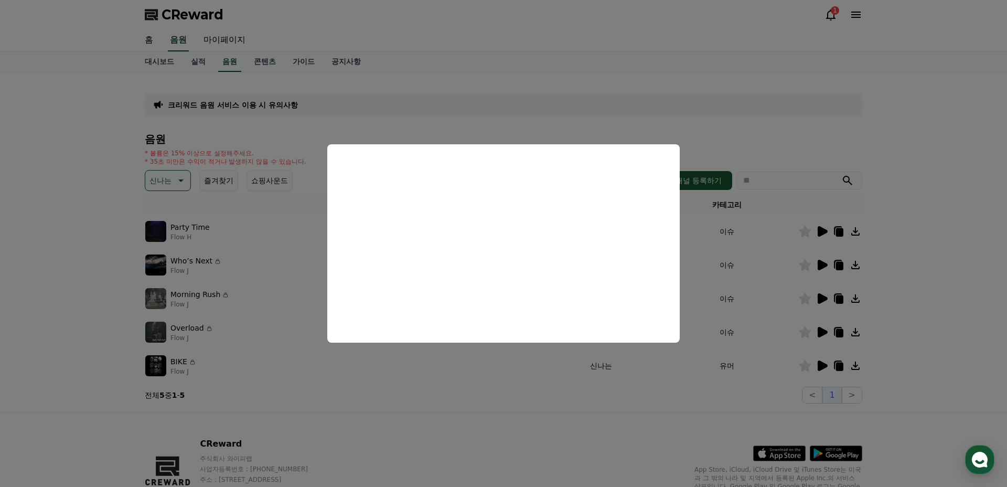
click at [820, 335] on button "close modal" at bounding box center [503, 243] width 1007 height 487
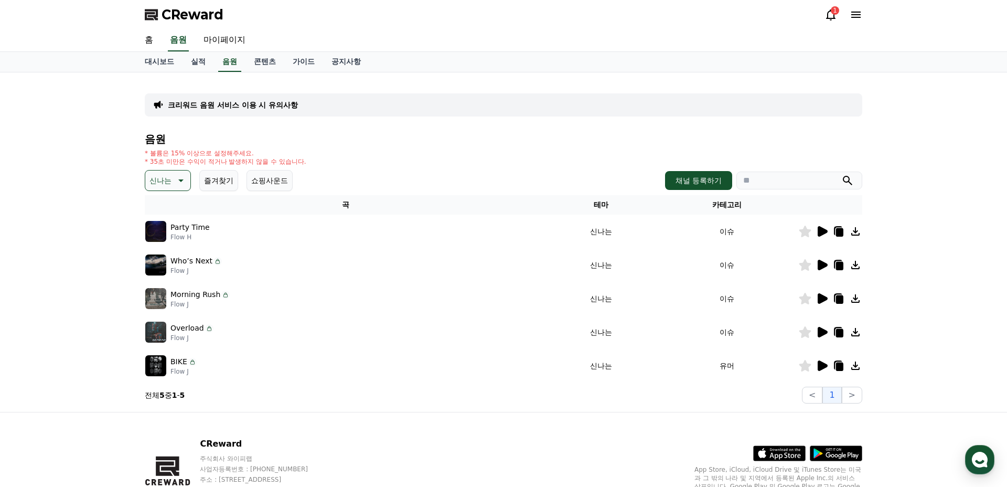
click at [804, 370] on icon at bounding box center [805, 366] width 12 height 12
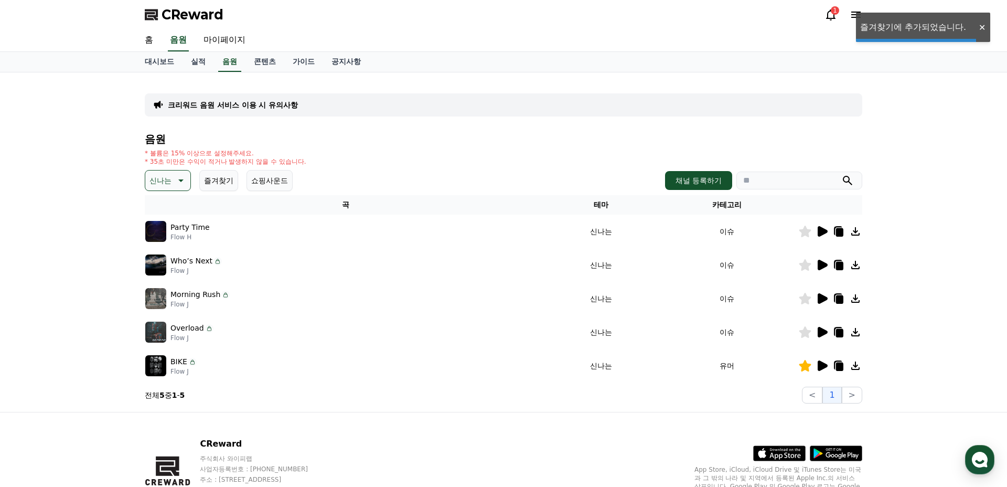
click at [821, 334] on icon at bounding box center [823, 332] width 10 height 10
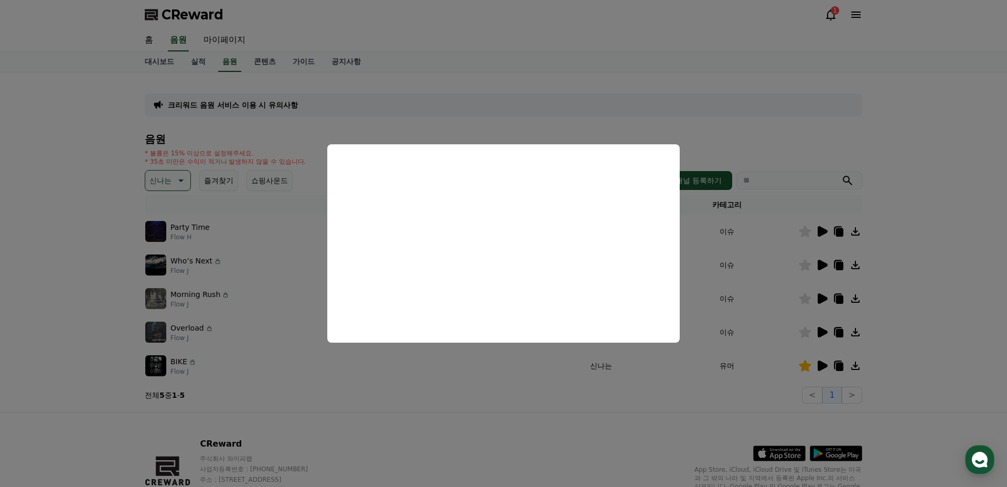
click at [717, 421] on button "close modal" at bounding box center [503, 243] width 1007 height 487
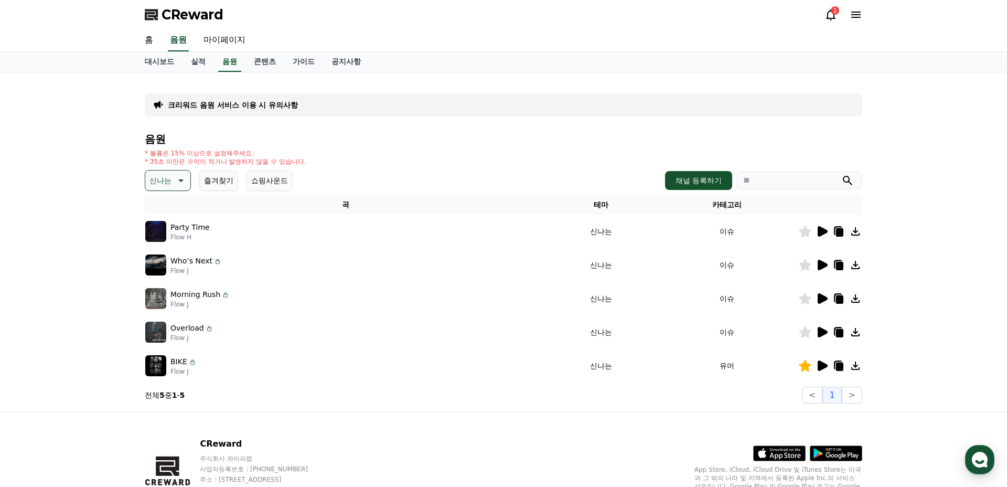
click at [804, 336] on icon at bounding box center [805, 332] width 12 height 12
click at [151, 168] on div "음원 * 볼륨은 15% 이상으로 설정해주세요. * 35초 미만은 수익이 적거나 발생하지 않을 수 있습니다. 신나는 즐겨찾기 쇼핑사운드 채널 등…" at bounding box center [504, 268] width 718 height 270
click at [158, 179] on p "신나는" at bounding box center [161, 180] width 22 height 15
click at [160, 224] on button "어두운" at bounding box center [161, 220] width 30 height 23
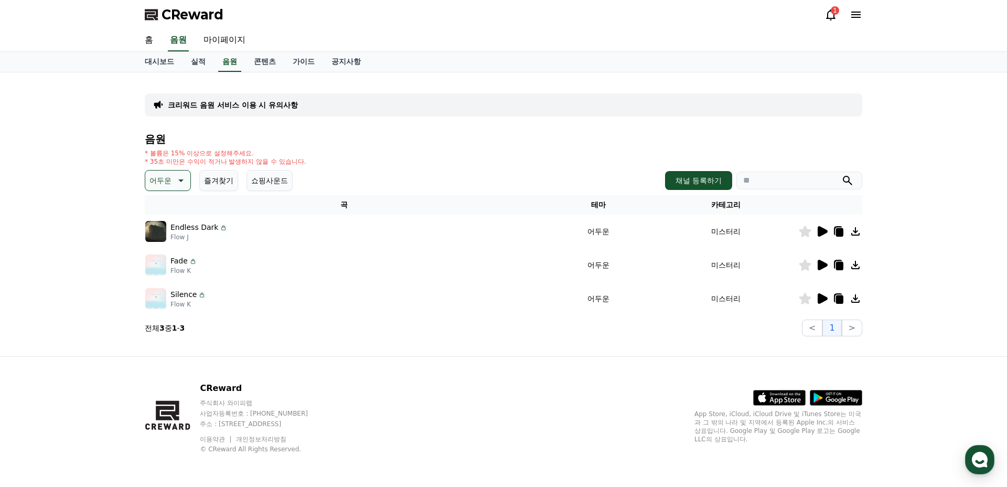
click at [819, 233] on icon at bounding box center [823, 231] width 10 height 10
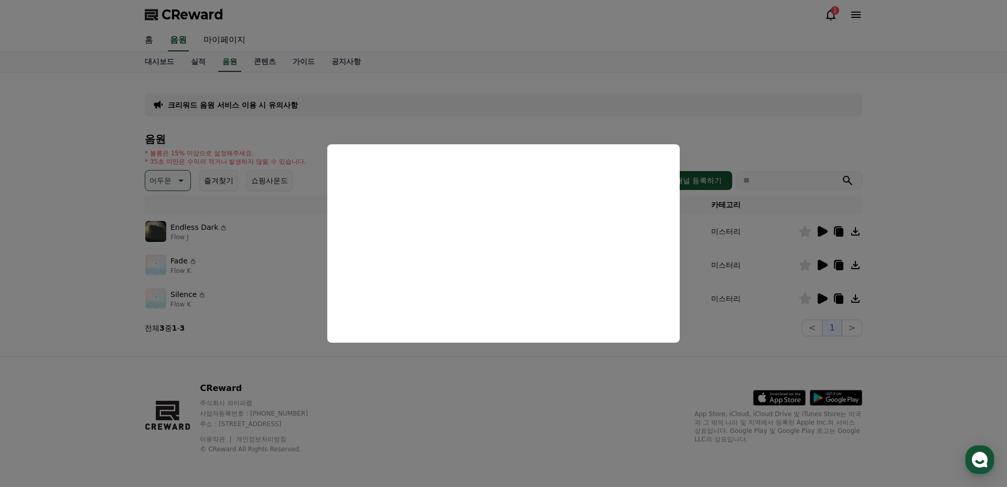
click at [824, 265] on button "close modal" at bounding box center [503, 243] width 1007 height 487
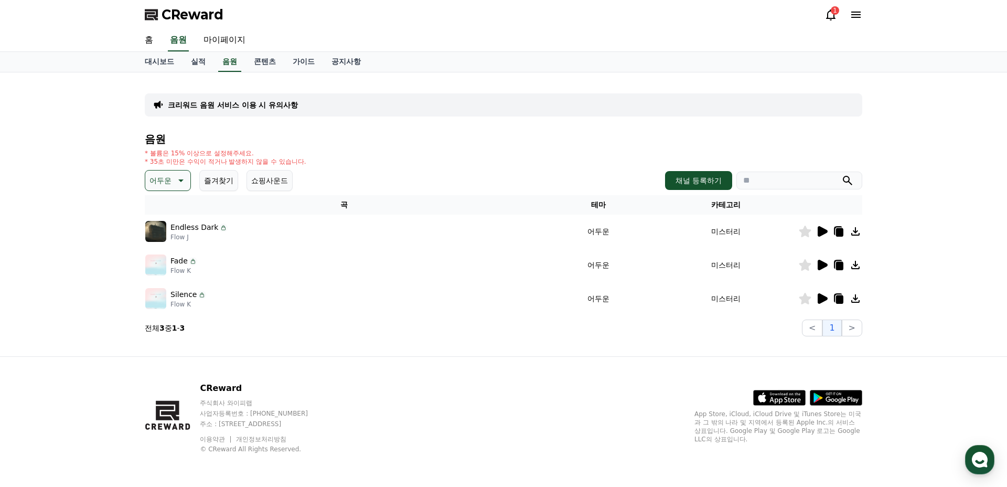
click at [824, 265] on icon at bounding box center [823, 265] width 10 height 10
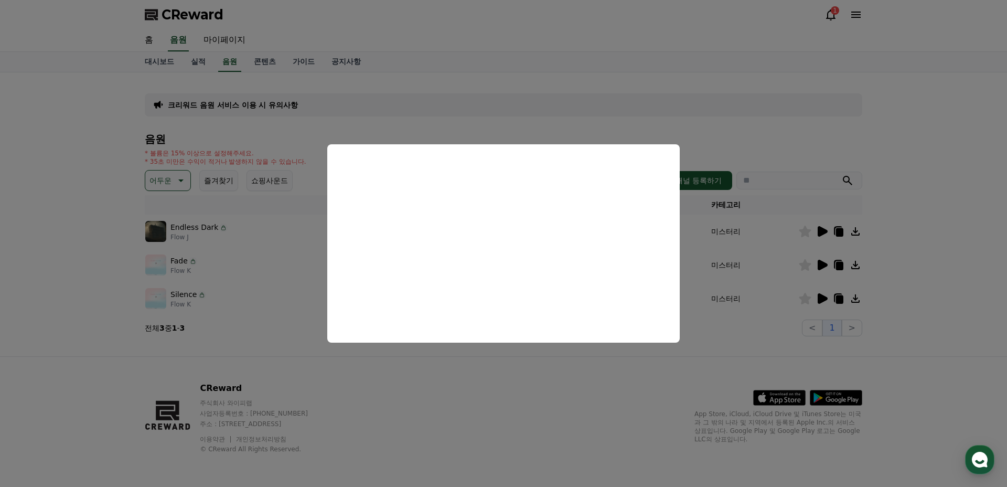
click at [901, 268] on button "close modal" at bounding box center [503, 243] width 1007 height 487
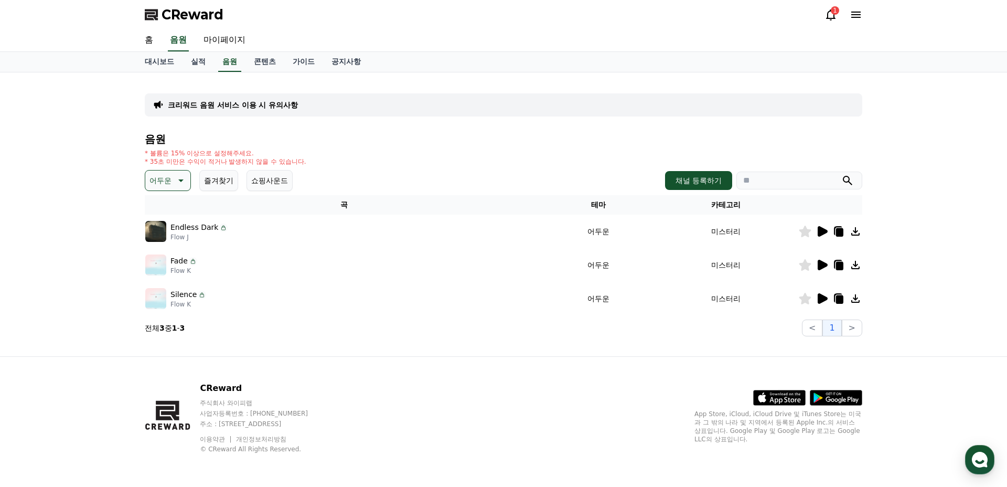
click at [820, 296] on icon at bounding box center [823, 298] width 10 height 10
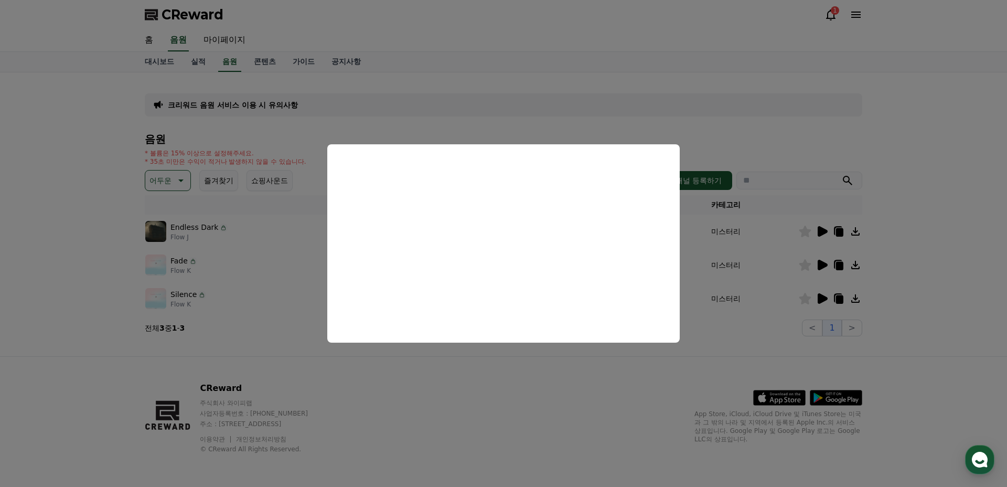
click at [179, 185] on button "close modal" at bounding box center [503, 243] width 1007 height 487
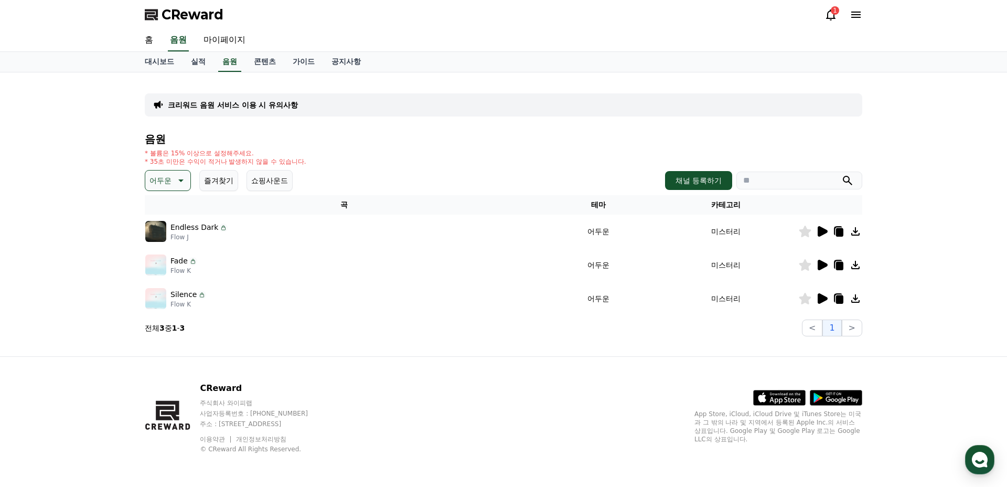
click at [176, 184] on icon at bounding box center [180, 180] width 13 height 13
click at [161, 245] on button "반전" at bounding box center [157, 243] width 23 height 23
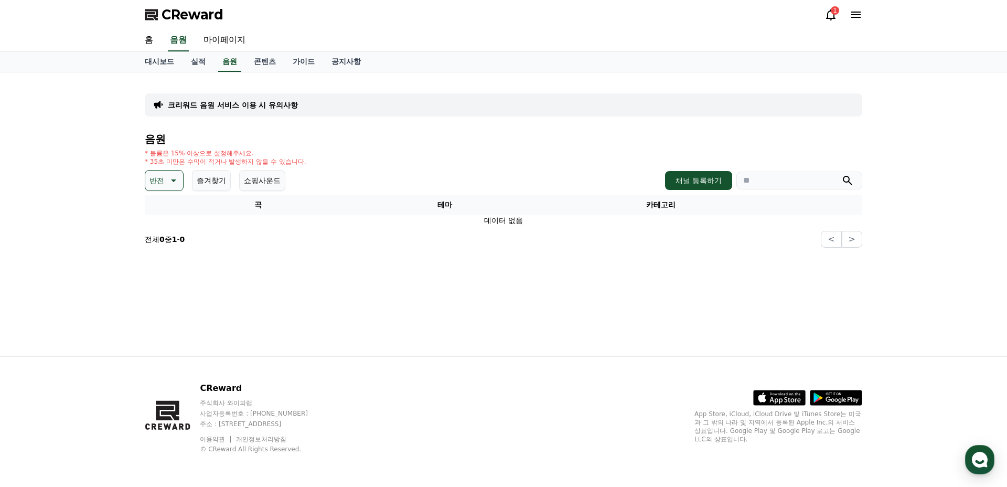
click at [159, 186] on p "반전" at bounding box center [157, 180] width 15 height 15
click at [166, 249] on button "웅장한" at bounding box center [161, 250] width 30 height 23
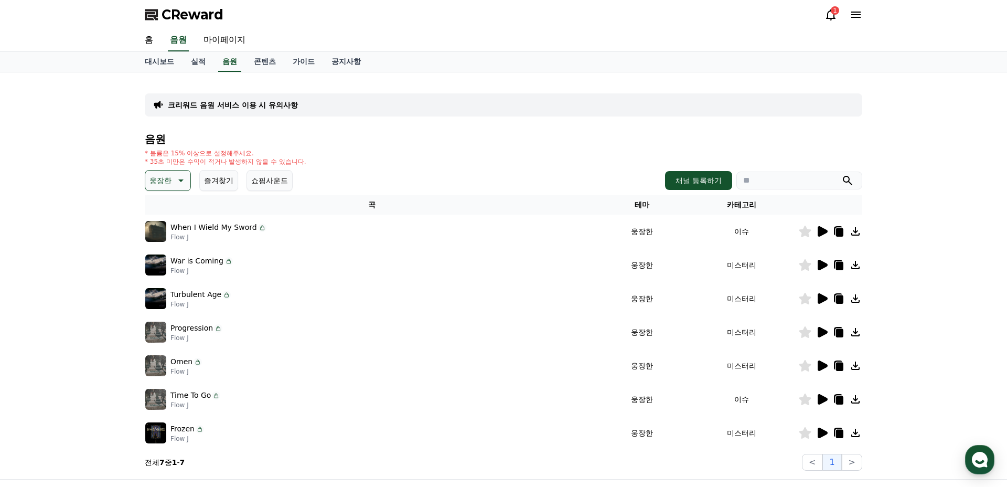
click at [819, 238] on td at bounding box center [830, 232] width 64 height 34
click at [819, 231] on icon at bounding box center [823, 231] width 10 height 10
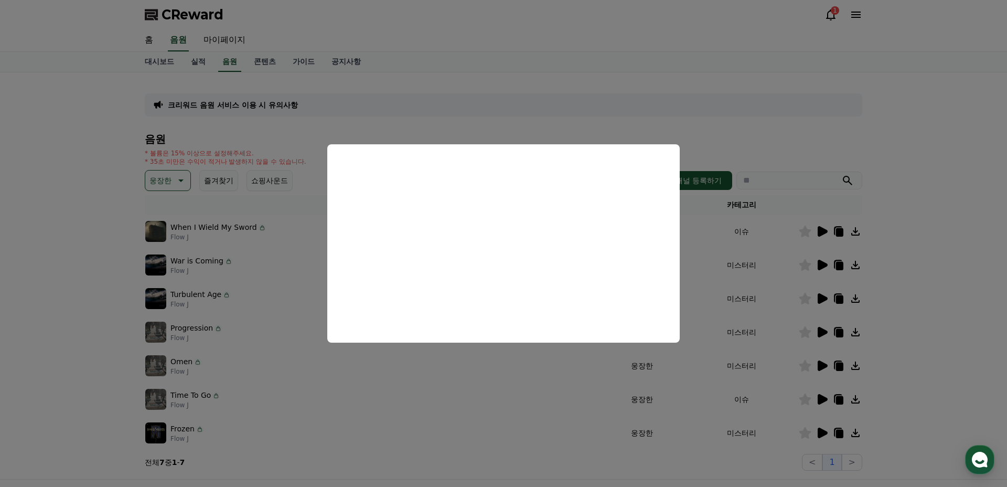
click at [821, 269] on button "close modal" at bounding box center [503, 243] width 1007 height 487
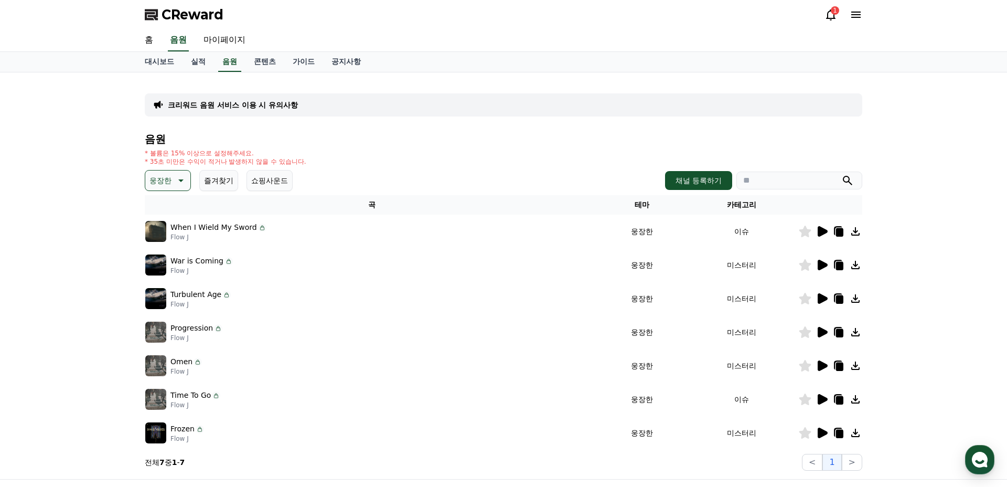
click at [821, 269] on icon at bounding box center [823, 265] width 10 height 10
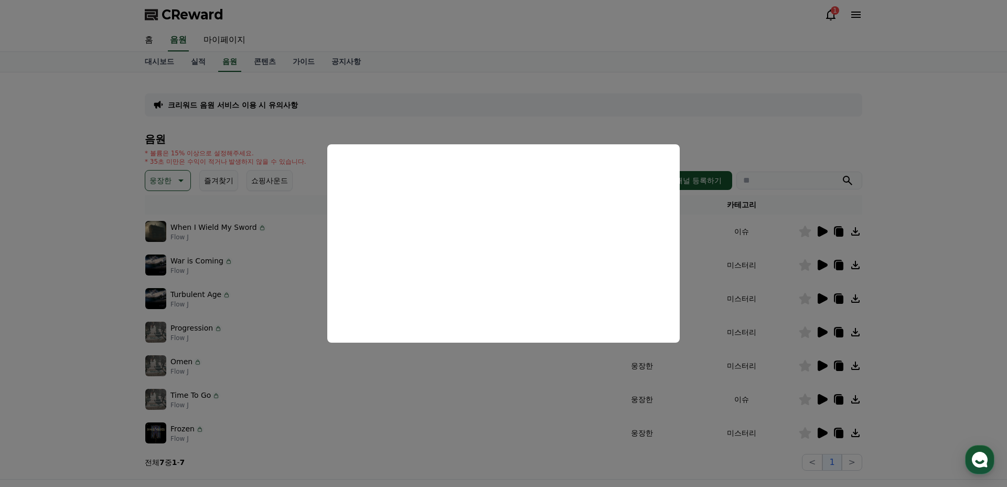
click at [824, 299] on button "close modal" at bounding box center [503, 243] width 1007 height 487
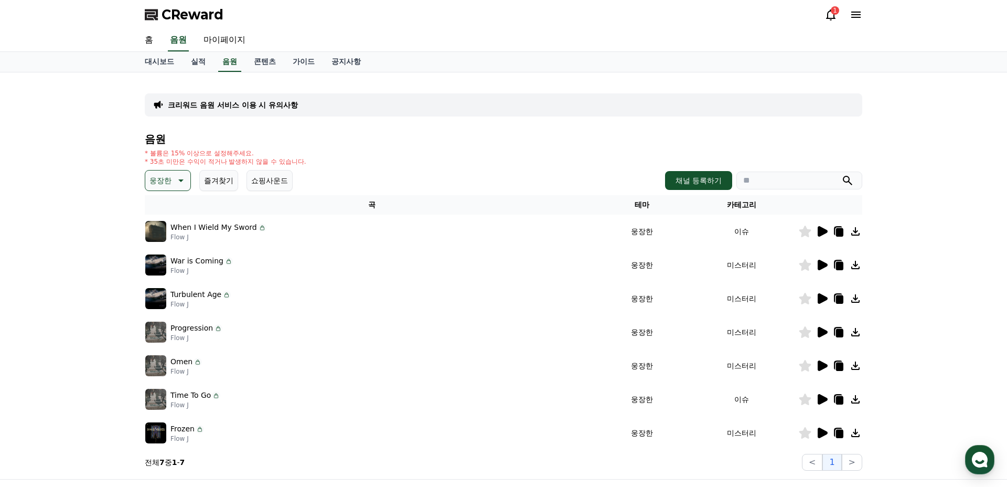
click at [824, 300] on icon at bounding box center [823, 298] width 10 height 10
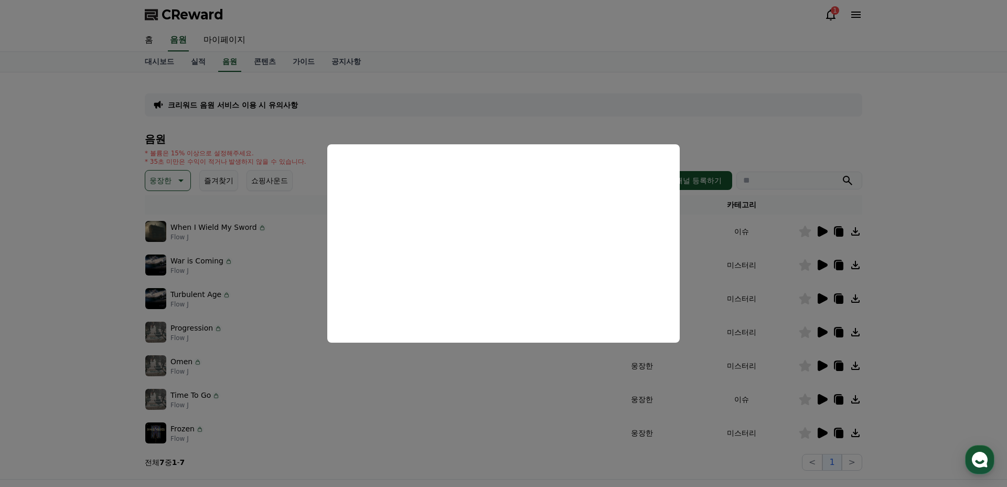
click at [825, 333] on button "close modal" at bounding box center [503, 243] width 1007 height 487
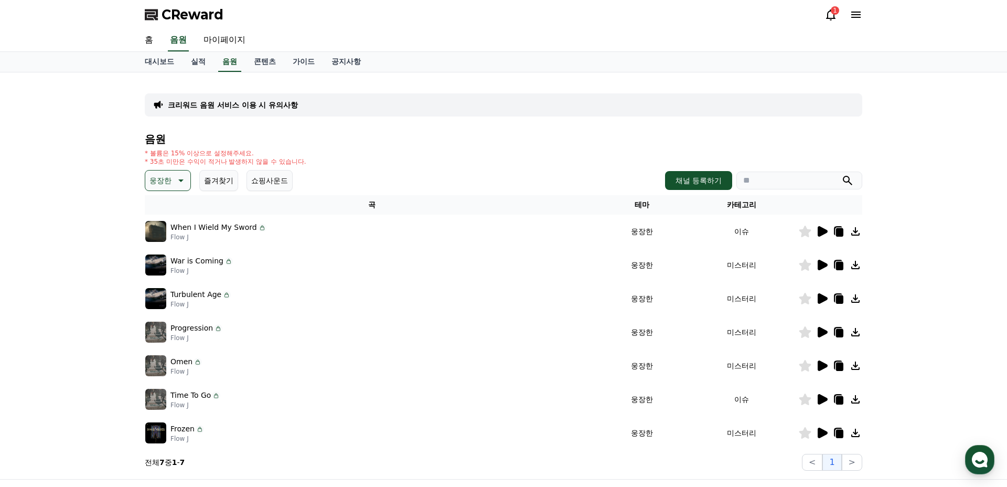
click at [825, 333] on icon at bounding box center [823, 332] width 10 height 10
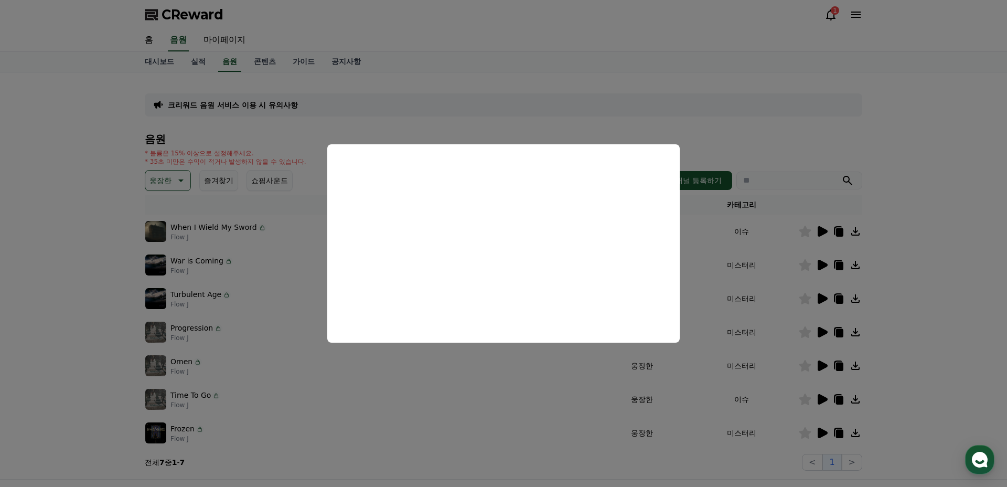
click at [823, 364] on button "close modal" at bounding box center [503, 243] width 1007 height 487
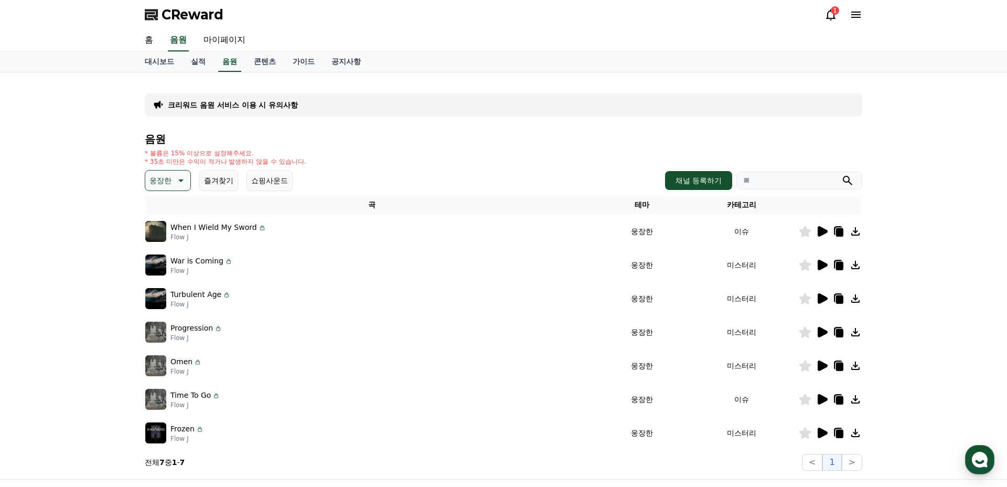
click at [823, 366] on icon at bounding box center [823, 365] width 10 height 10
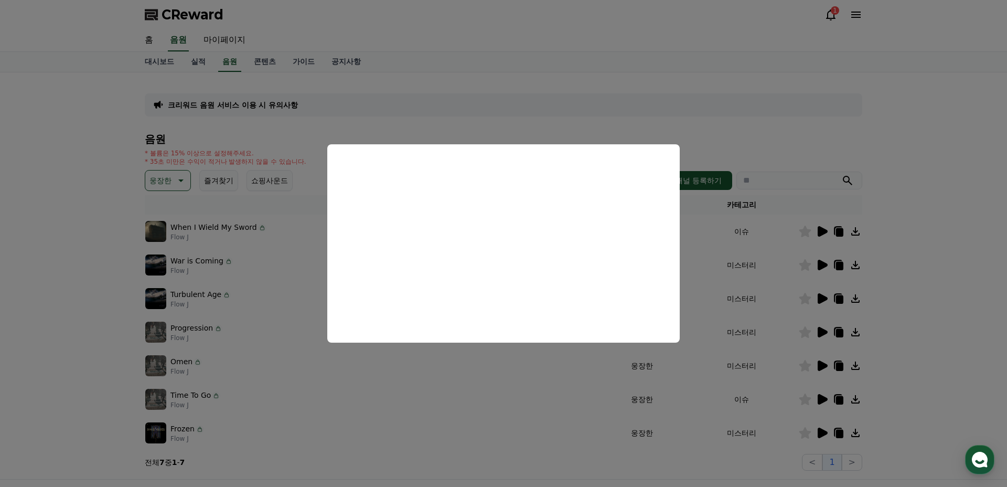
click at [818, 398] on button "close modal" at bounding box center [503, 243] width 1007 height 487
click at [818, 399] on icon at bounding box center [823, 399] width 10 height 10
click at [826, 429] on button "close modal" at bounding box center [503, 243] width 1007 height 487
click at [826, 431] on icon at bounding box center [823, 433] width 10 height 10
click at [808, 464] on button "close modal" at bounding box center [503, 243] width 1007 height 487
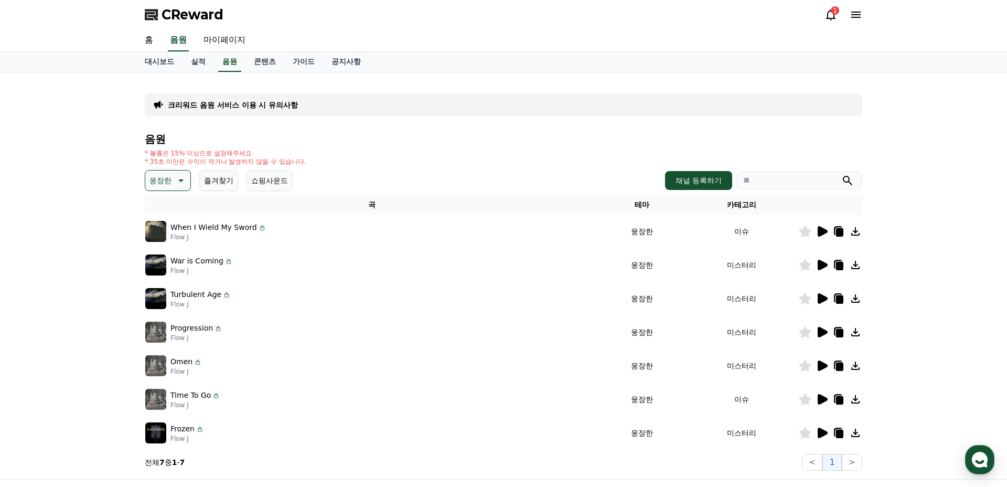
click at [174, 183] on icon at bounding box center [180, 180] width 13 height 13
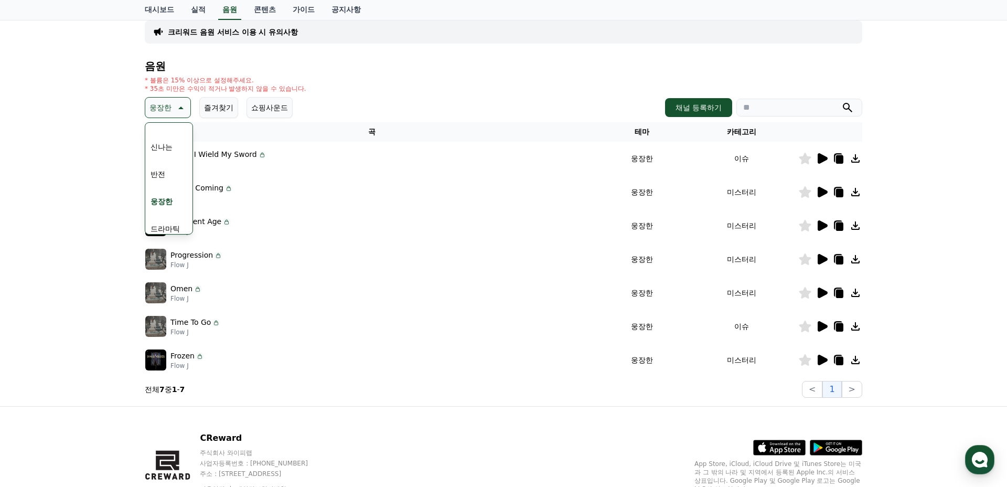
scroll to position [151, 0]
click at [162, 148] on button "신나는" at bounding box center [161, 147] width 30 height 23
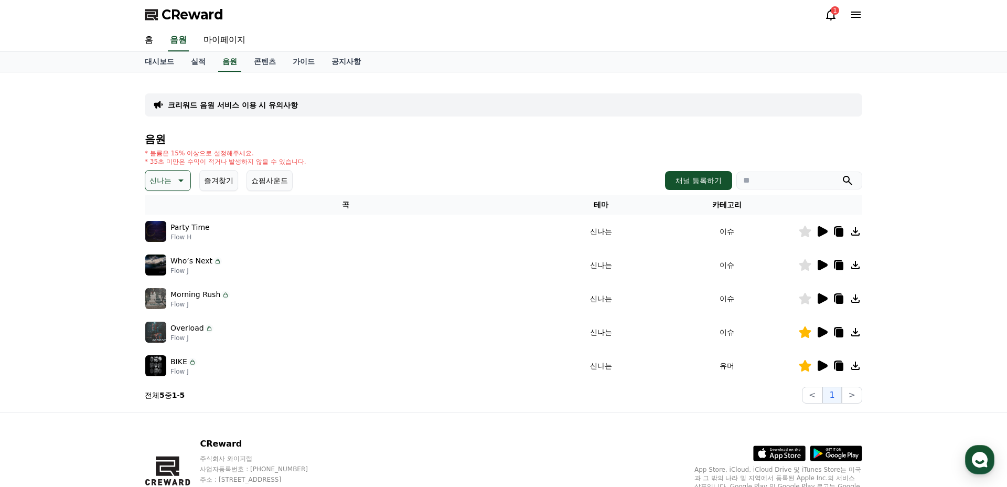
click at [167, 184] on p "신나는" at bounding box center [161, 180] width 22 height 15
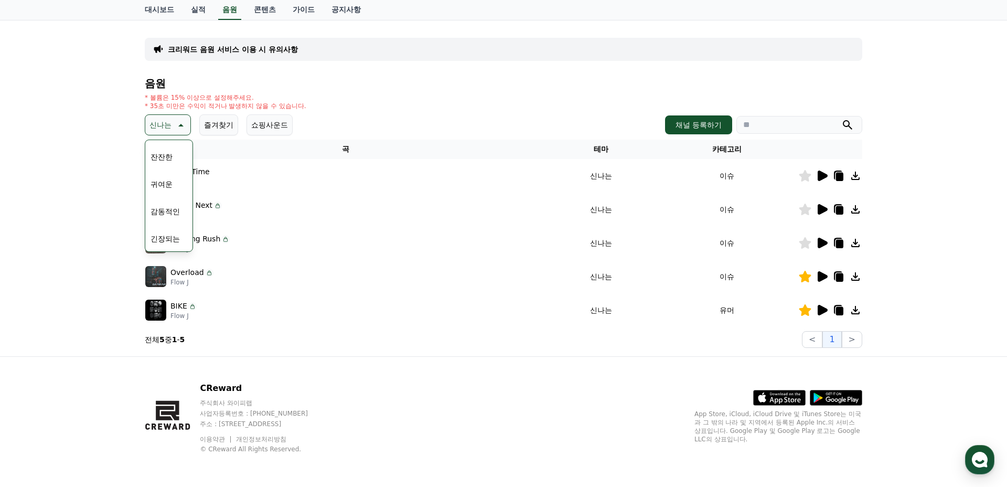
scroll to position [432, 0]
click at [163, 239] on button "코믹한" at bounding box center [161, 238] width 30 height 23
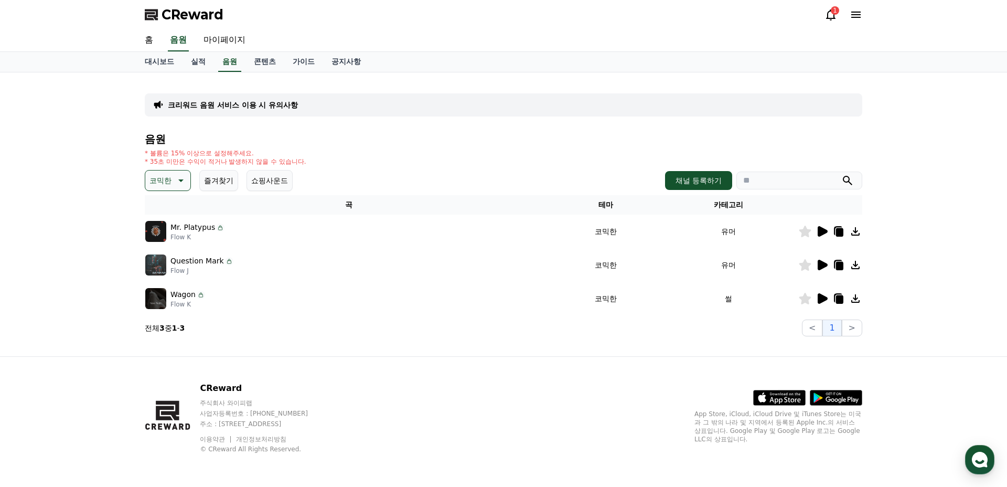
click at [816, 233] on icon at bounding box center [822, 231] width 13 height 13
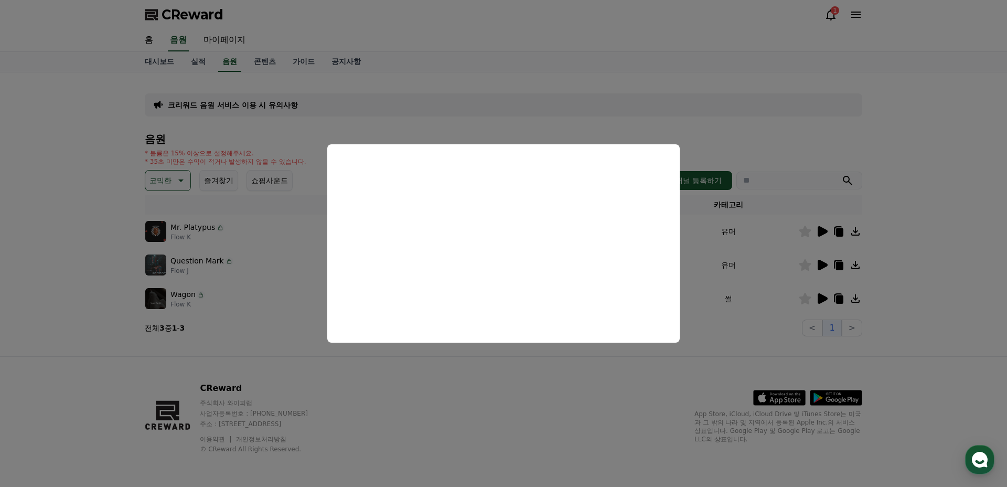
click at [809, 253] on button "close modal" at bounding box center [503, 243] width 1007 height 487
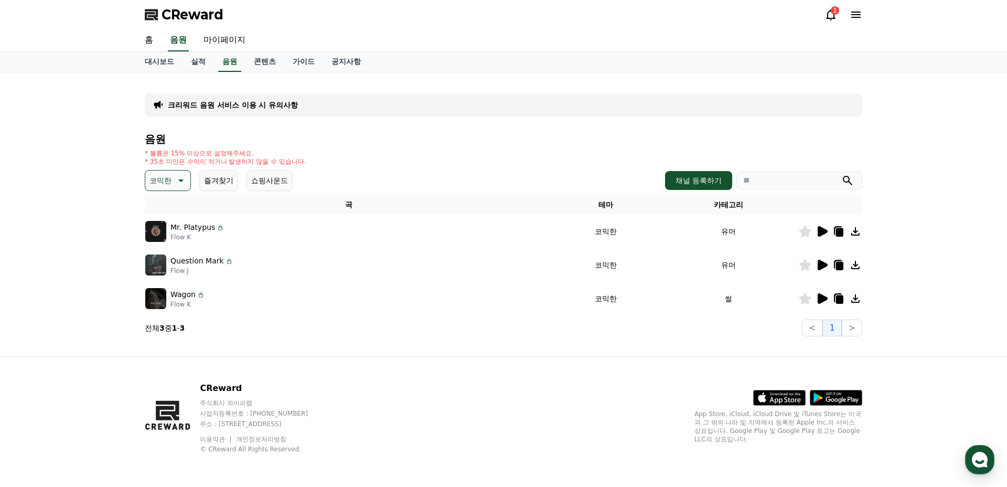
click at [821, 268] on icon at bounding box center [823, 265] width 10 height 10
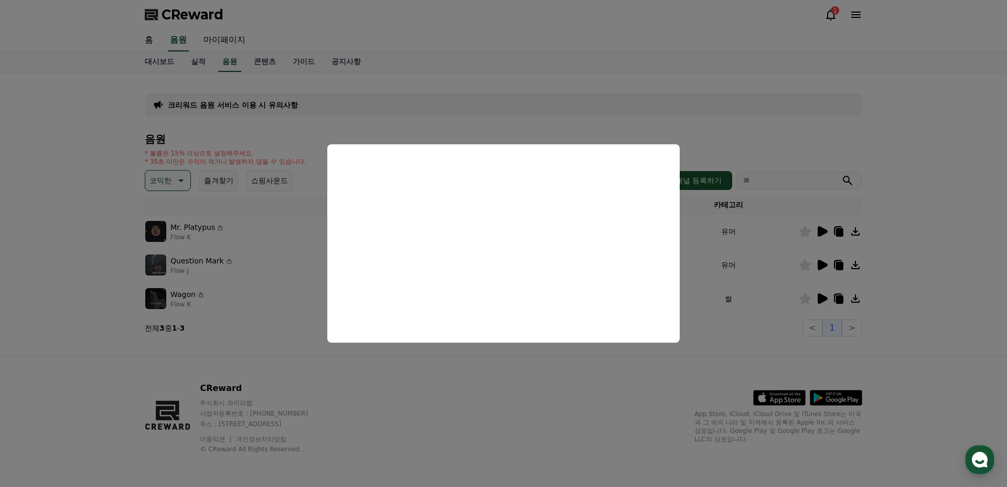
click at [822, 300] on button "close modal" at bounding box center [503, 243] width 1007 height 487
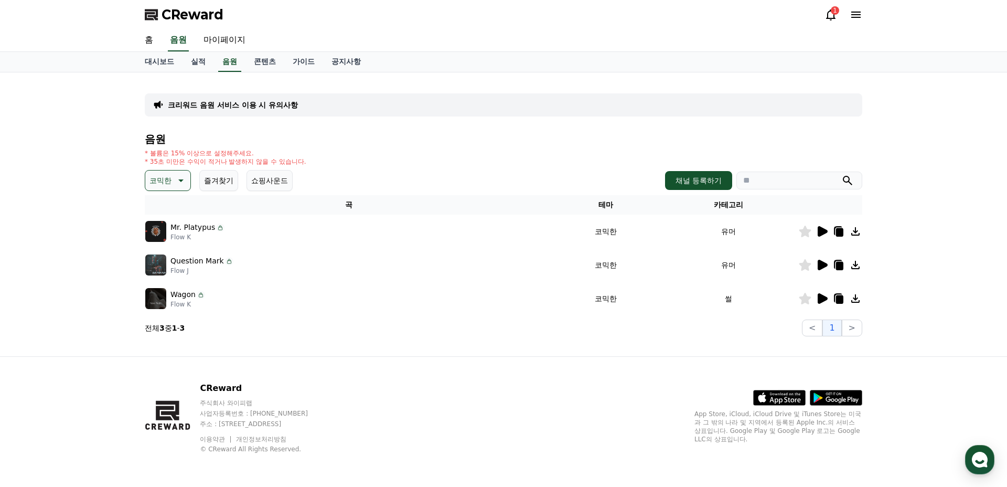
click at [822, 297] on icon at bounding box center [823, 298] width 10 height 10
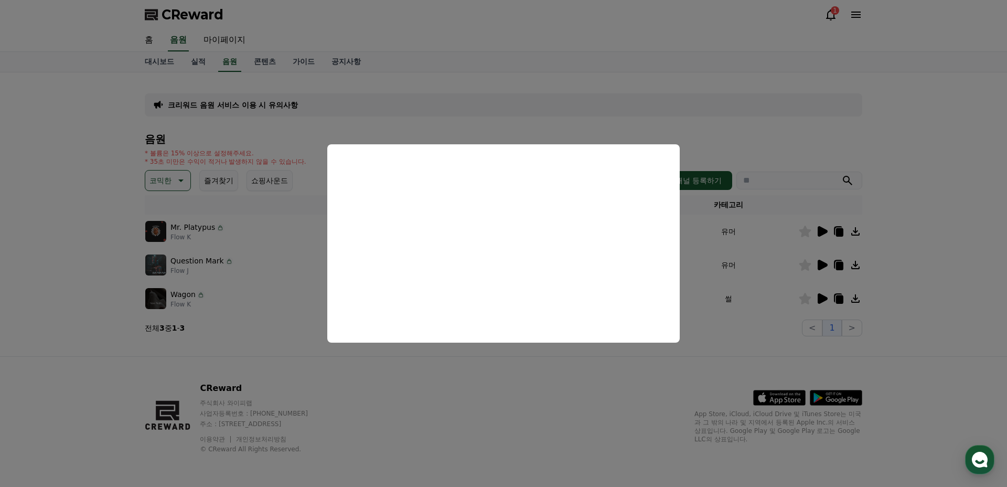
click at [618, 376] on button "close modal" at bounding box center [503, 243] width 1007 height 487
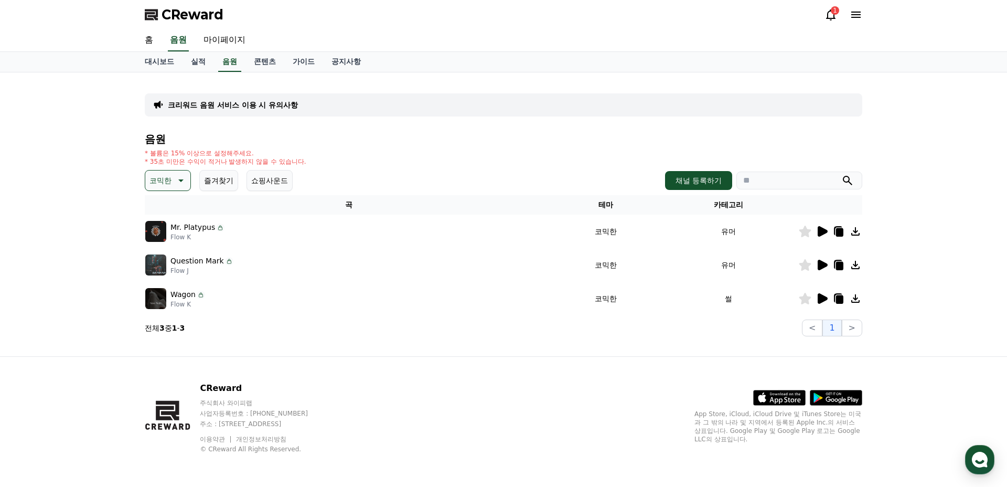
click at [618, 376] on div "CReward 주식회사 와이피랩 사업자등록번호 : [PHONE_NUMBER] 주소 : [STREET_ADDRESS] 이용약관 개인정보처리방침 …" at bounding box center [503, 422] width 734 height 130
click at [802, 264] on icon at bounding box center [805, 265] width 12 height 12
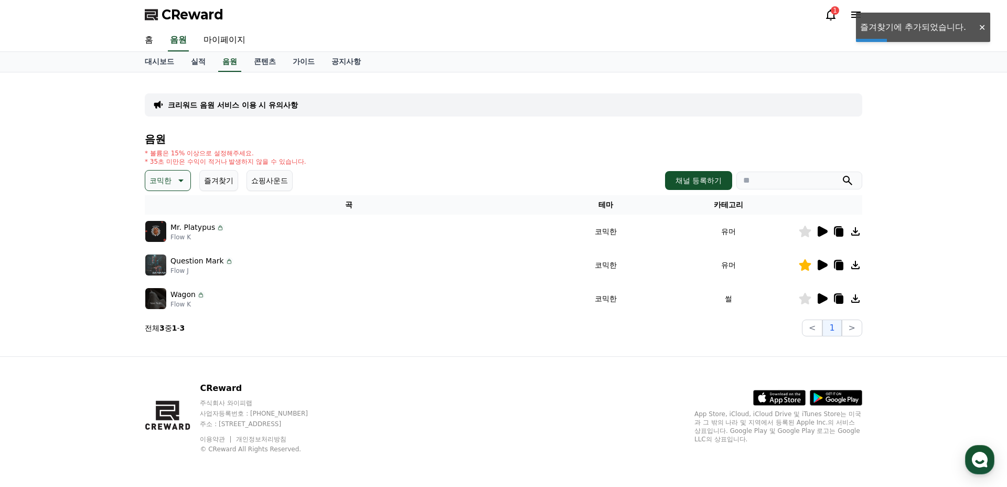
click at [824, 262] on icon at bounding box center [823, 265] width 10 height 10
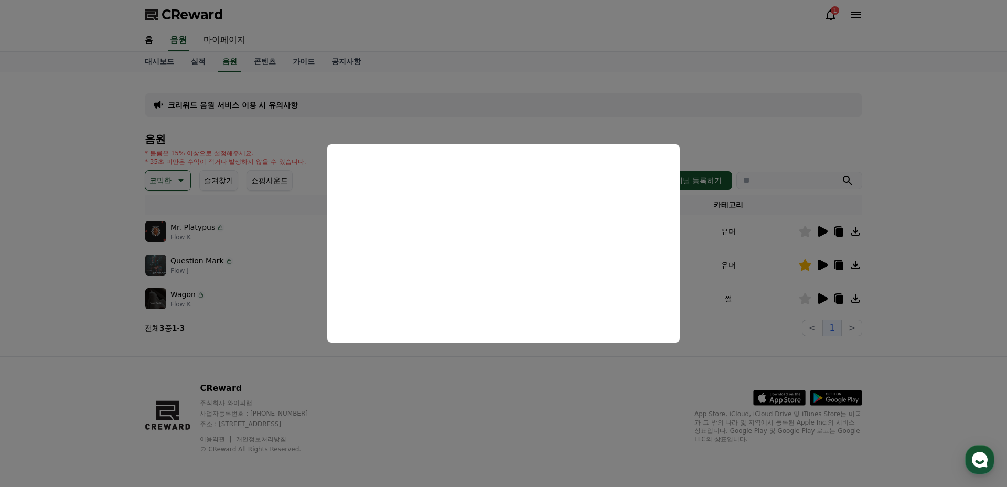
click at [661, 368] on button "close modal" at bounding box center [503, 243] width 1007 height 487
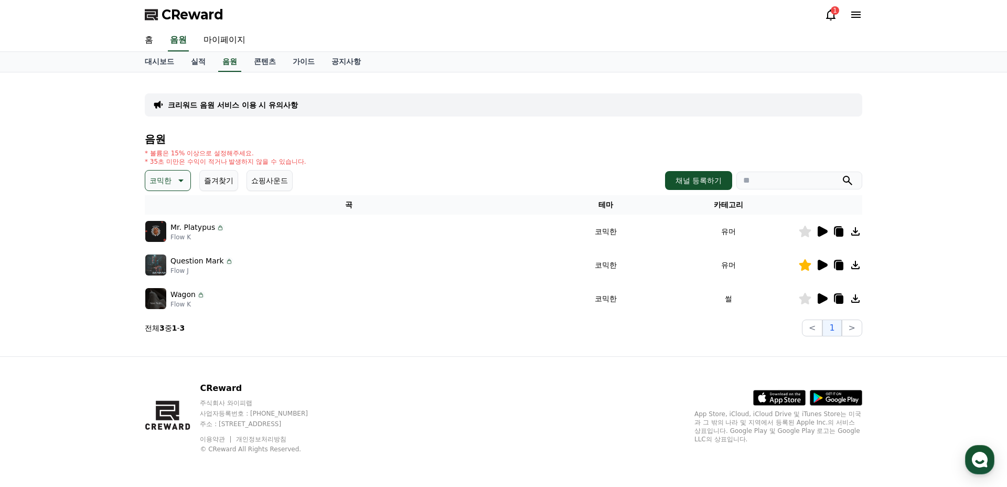
click at [167, 184] on p "코믹한" at bounding box center [161, 180] width 22 height 15
click at [164, 242] on button "EDM" at bounding box center [158, 242] width 25 height 23
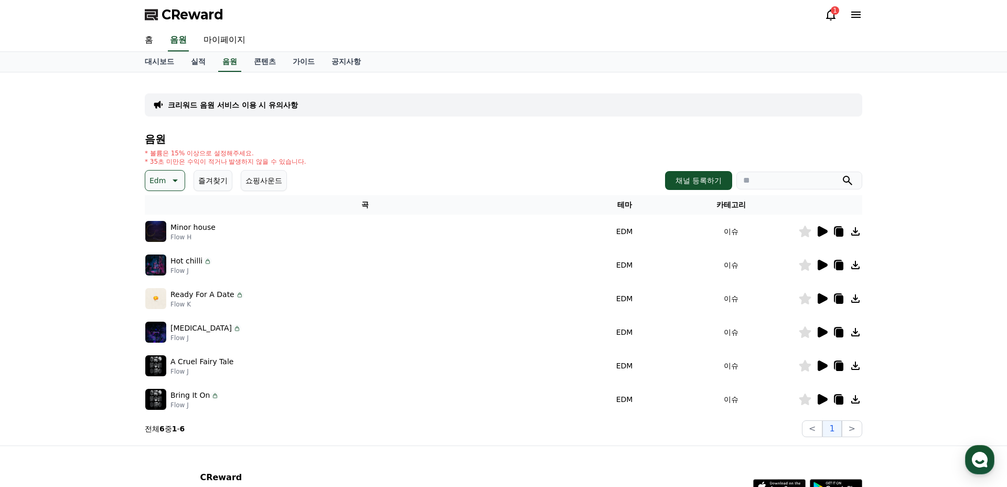
click at [825, 232] on icon at bounding box center [823, 231] width 10 height 10
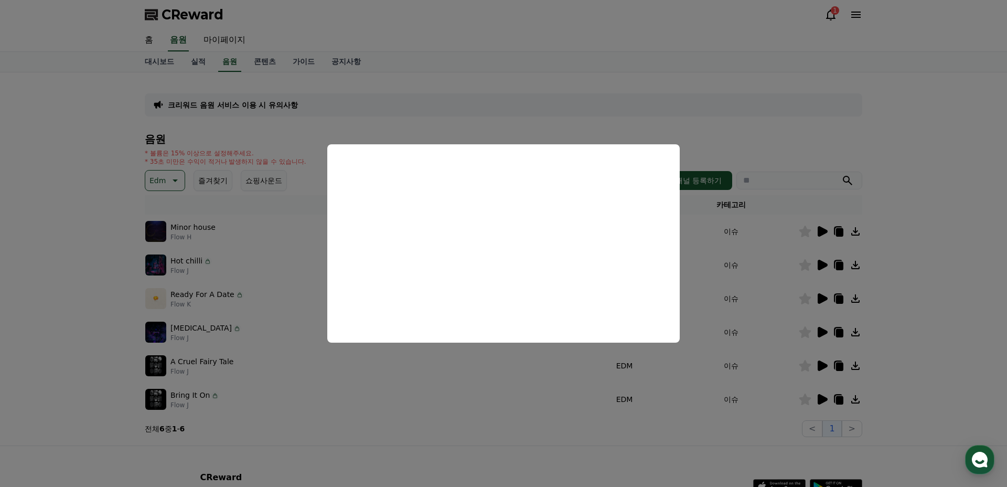
click at [805, 235] on button "close modal" at bounding box center [503, 243] width 1007 height 487
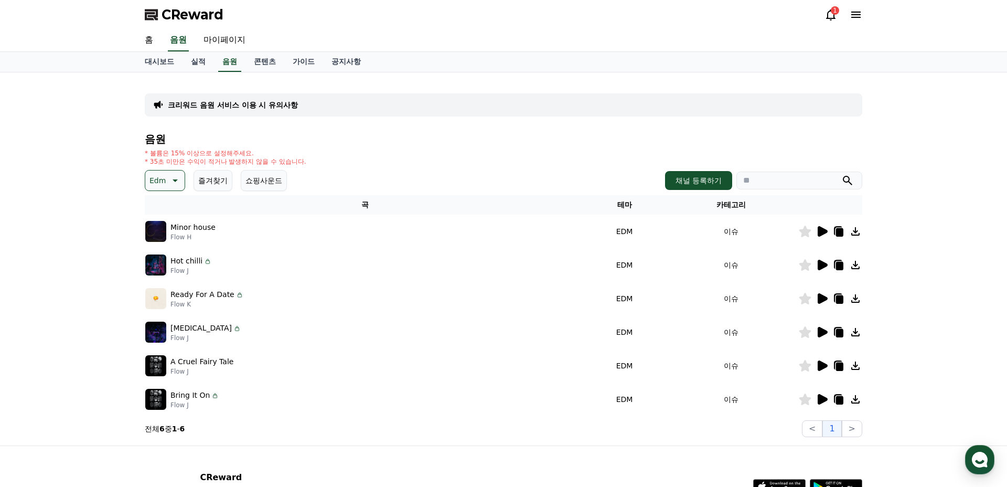
click at [804, 233] on icon at bounding box center [805, 232] width 12 height 12
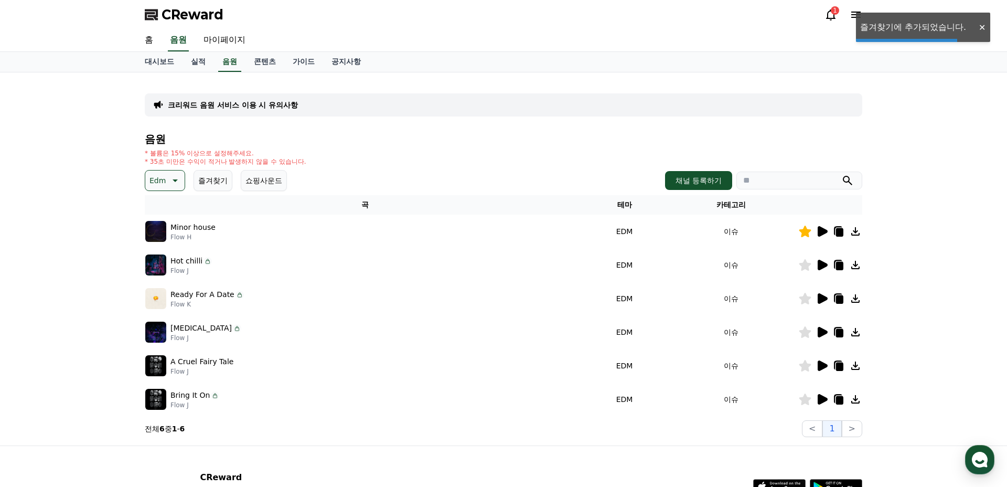
click at [827, 264] on icon at bounding box center [823, 265] width 10 height 10
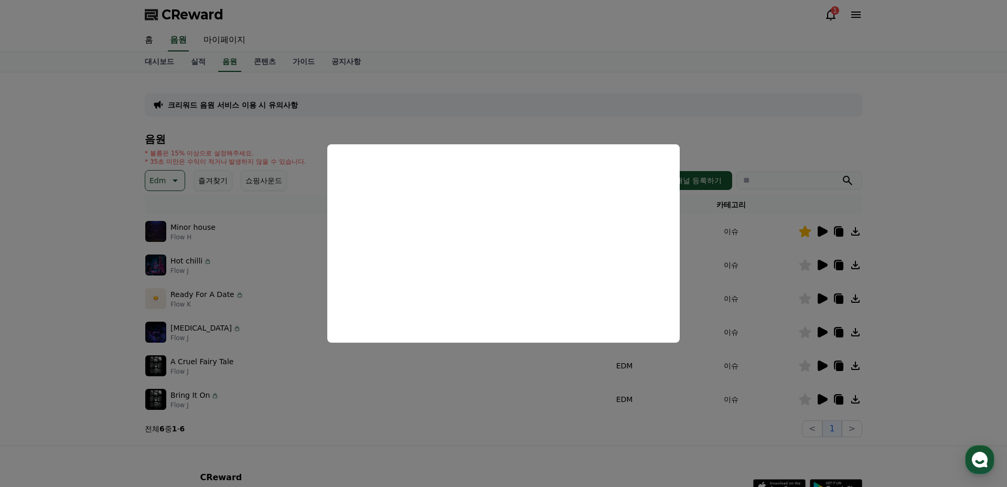
click at [814, 276] on button "close modal" at bounding box center [503, 243] width 1007 height 487
click at [816, 302] on icon at bounding box center [822, 298] width 13 height 13
click at [808, 302] on button "close modal" at bounding box center [503, 243] width 1007 height 487
click at [807, 297] on icon at bounding box center [805, 299] width 12 height 12
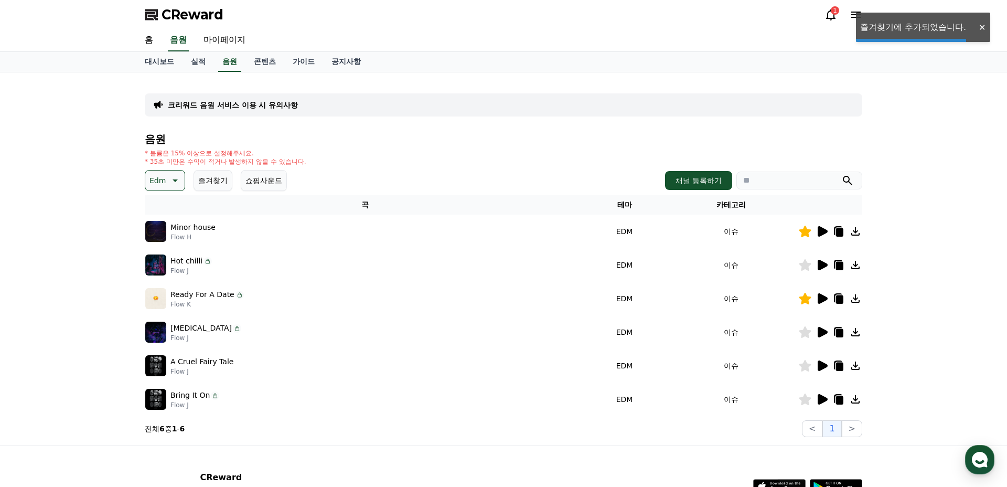
click at [819, 338] on td at bounding box center [830, 332] width 64 height 34
click at [824, 333] on icon at bounding box center [823, 332] width 10 height 10
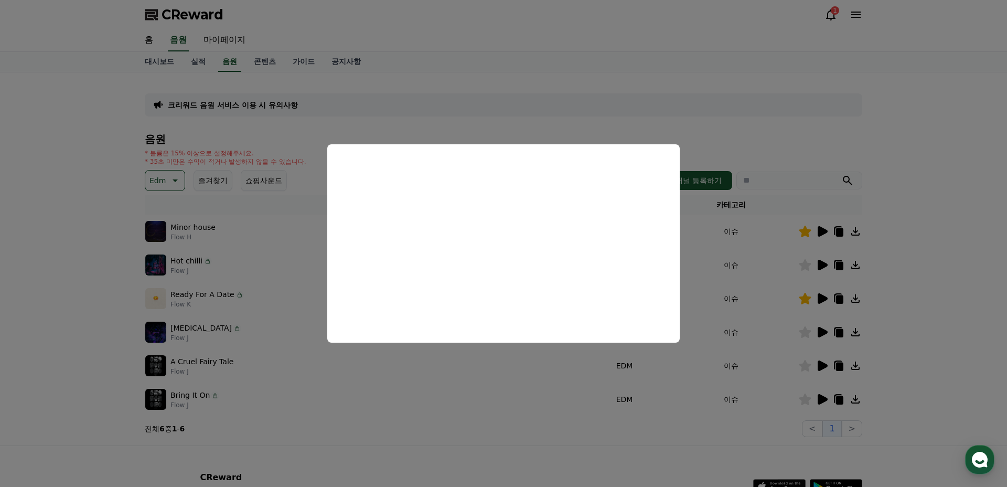
click at [804, 337] on button "close modal" at bounding box center [503, 243] width 1007 height 487
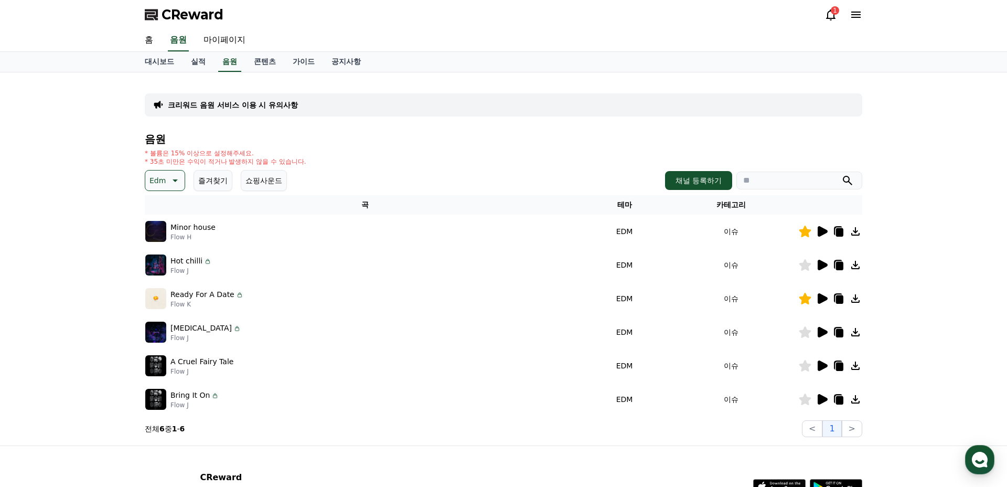
click at [804, 332] on icon at bounding box center [805, 332] width 12 height 12
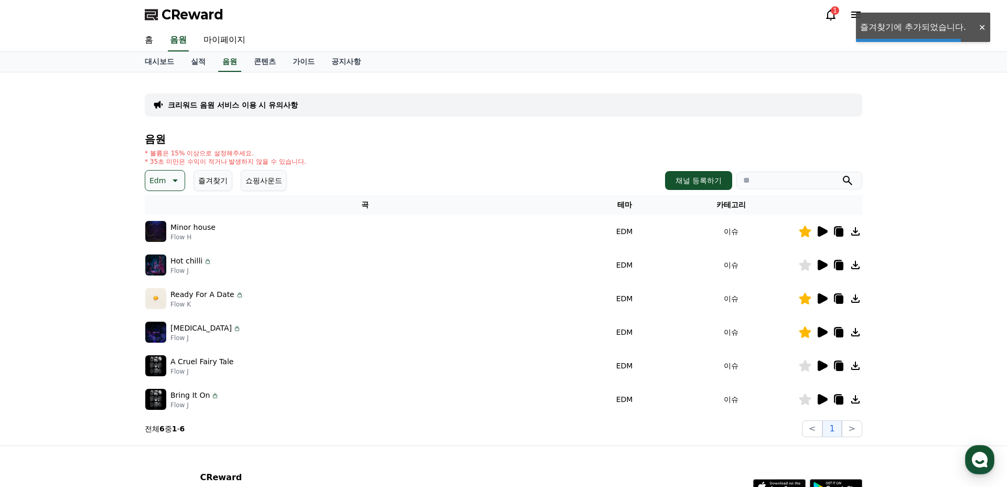
click at [822, 366] on icon at bounding box center [823, 365] width 10 height 10
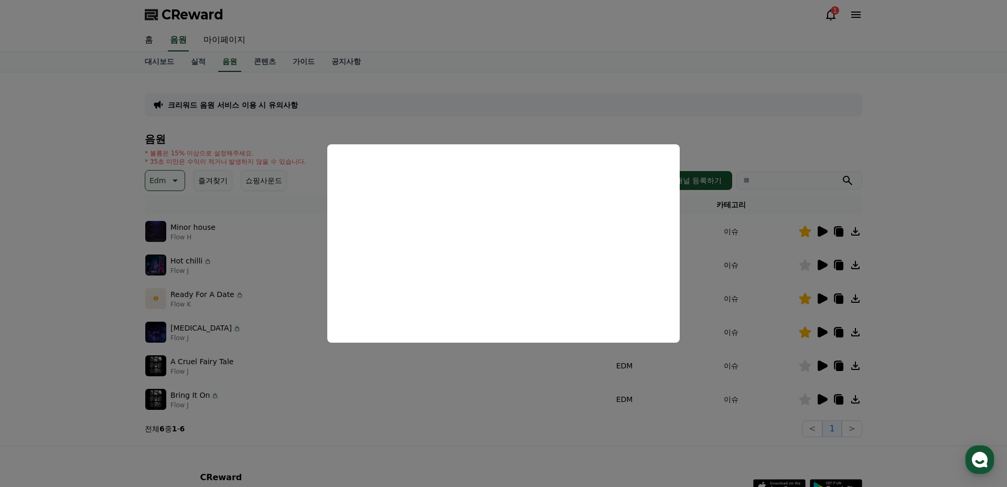
click at [811, 374] on button "close modal" at bounding box center [503, 243] width 1007 height 487
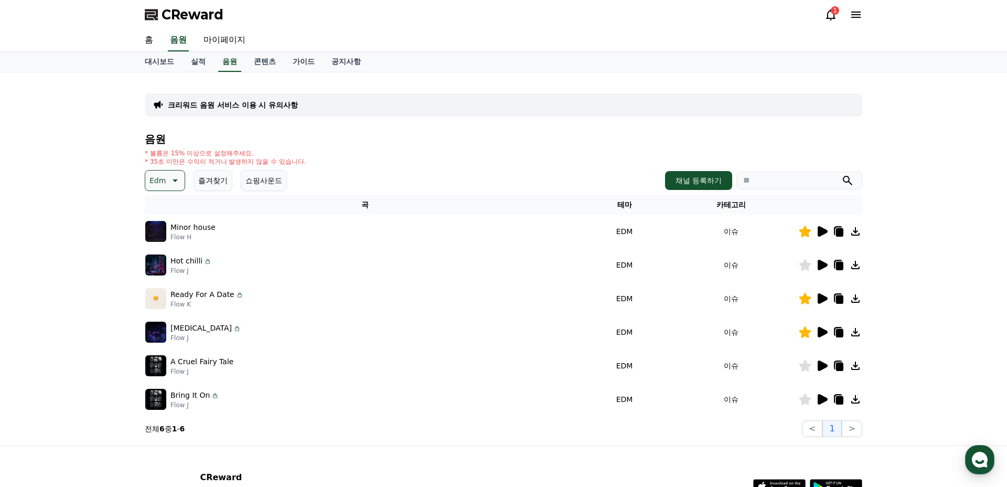
click at [819, 401] on icon at bounding box center [823, 399] width 10 height 10
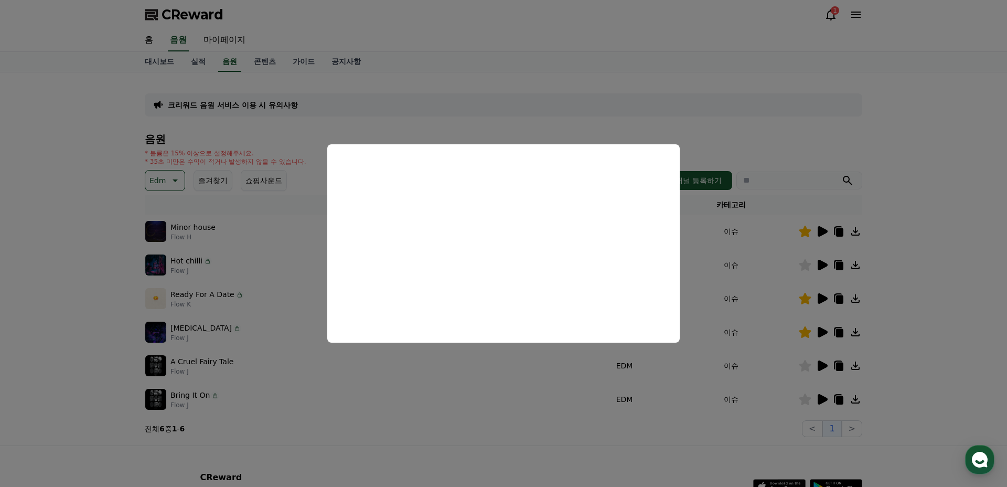
click at [808, 404] on button "close modal" at bounding box center [503, 243] width 1007 height 487
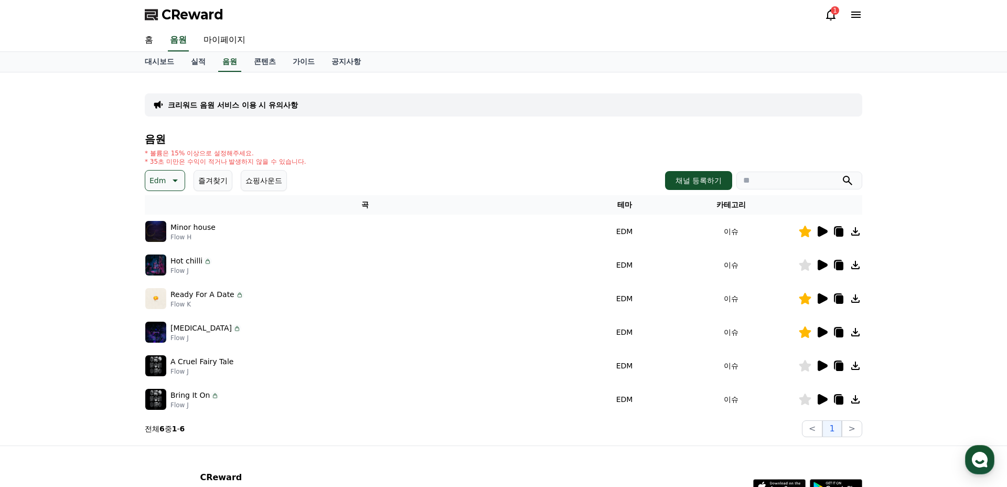
click at [820, 231] on icon at bounding box center [823, 231] width 10 height 10
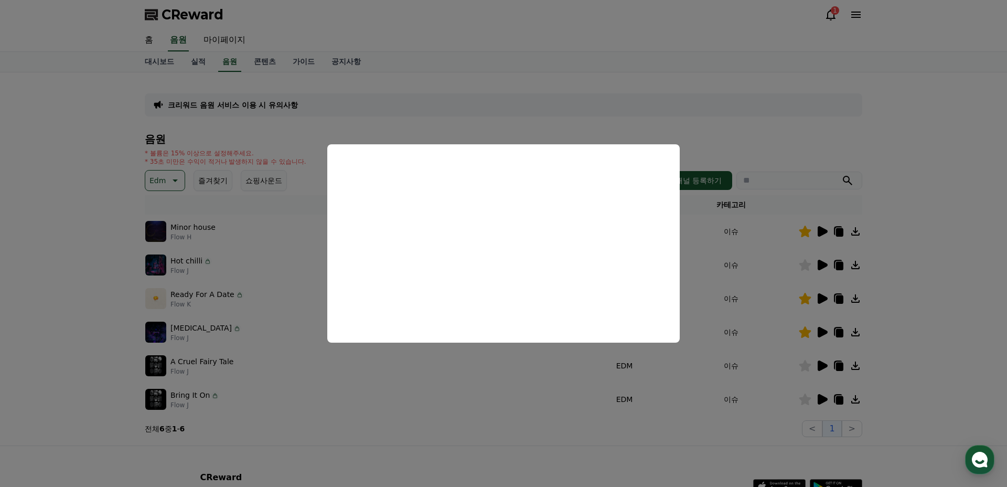
click at [814, 277] on button "close modal" at bounding box center [503, 243] width 1007 height 487
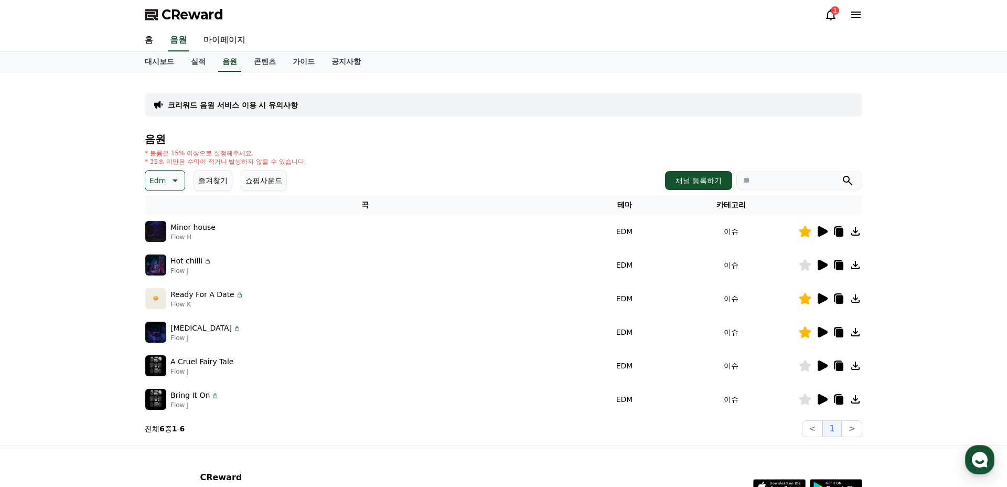
click at [813, 301] on div at bounding box center [830, 298] width 63 height 13
click at [819, 300] on icon at bounding box center [823, 298] width 10 height 10
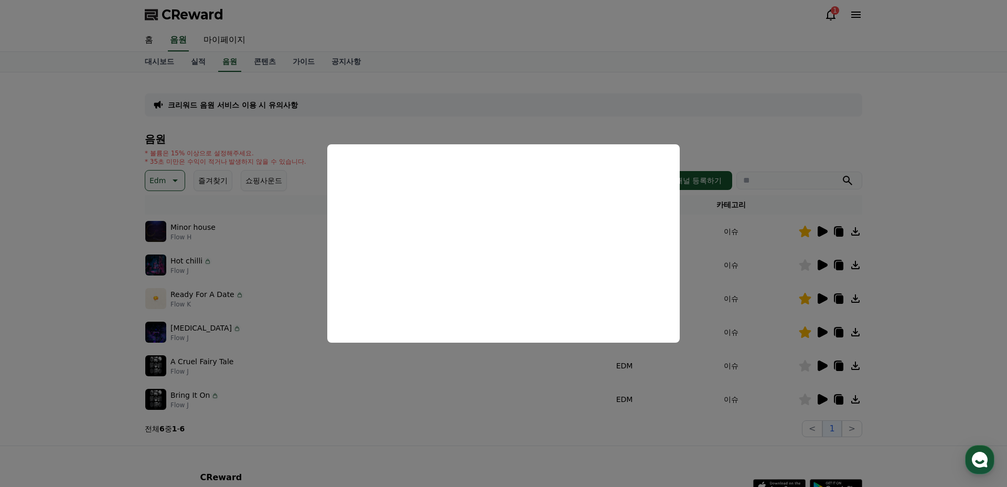
click at [823, 304] on button "close modal" at bounding box center [503, 243] width 1007 height 487
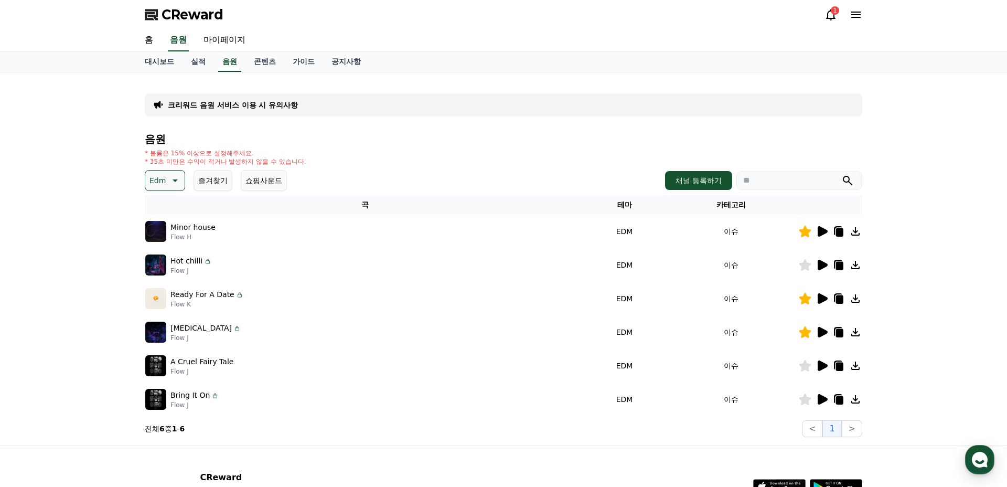
click at [821, 296] on icon at bounding box center [823, 298] width 10 height 10
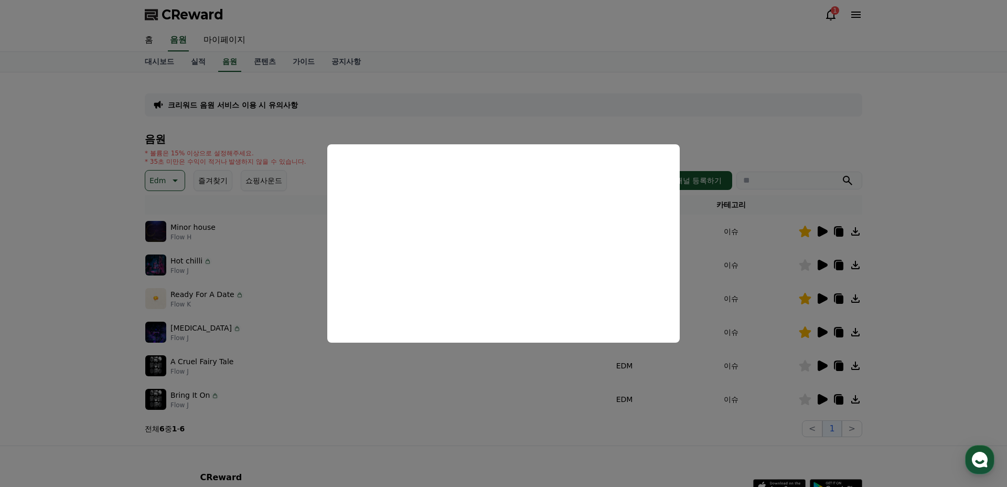
click at [157, 377] on button "close modal" at bounding box center [503, 243] width 1007 height 487
